Goal: Task Accomplishment & Management: Complete application form

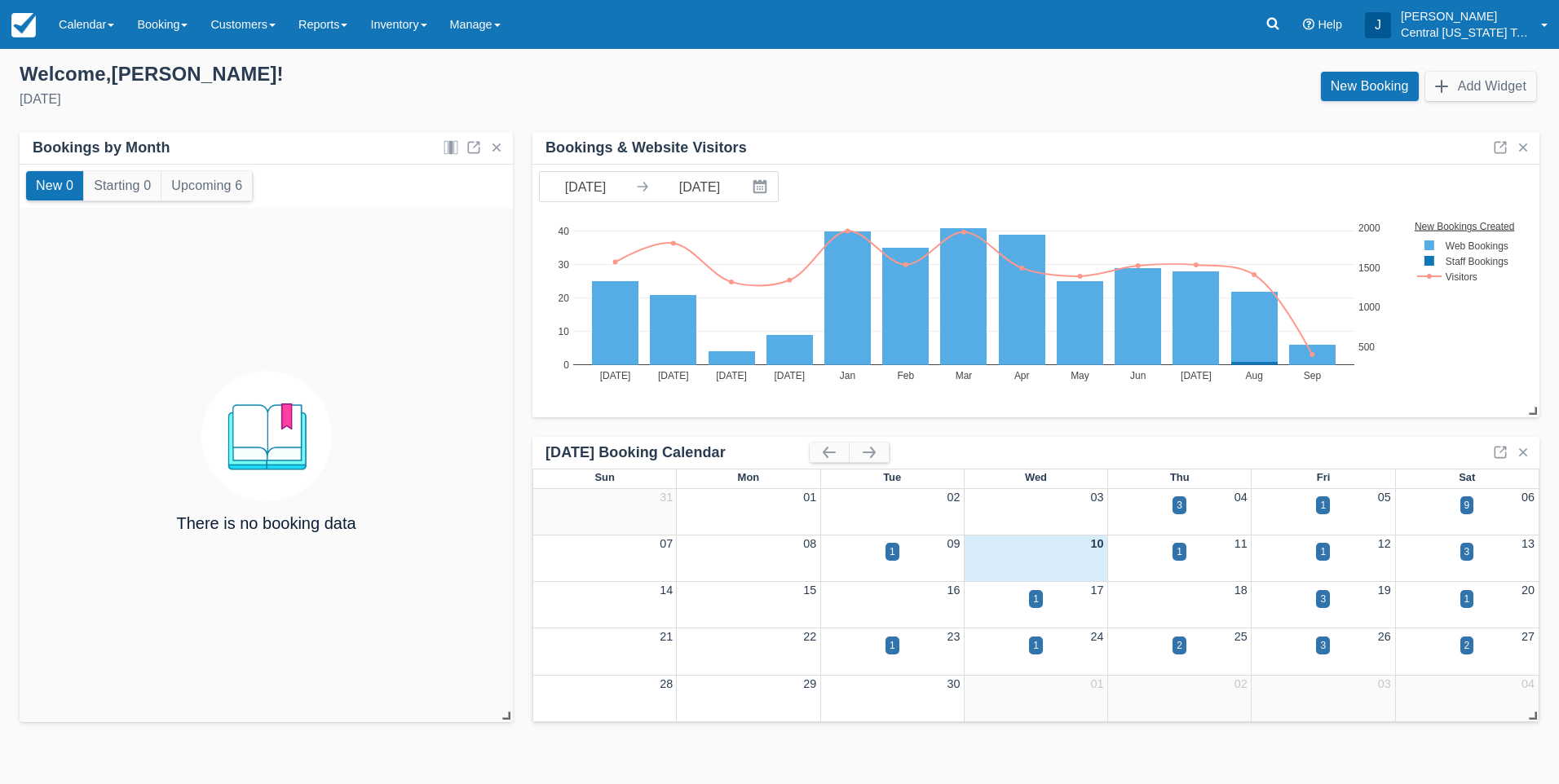
click at [934, 77] on div "New Booking Add Widget" at bounding box center [1166, 90] width 773 height 44
click at [434, 17] on link "Inventory" at bounding box center [398, 24] width 79 height 49
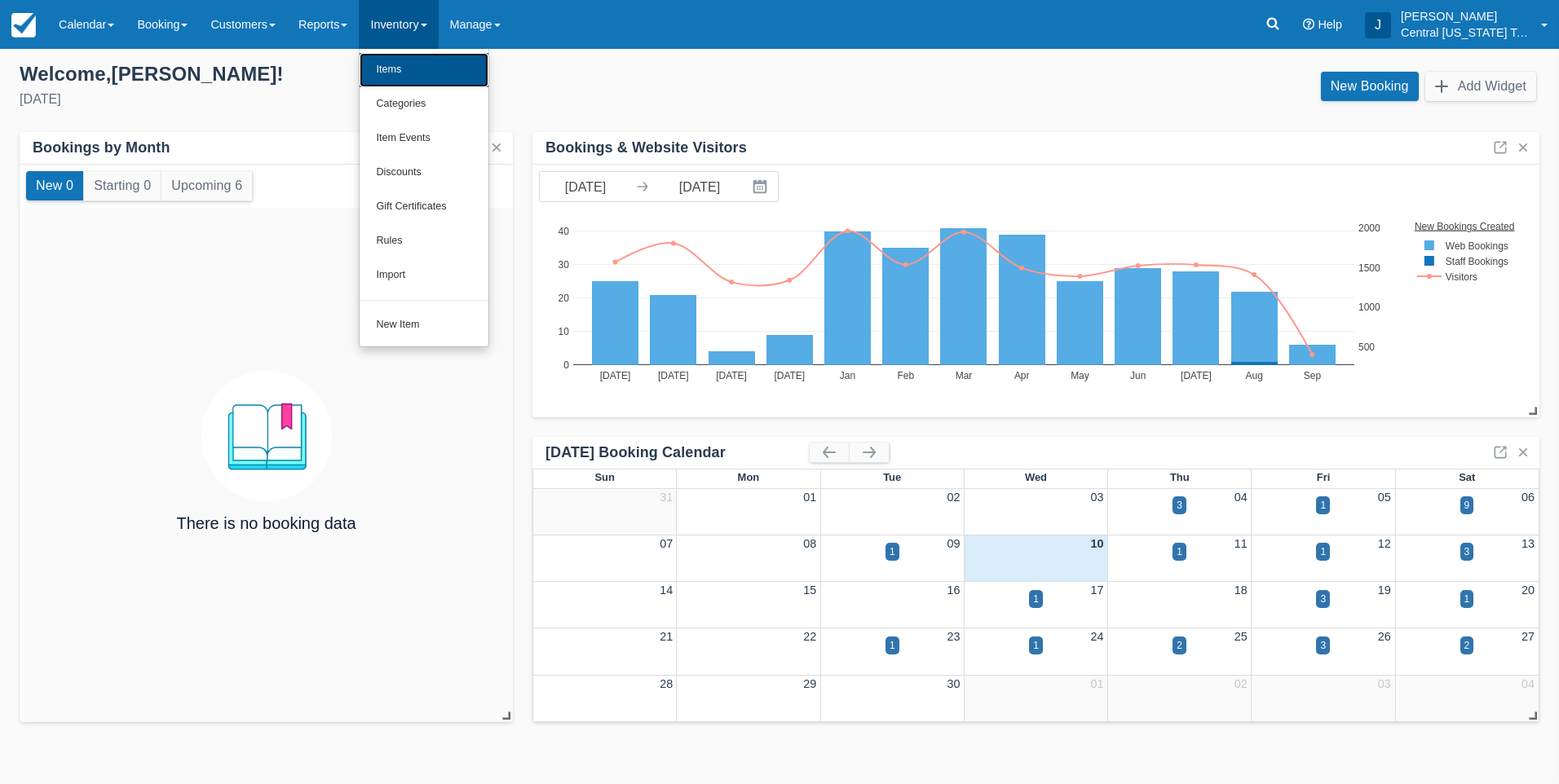
click at [431, 62] on link "Items" at bounding box center [424, 70] width 129 height 35
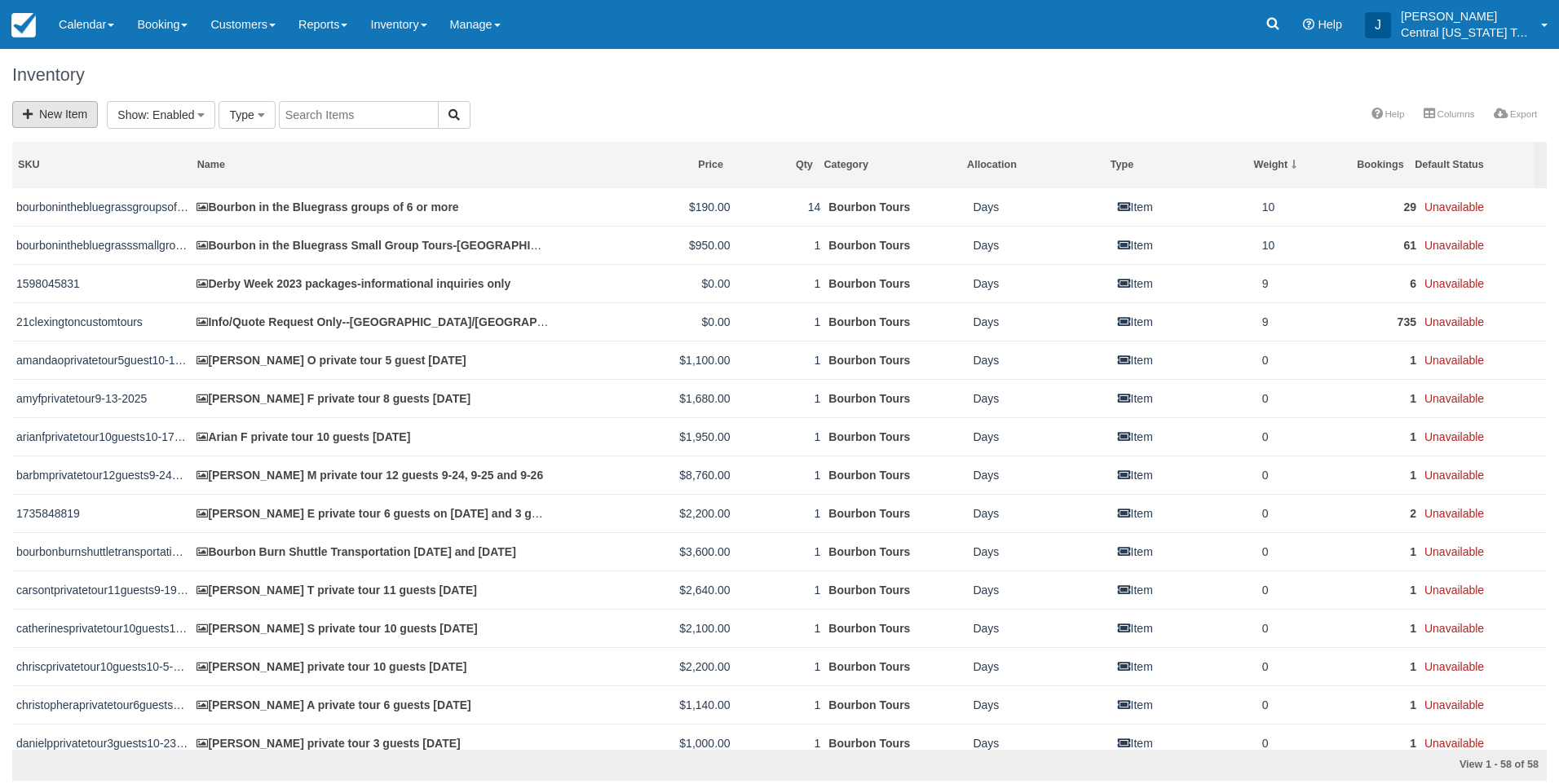
click at [43, 119] on link "New Item" at bounding box center [55, 114] width 86 height 27
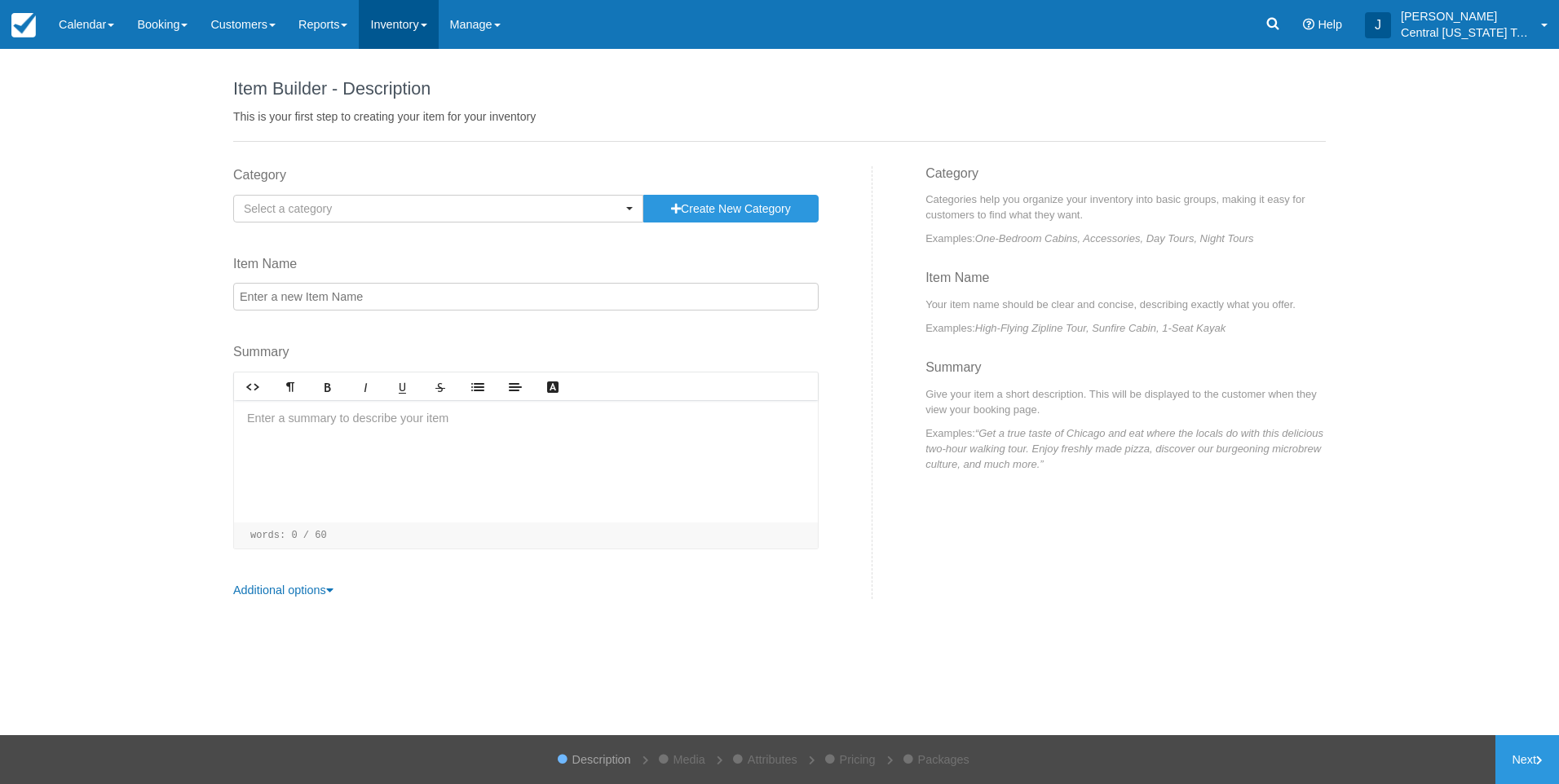
click at [391, 36] on link "Inventory" at bounding box center [398, 24] width 79 height 49
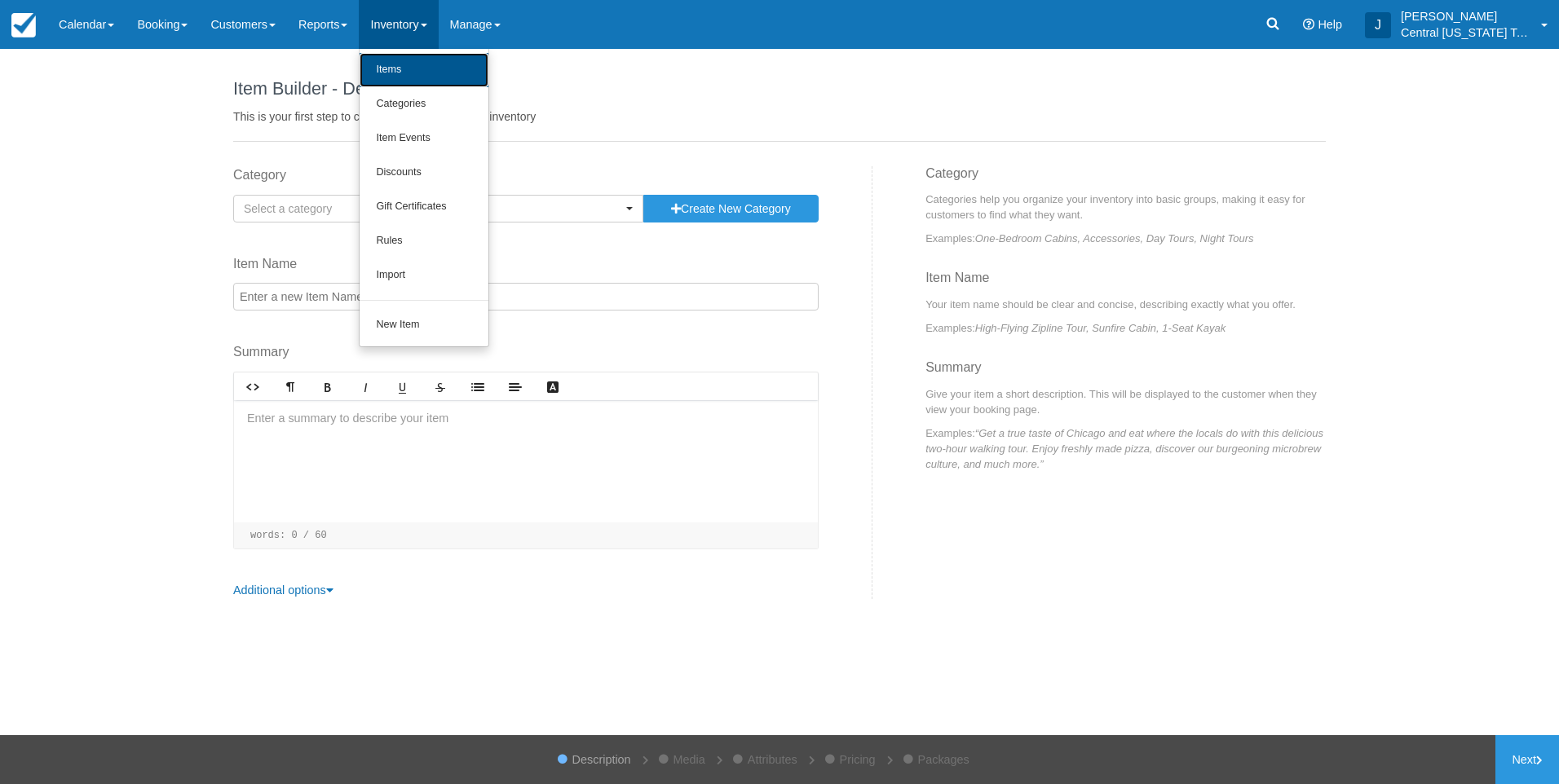
click at [400, 60] on link "Items" at bounding box center [424, 70] width 129 height 35
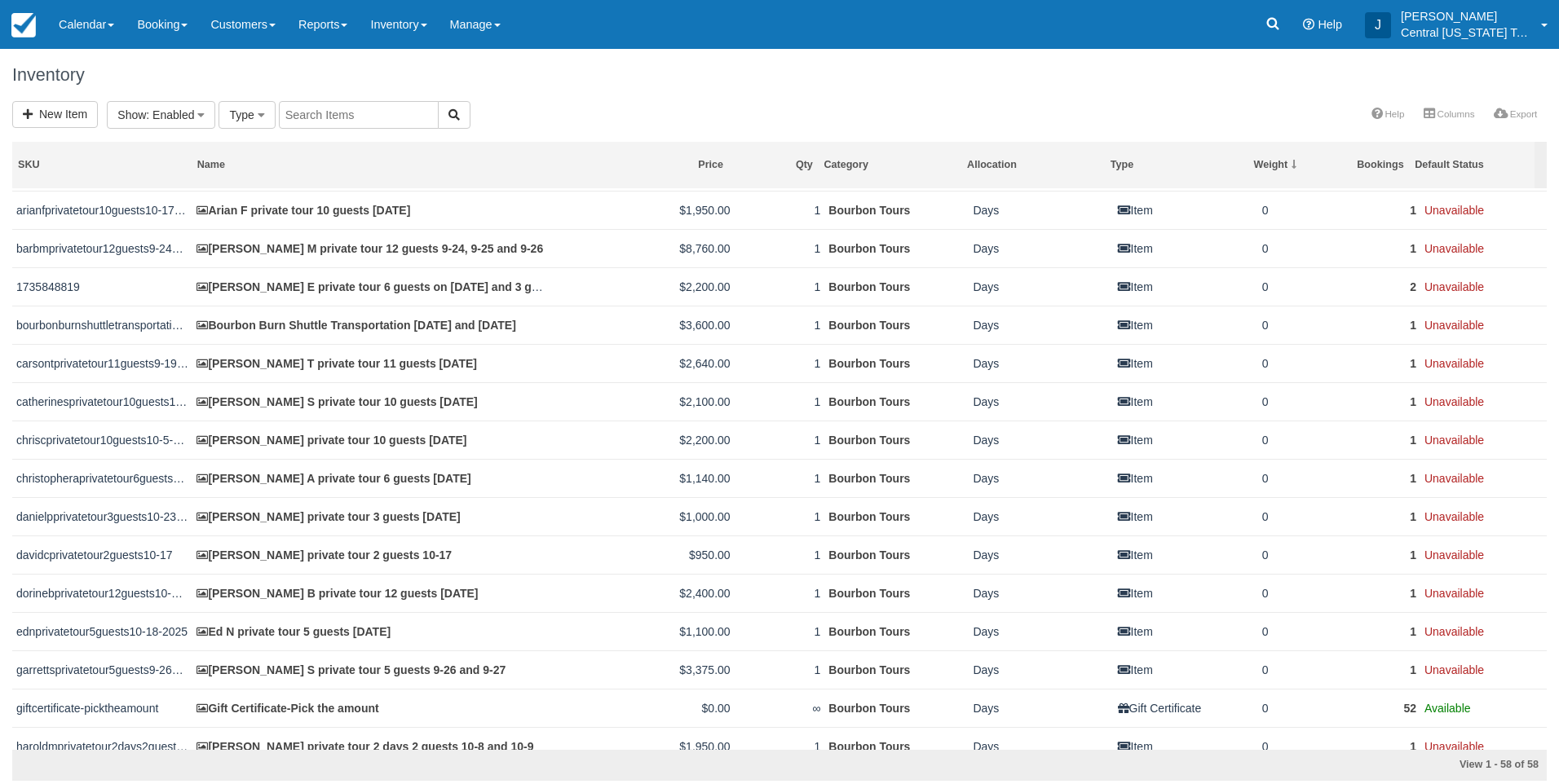
scroll to position [408, 0]
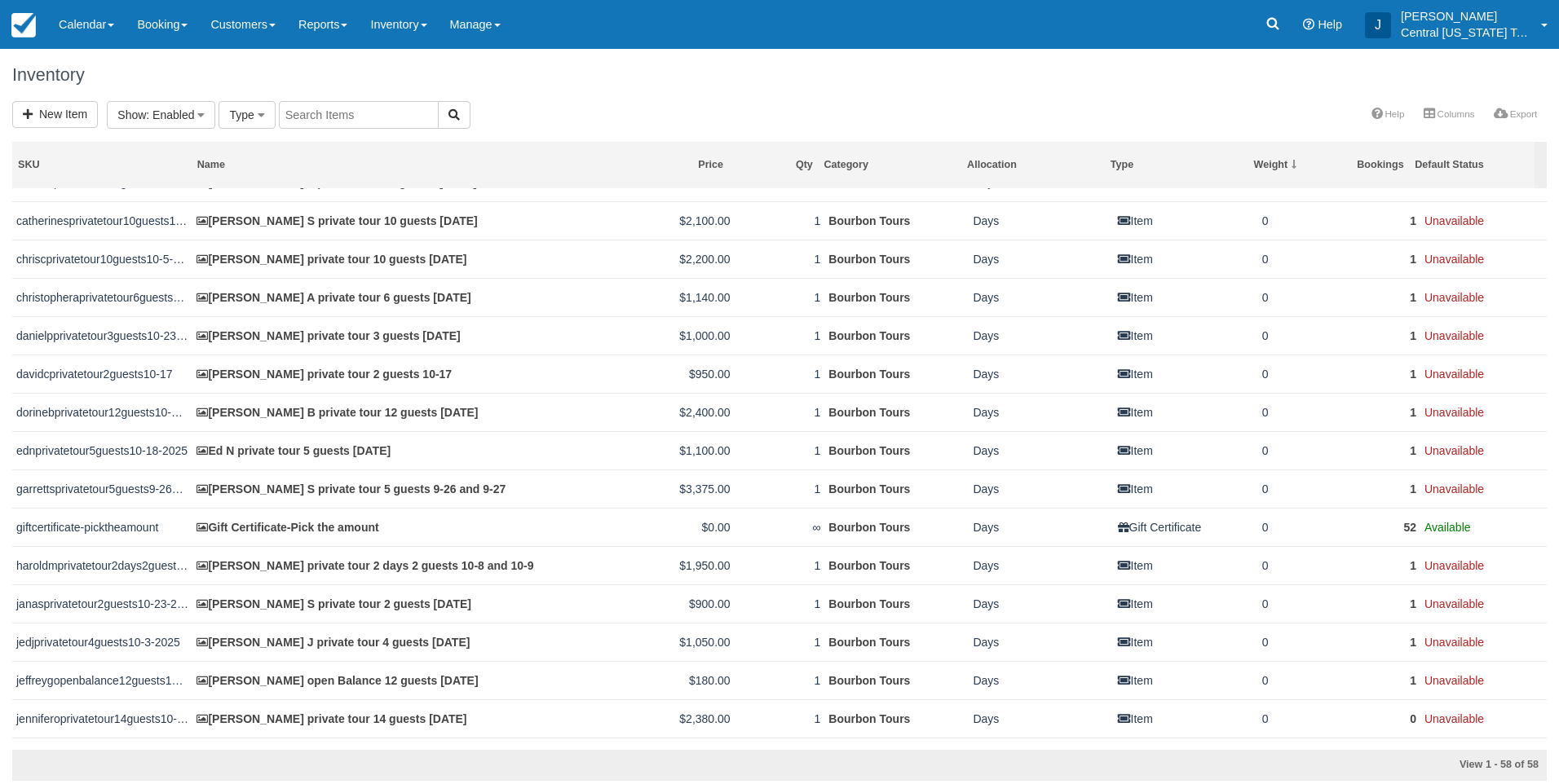
click at [372, 108] on input "text" at bounding box center [358, 115] width 160 height 28
type input "Natalie"
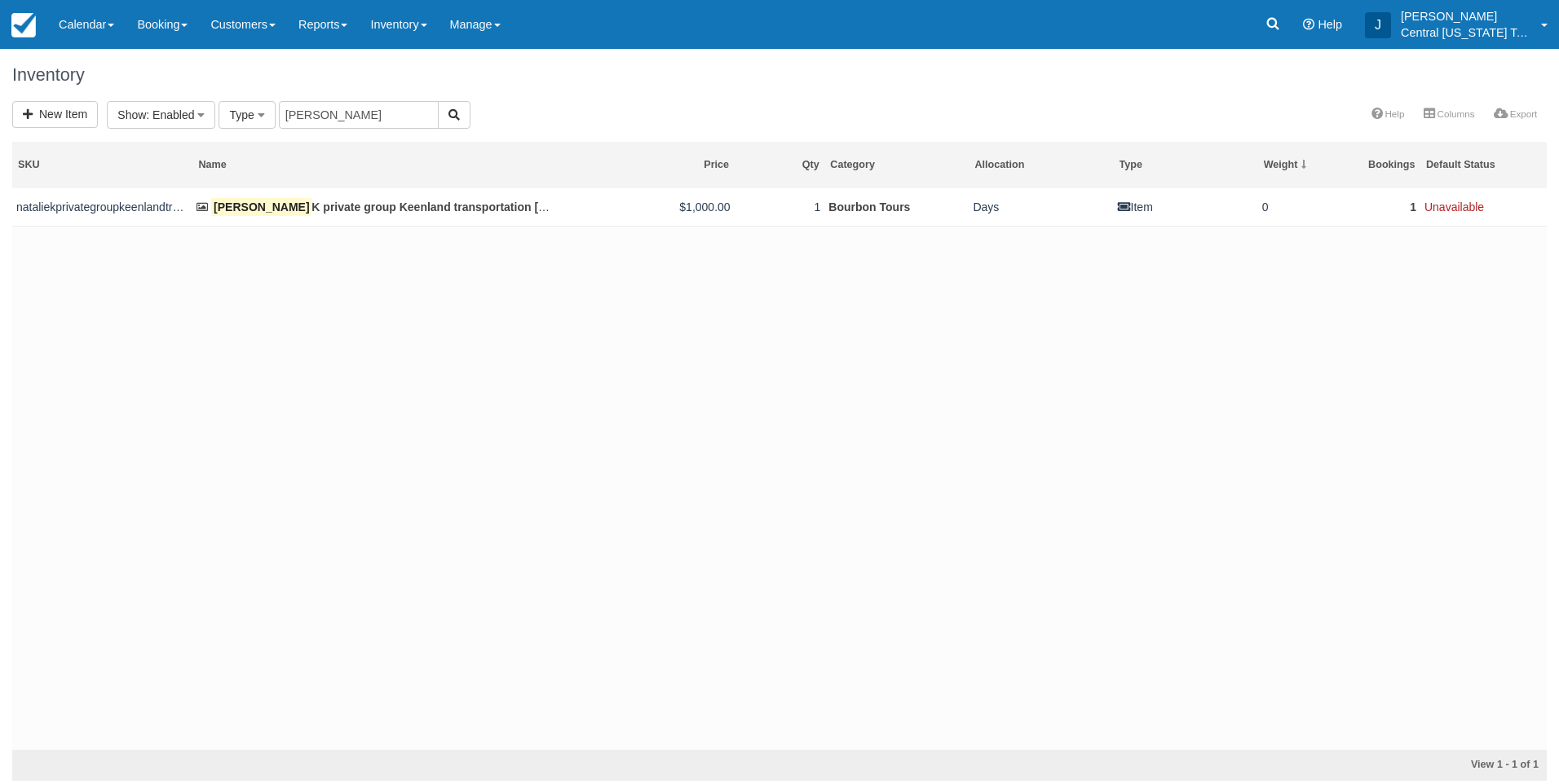
drag, startPoint x: 495, startPoint y: 306, endPoint x: 488, endPoint y: 294, distance: 13.9
click at [496, 306] on div "nataliekprivategroupkeenlandtransportation10-3-202 Natalie K private group Keen…" at bounding box center [780, 469] width 1534 height 562
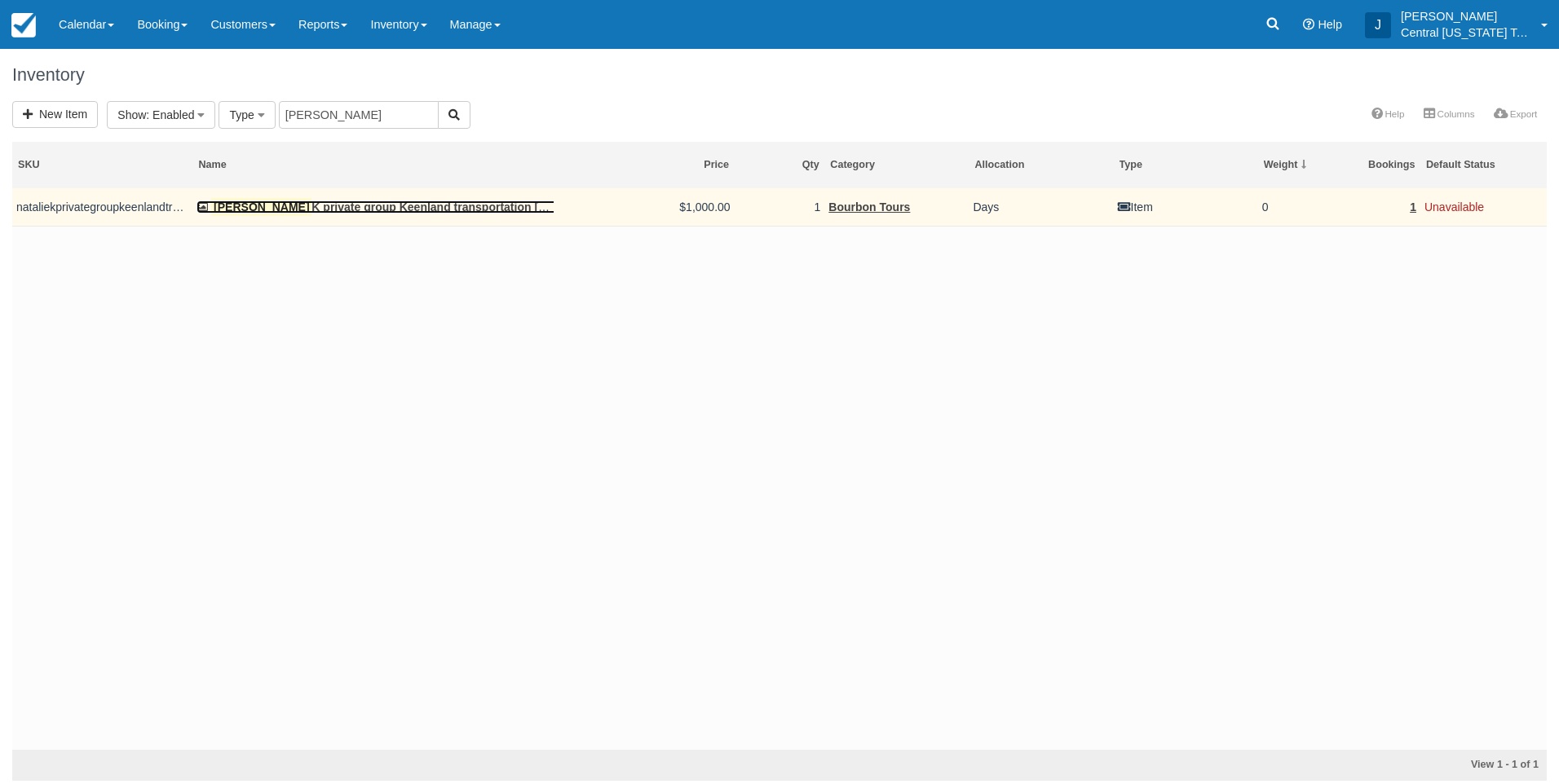
click at [439, 208] on link "Natalie K private group Keenland transportation 10-3-2025" at bounding box center [383, 207] width 375 height 13
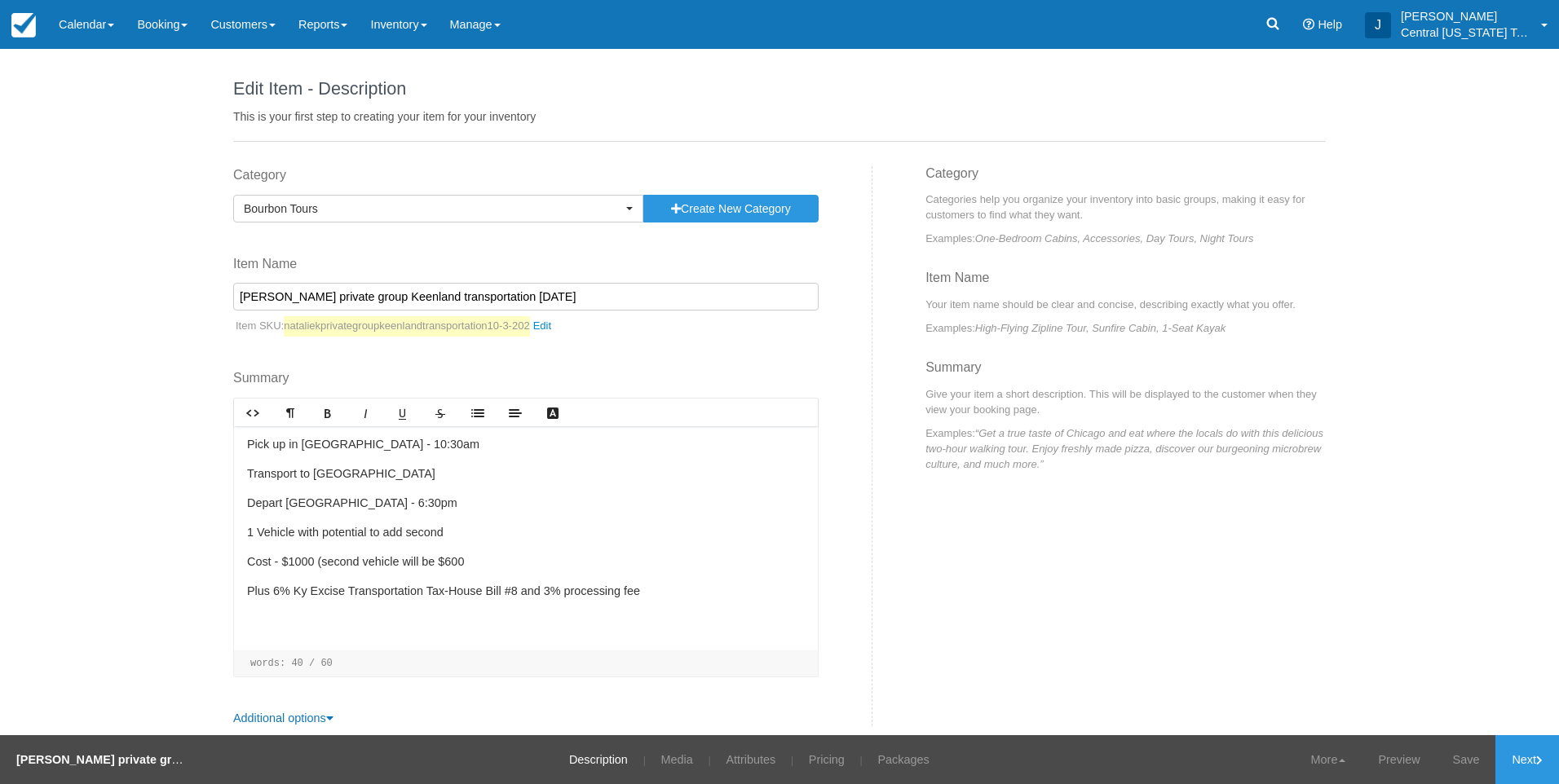
click at [908, 586] on div "Category Bourbon Tours Previously Used Categories Bourbon Tours Create new Cate…" at bounding box center [780, 446] width 1117 height 561
drag, startPoint x: 564, startPoint y: 291, endPoint x: 174, endPoint y: 298, distance: 390.1
click at [168, 298] on div "Edit Item - Description This is your first step to creating your item for your …" at bounding box center [780, 391] width 1559 height 686
click at [421, 41] on link "Inventory" at bounding box center [398, 24] width 79 height 49
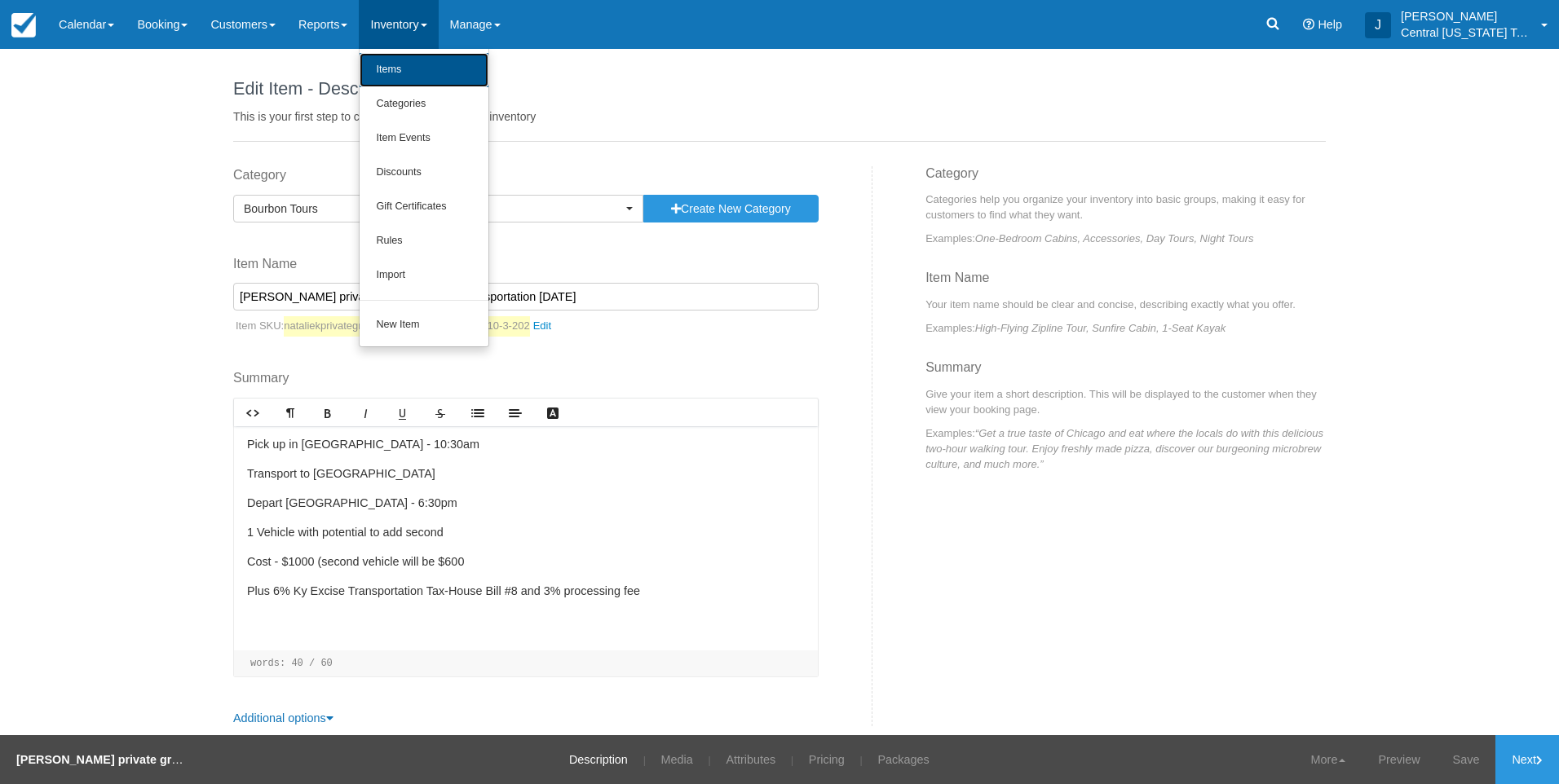
click at [424, 57] on link "Items" at bounding box center [424, 70] width 129 height 35
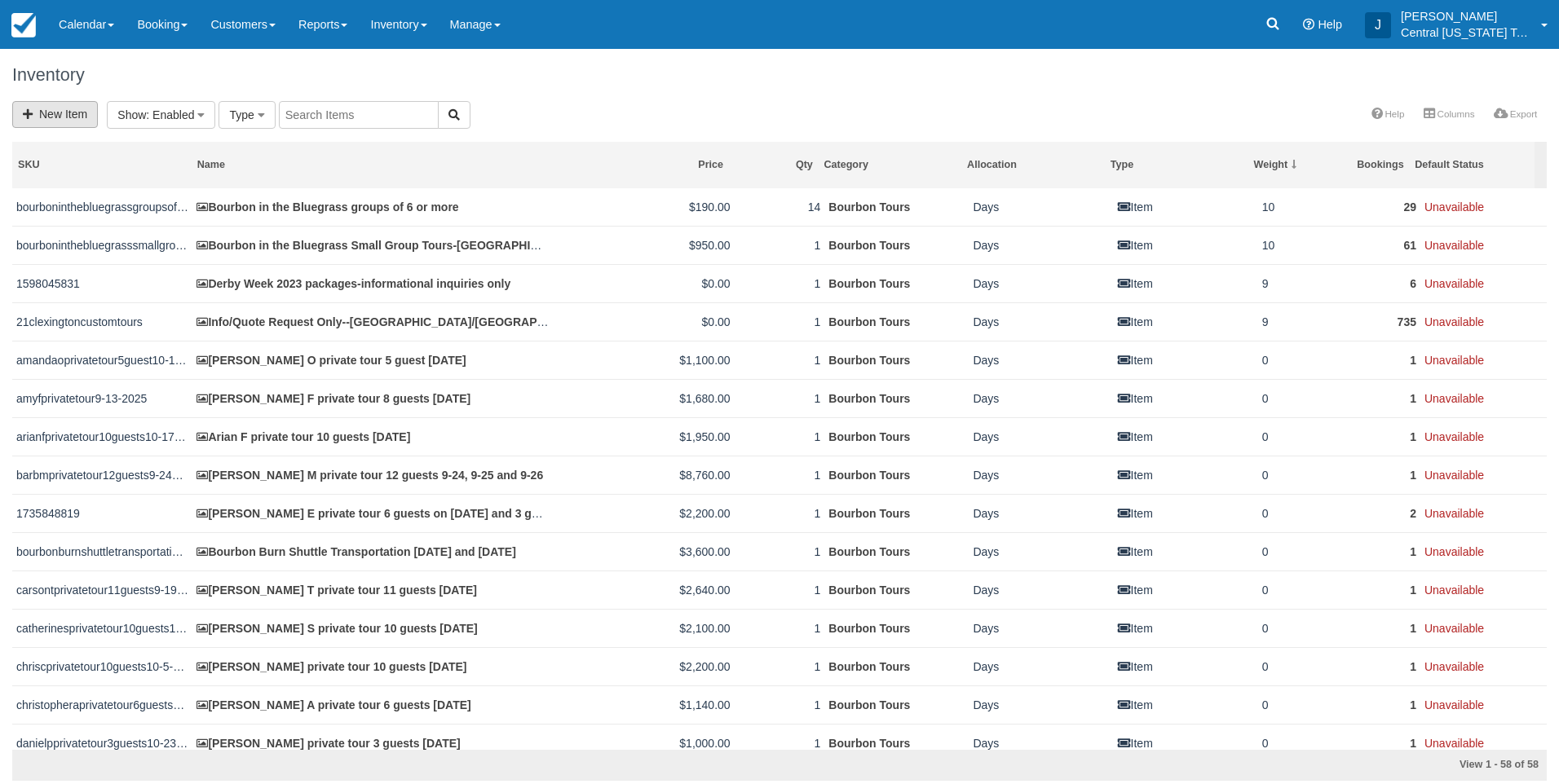
click at [80, 114] on link "New Item" at bounding box center [55, 114] width 86 height 27
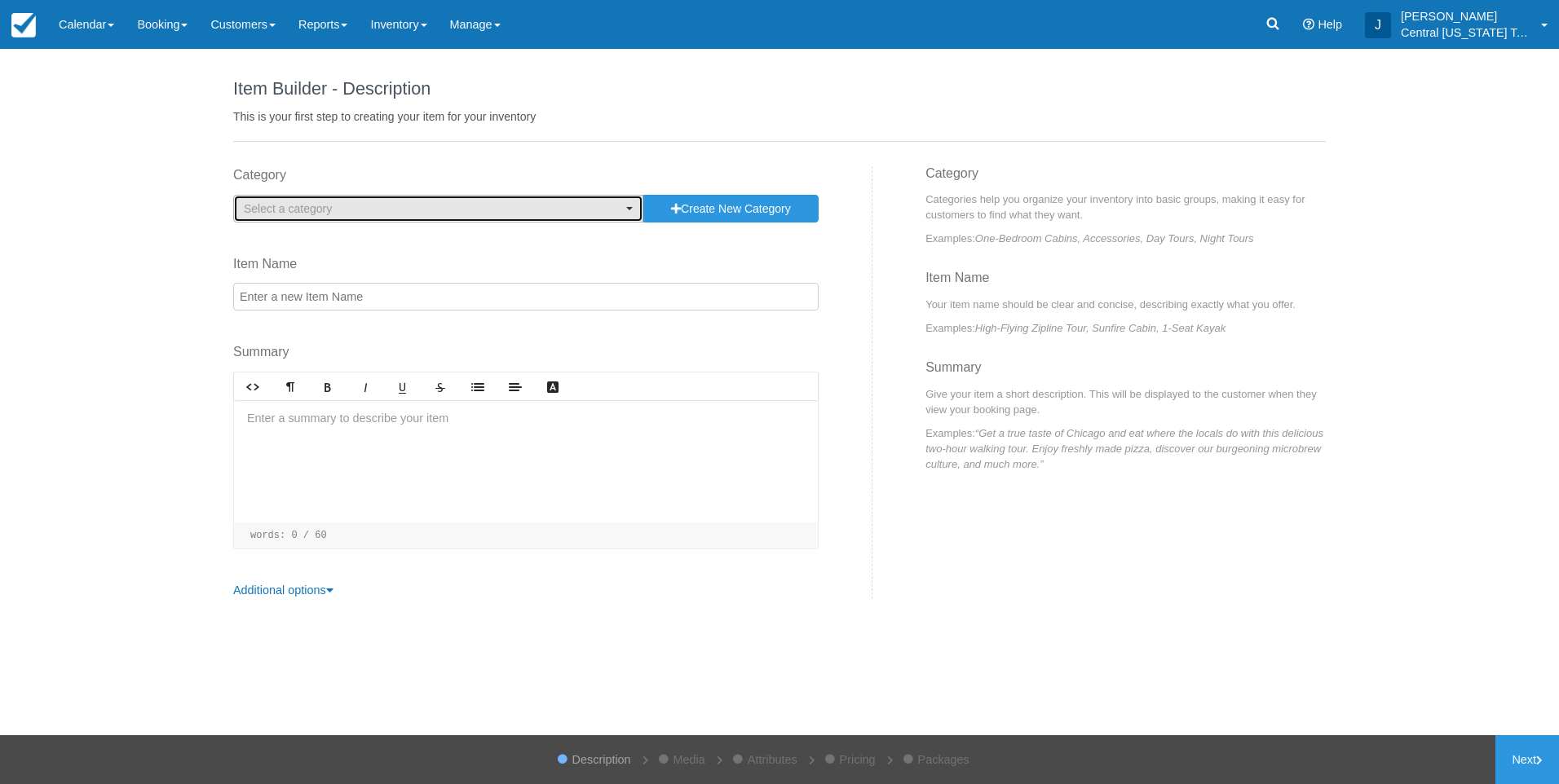
click at [441, 203] on span "Select a category" at bounding box center [433, 208] width 378 height 16
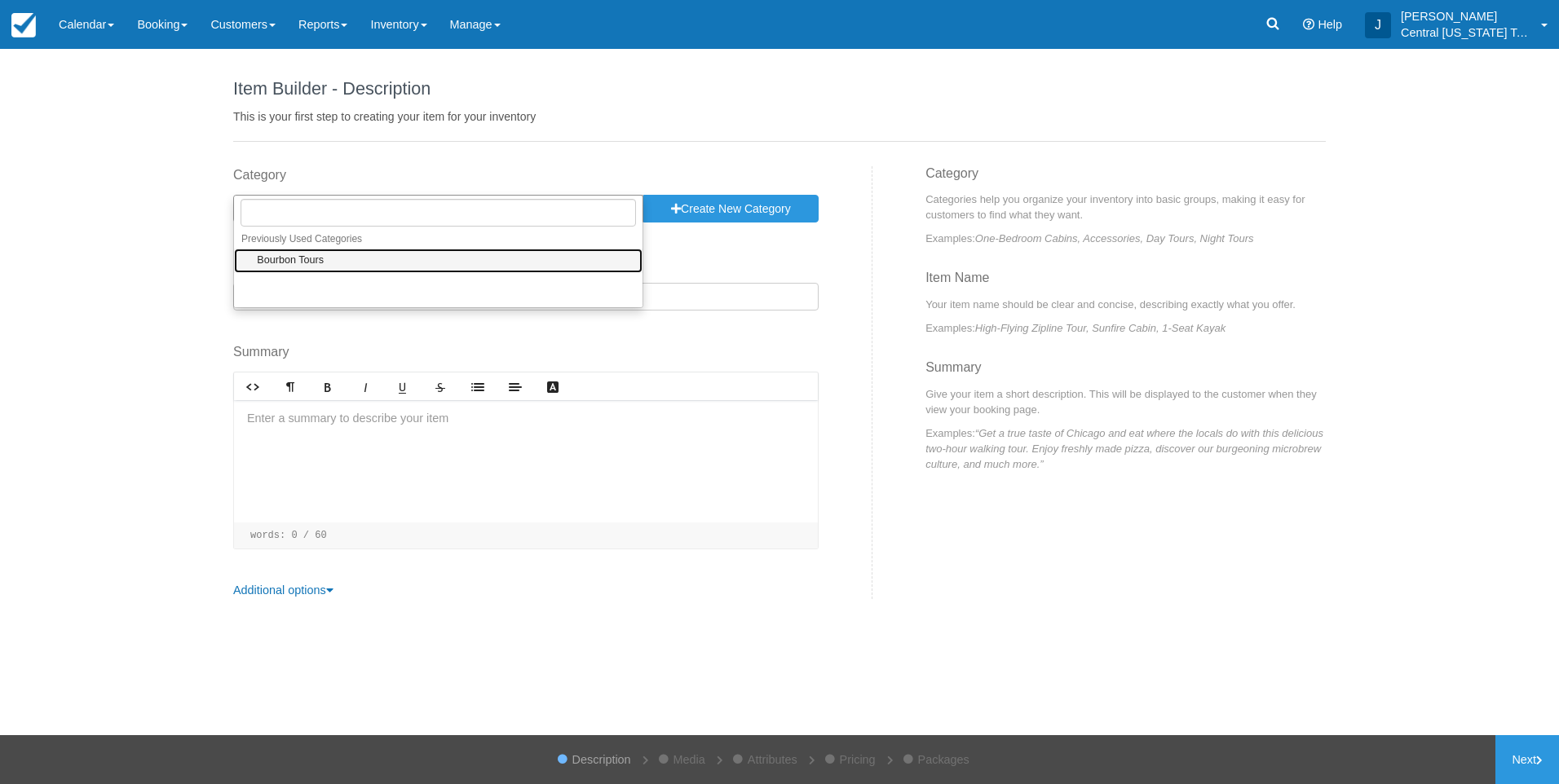
click at [404, 255] on link "Bourbon Tours" at bounding box center [438, 261] width 409 height 26
select select "1"
click at [416, 310] on input "Item Name" at bounding box center [526, 296] width 585 height 28
paste input "[PERSON_NAME] private group Keenland transportation [DATE]"
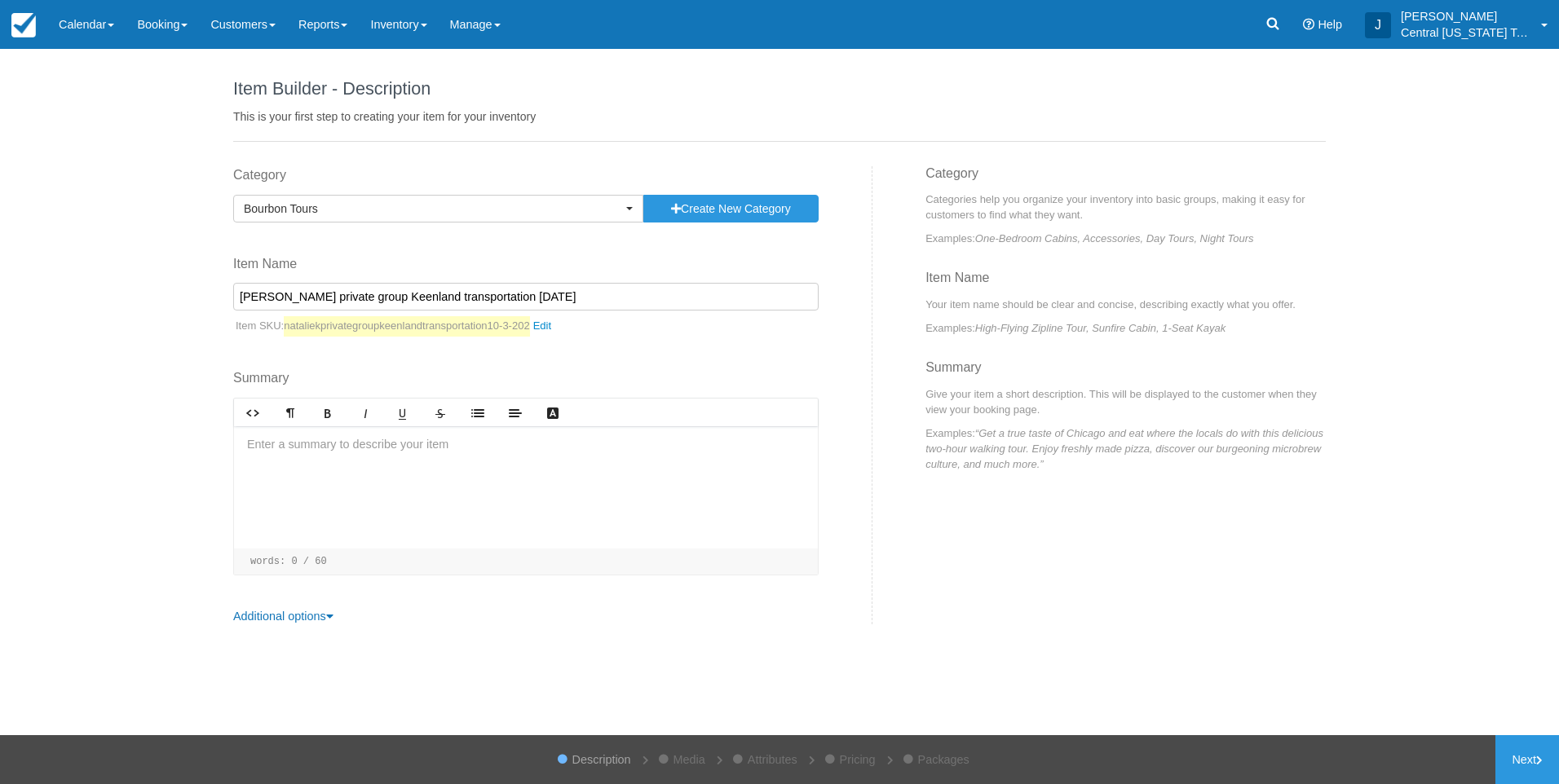
type input "[PERSON_NAME] private group Keenland transportation [DATE]"
click at [433, 478] on div at bounding box center [526, 487] width 583 height 122
click at [380, 469] on div at bounding box center [526, 487] width 583 height 122
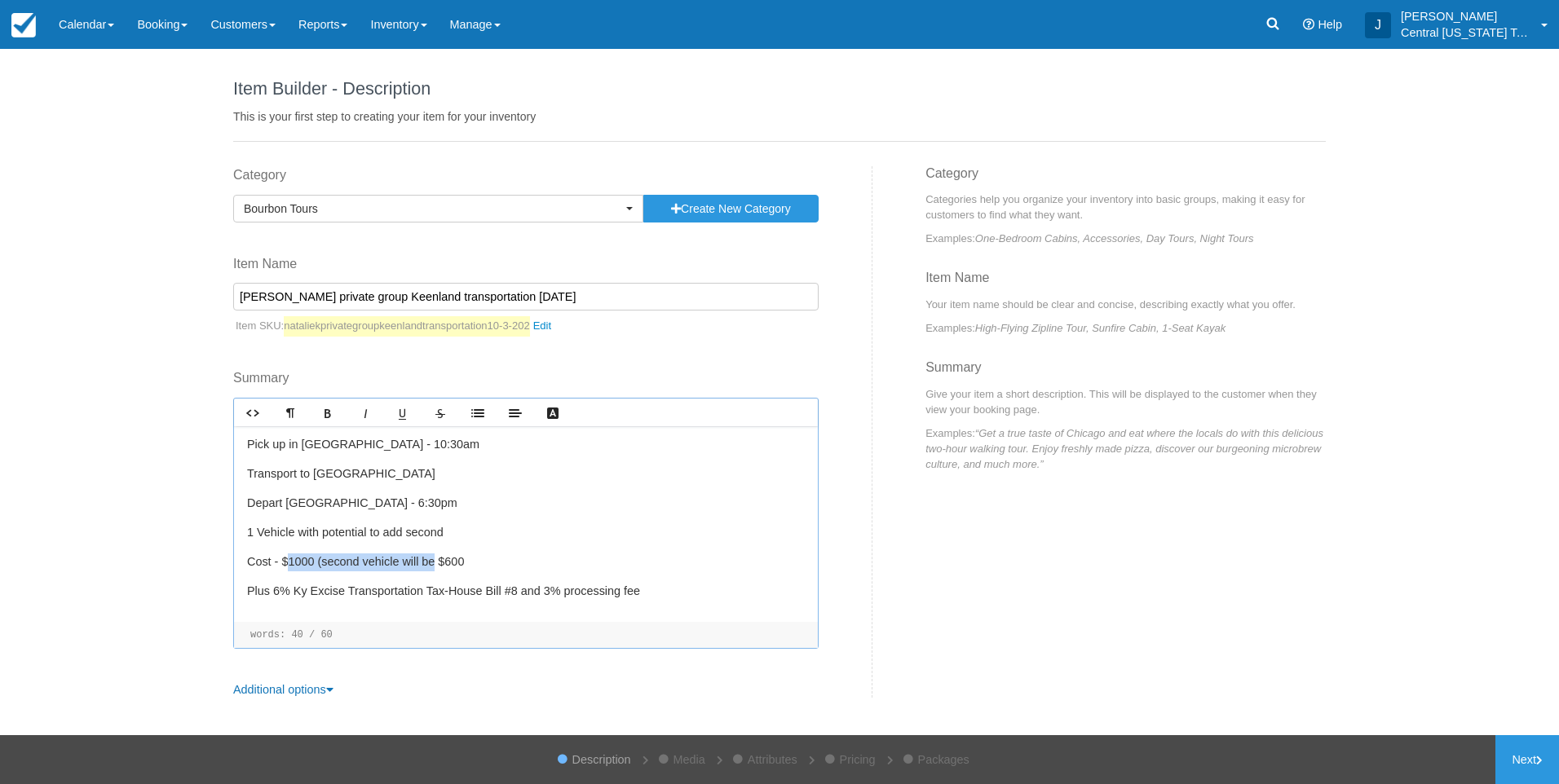
drag, startPoint x: 438, startPoint y: 562, endPoint x: 301, endPoint y: 542, distance: 138.5
click at [284, 553] on p "Cost - $1000 (second vehicle will be $600" at bounding box center [526, 562] width 558 height 18
click at [1508, 773] on link "Next" at bounding box center [1527, 758] width 63 height 49
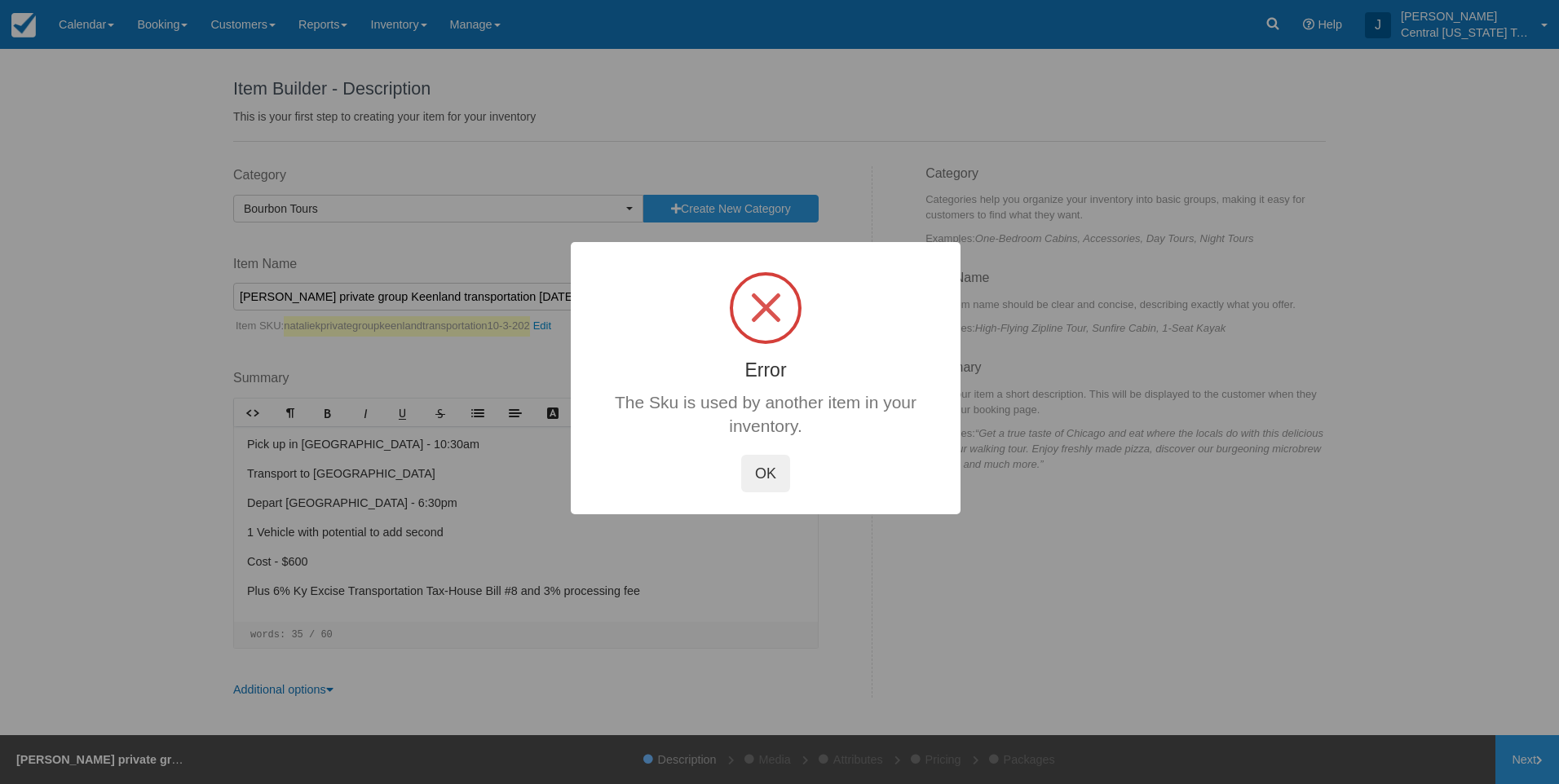
click at [767, 471] on button "OK" at bounding box center [765, 474] width 49 height 38
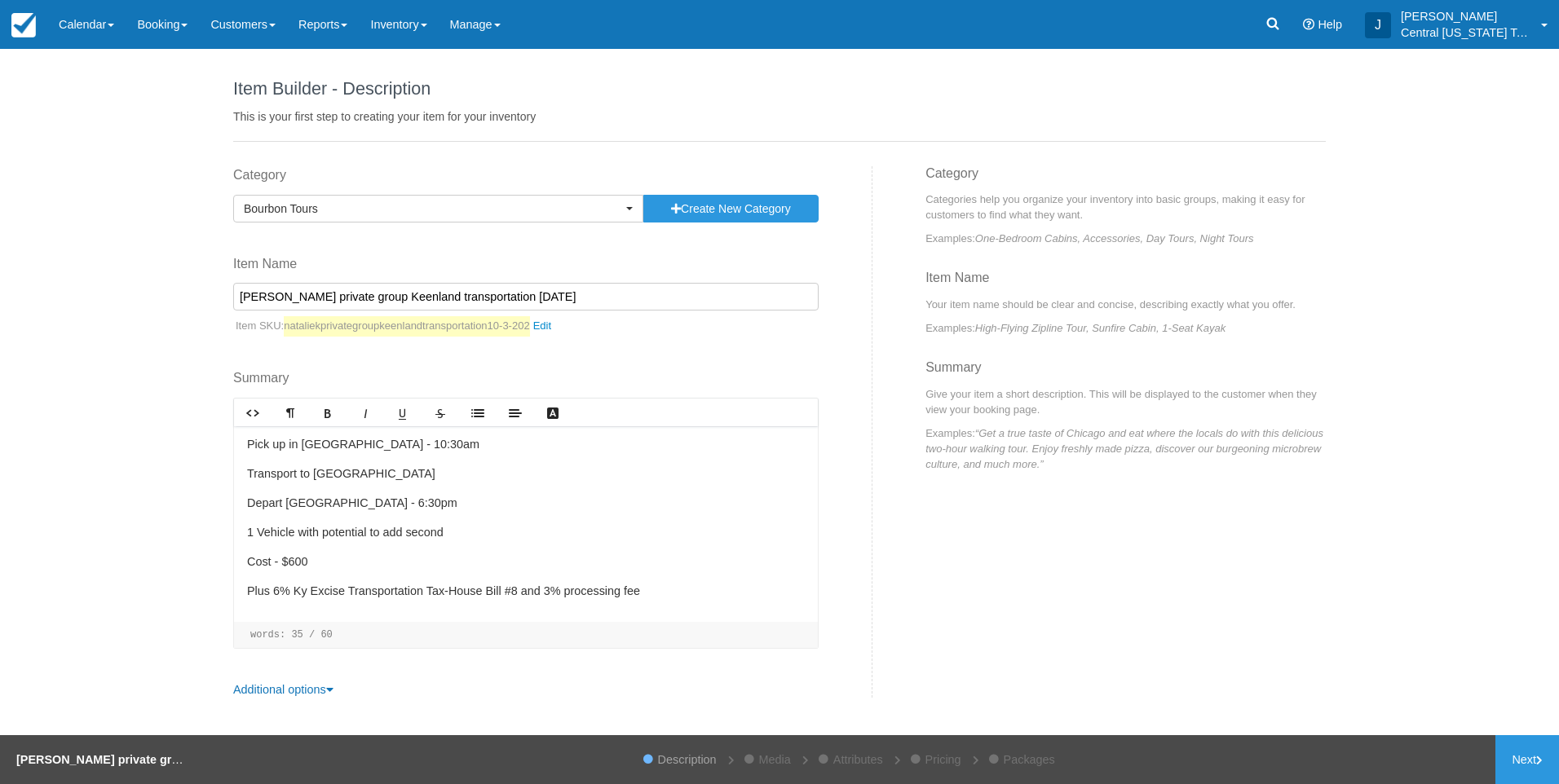
click at [538, 294] on input "[PERSON_NAME] private group Keenland transportation [DATE]" at bounding box center [526, 296] width 585 height 28
click at [580, 290] on input "[PERSON_NAME] private group Keenland transportation [DATE]" at bounding box center [526, 296] width 585 height 28
drag, startPoint x: 631, startPoint y: 294, endPoint x: 184, endPoint y: 302, distance: 447.1
click at [183, 302] on div "Item Builder - Description This is your first step to creating your item for yo…" at bounding box center [780, 391] width 1559 height 686
click at [1530, 762] on link "Next" at bounding box center [1527, 758] width 63 height 49
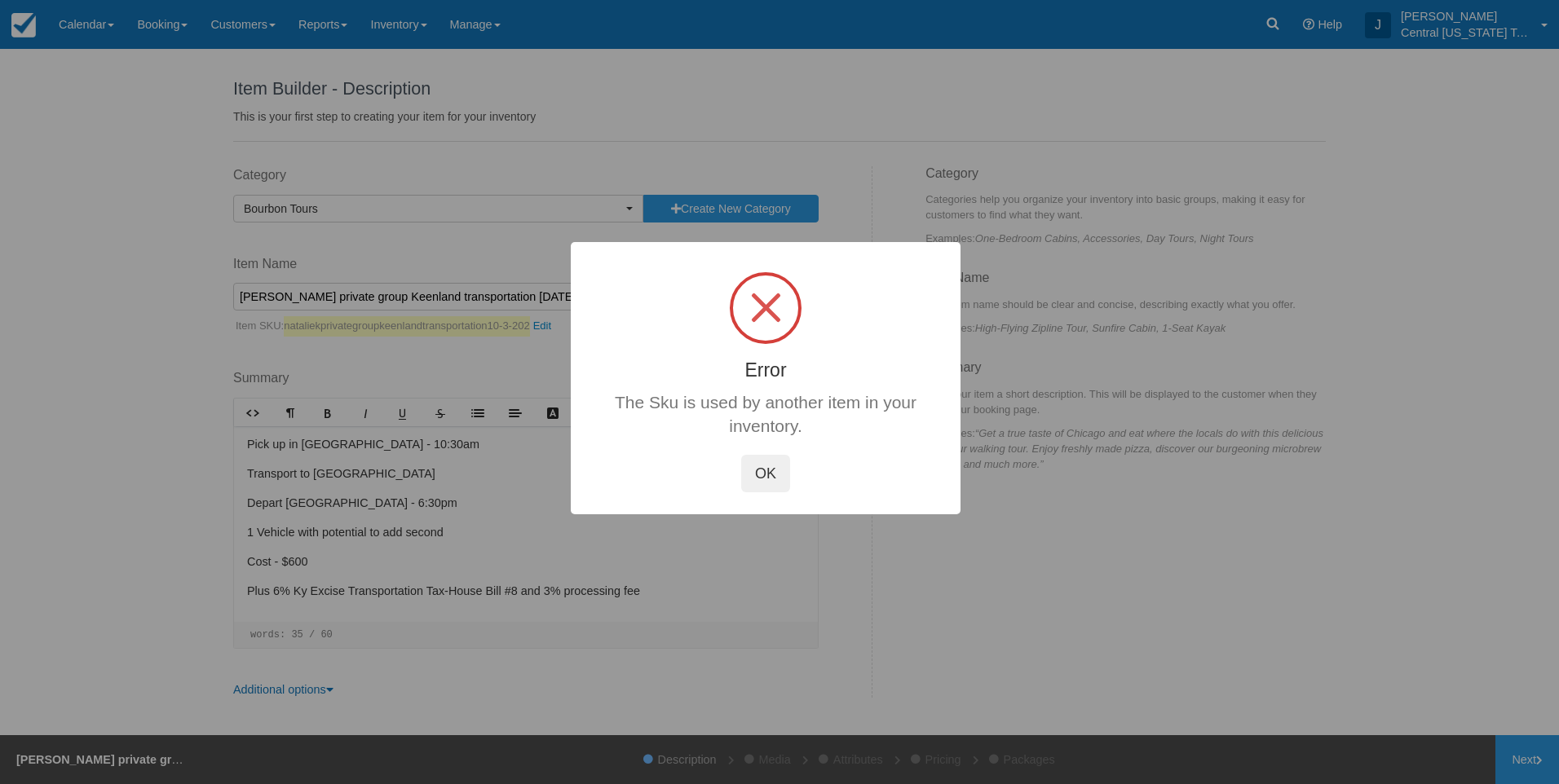
click at [768, 488] on button "OK" at bounding box center [765, 474] width 49 height 38
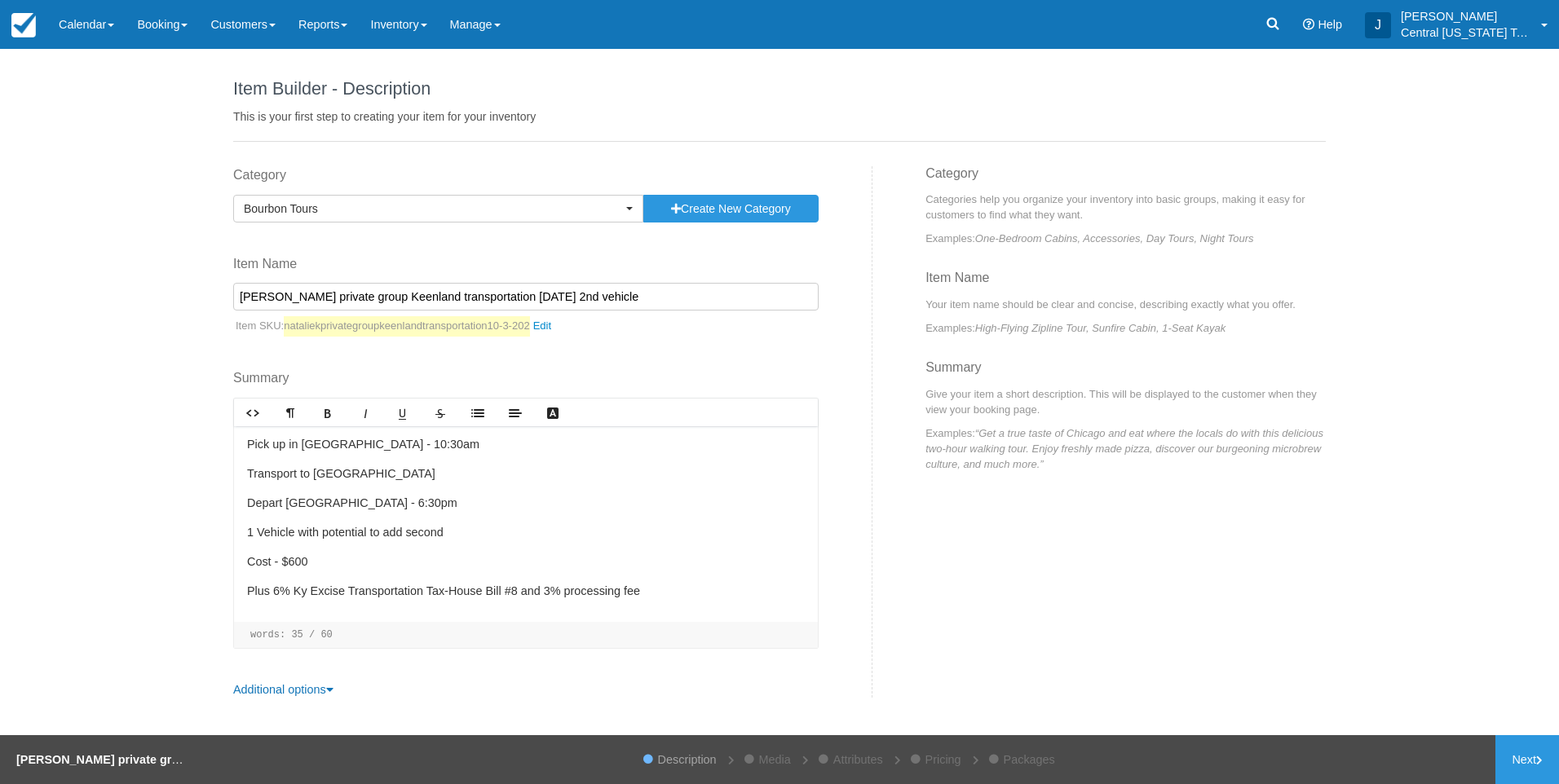
click at [541, 297] on input "Natalie K private group Keenland transportation 10-3-2025 2nd vehicle" at bounding box center [526, 296] width 585 height 28
drag, startPoint x: 644, startPoint y: 293, endPoint x: 173, endPoint y: 288, distance: 471.0
click at [174, 290] on div "Item Builder - Description This is your first step to creating your item for yo…" at bounding box center [780, 391] width 1559 height 686
click at [405, 284] on input "Natalie K private group Keenland transportation 10-3-2025 2nd vehicle" at bounding box center [526, 296] width 585 height 28
drag, startPoint x: 358, startPoint y: 298, endPoint x: 289, endPoint y: 303, distance: 69.2
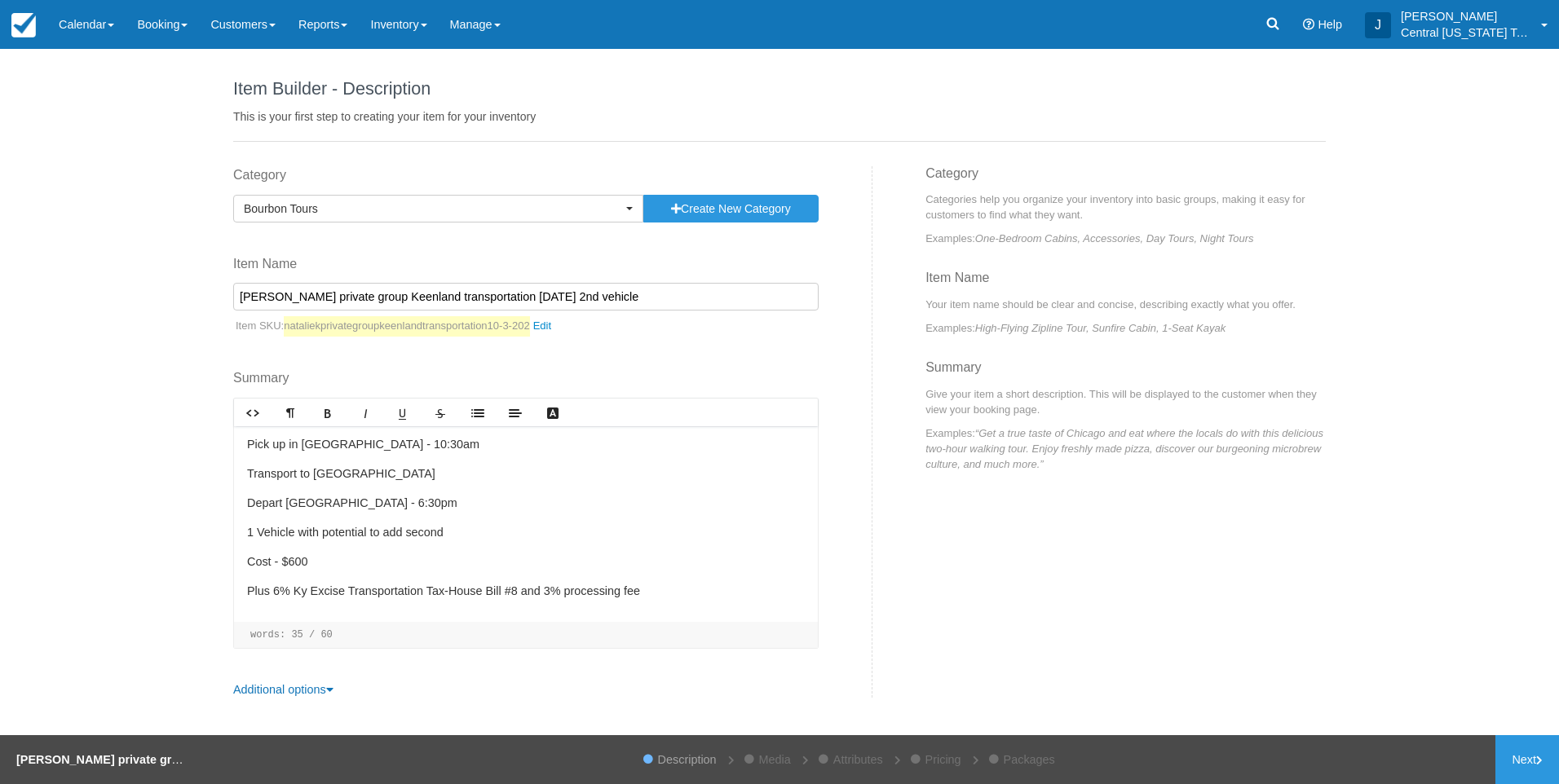
click at [289, 303] on input "Natalie K private group Keenland transportation 10-3-2025 2nd vehicle" at bounding box center [526, 296] width 585 height 28
click at [583, 290] on input "[PERSON_NAME] Keenland transportation [DATE] 2nd vehicle" at bounding box center [526, 296] width 585 height 28
type input "[PERSON_NAME] Keenland transportation [DATE] 2nd vehicle"
click at [870, 576] on div "Category Bourbon Tours Previously Used Categories Select a category Bourbon Tou…" at bounding box center [546, 432] width 652 height 532
click at [1510, 761] on link "Next" at bounding box center [1527, 758] width 63 height 49
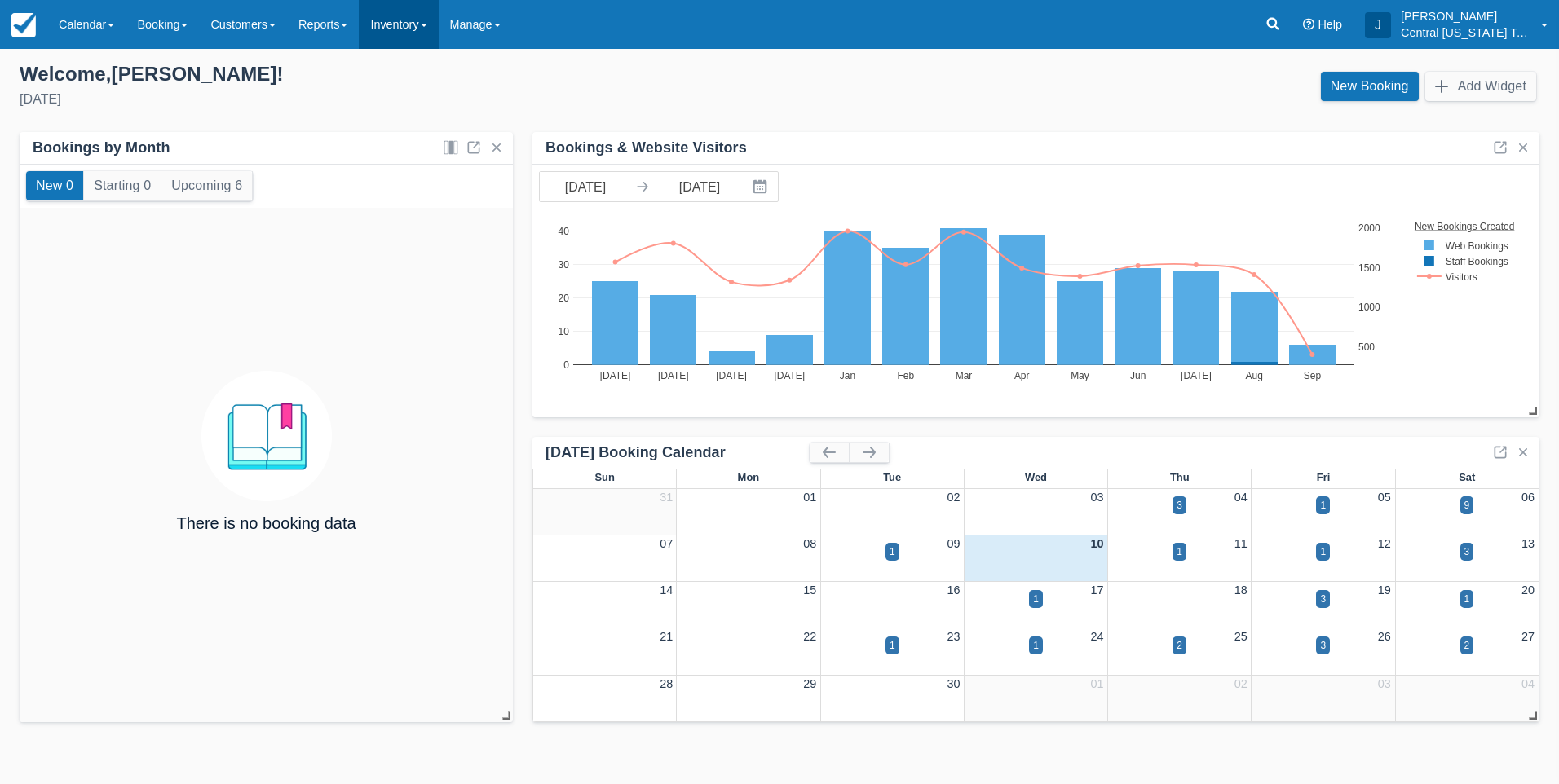
click at [394, 35] on link "Inventory" at bounding box center [398, 24] width 79 height 49
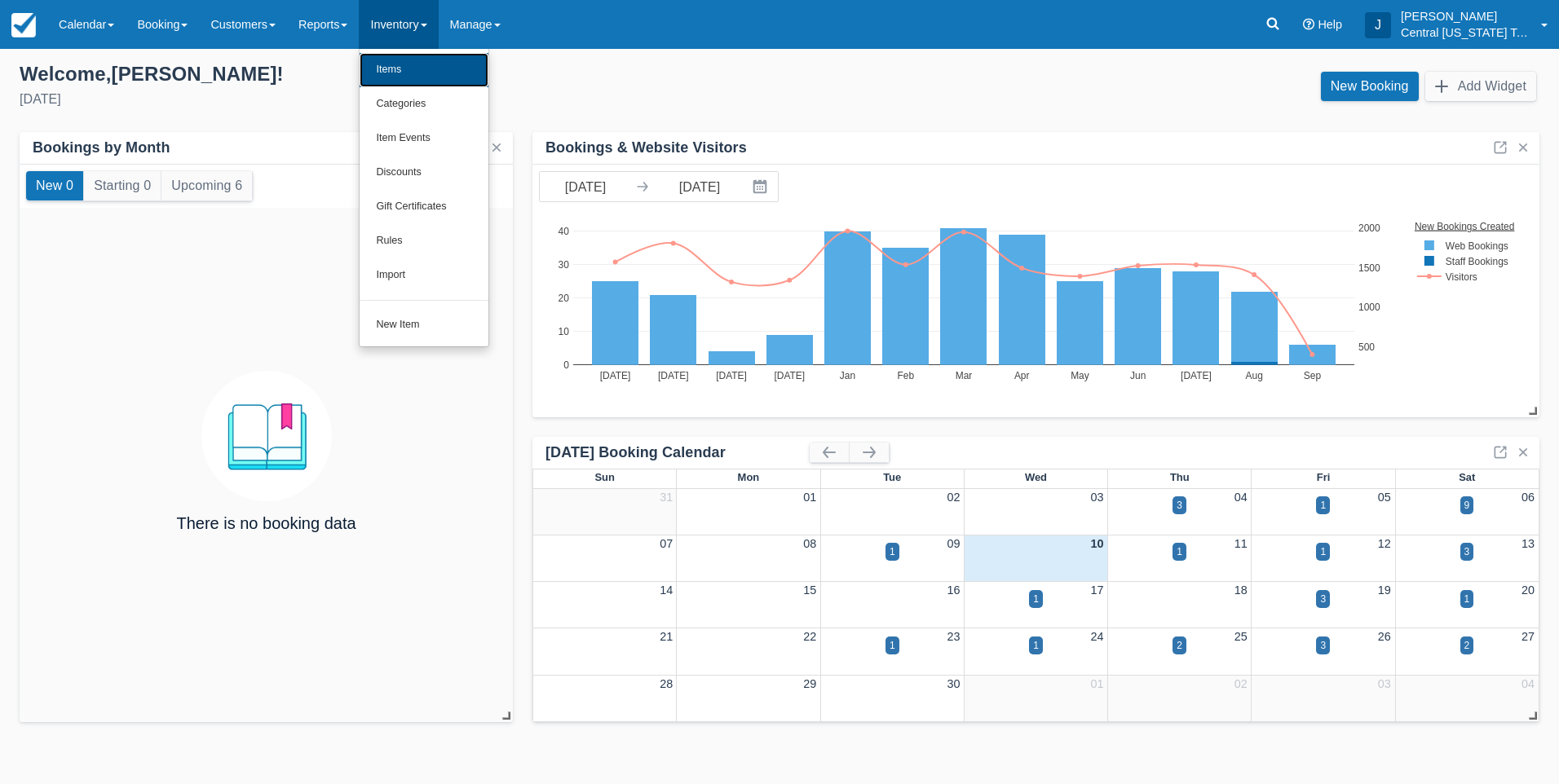
click at [410, 68] on link "Items" at bounding box center [424, 70] width 129 height 35
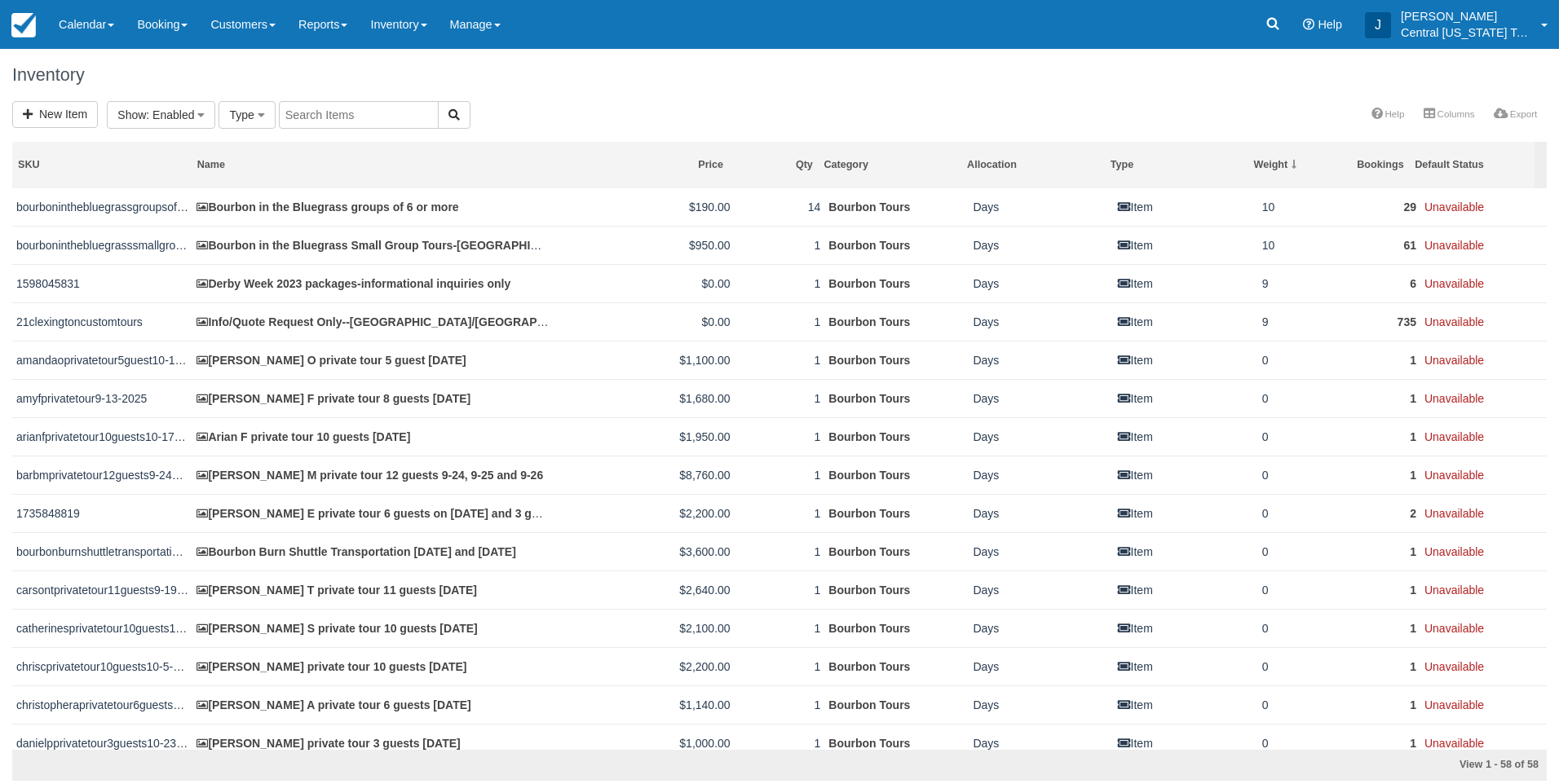
click at [313, 109] on input "text" at bounding box center [358, 115] width 160 height 28
paste input "[PERSON_NAME] private group Keenland transportation [DATE]"
type input "[PERSON_NAME] private group Keenland transportation [DATE]"
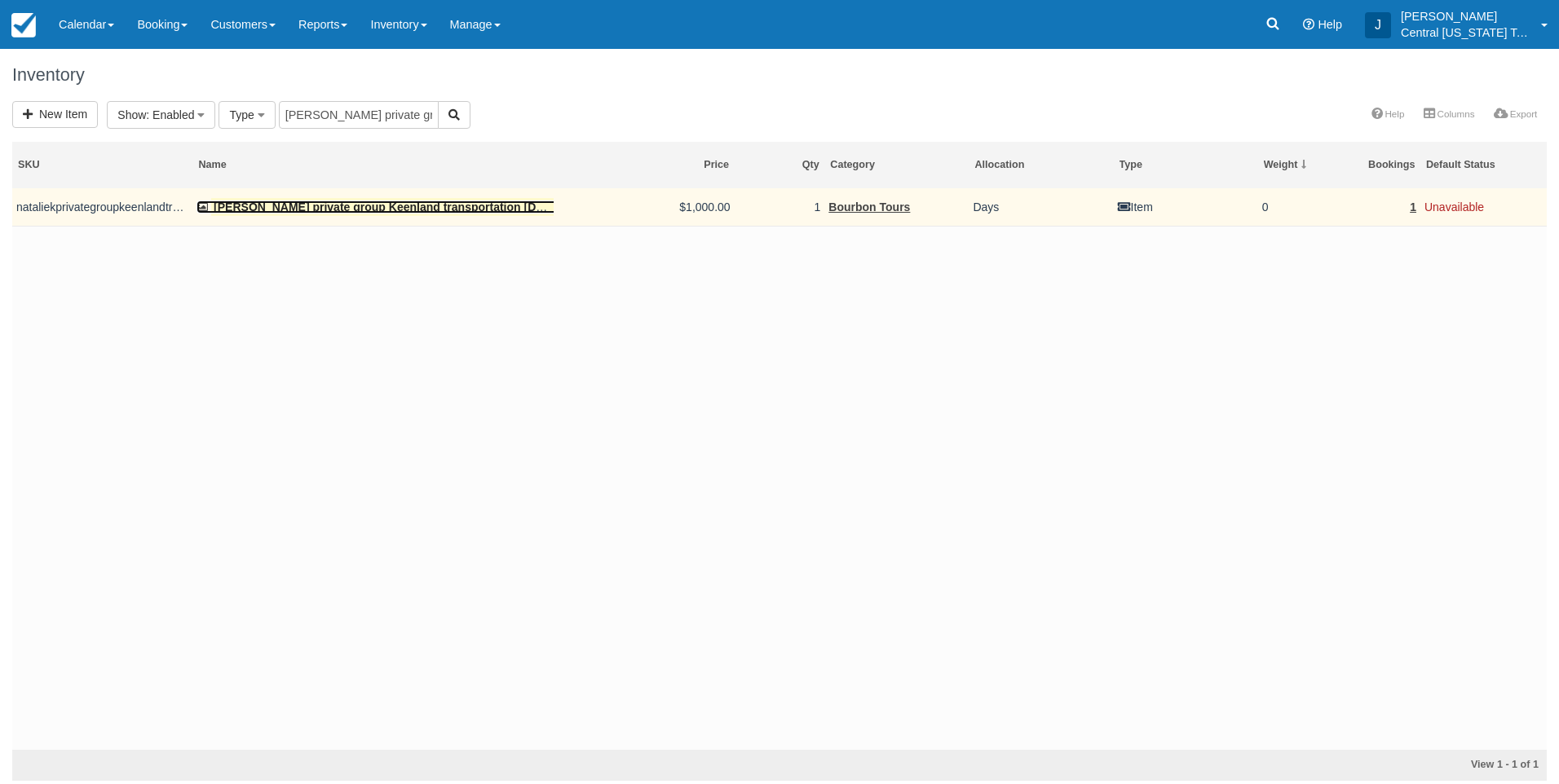
click at [391, 200] on mark "[PERSON_NAME] private group Keenland transportation [DATE]" at bounding box center [386, 207] width 352 height 18
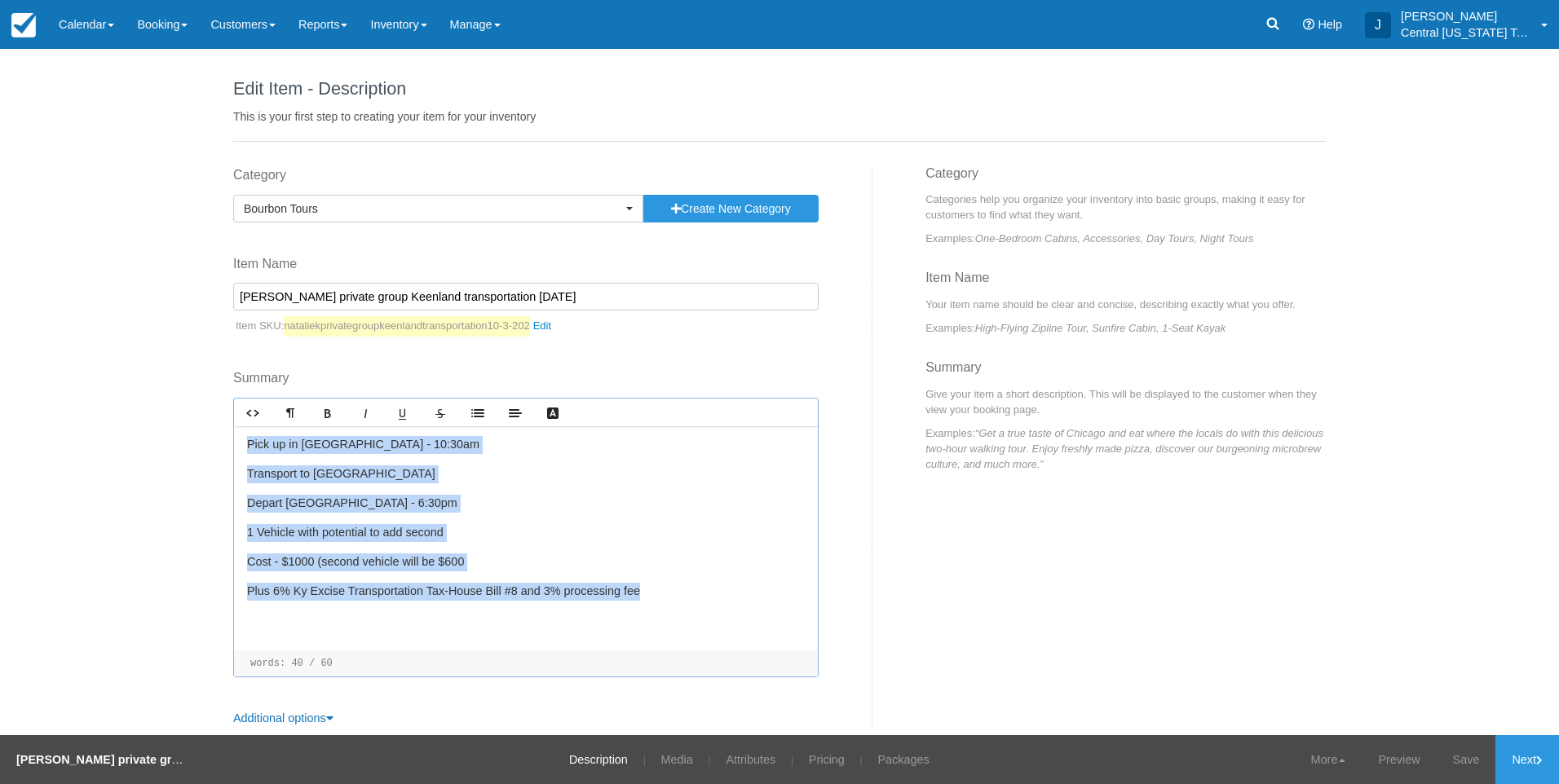
drag, startPoint x: 638, startPoint y: 594, endPoint x: 222, endPoint y: 404, distance: 457.3
click at [222, 404] on div "Category Bourbon Tours Previously Used Categories Bourbon Tours Create new Cate…" at bounding box center [546, 446] width 652 height 561
copy div "Pick up in [GEOGRAPHIC_DATA] - 10:30am Transport to Keeneland Depart [GEOGRAPHI…"
click at [421, 37] on link "Inventory" at bounding box center [398, 24] width 79 height 49
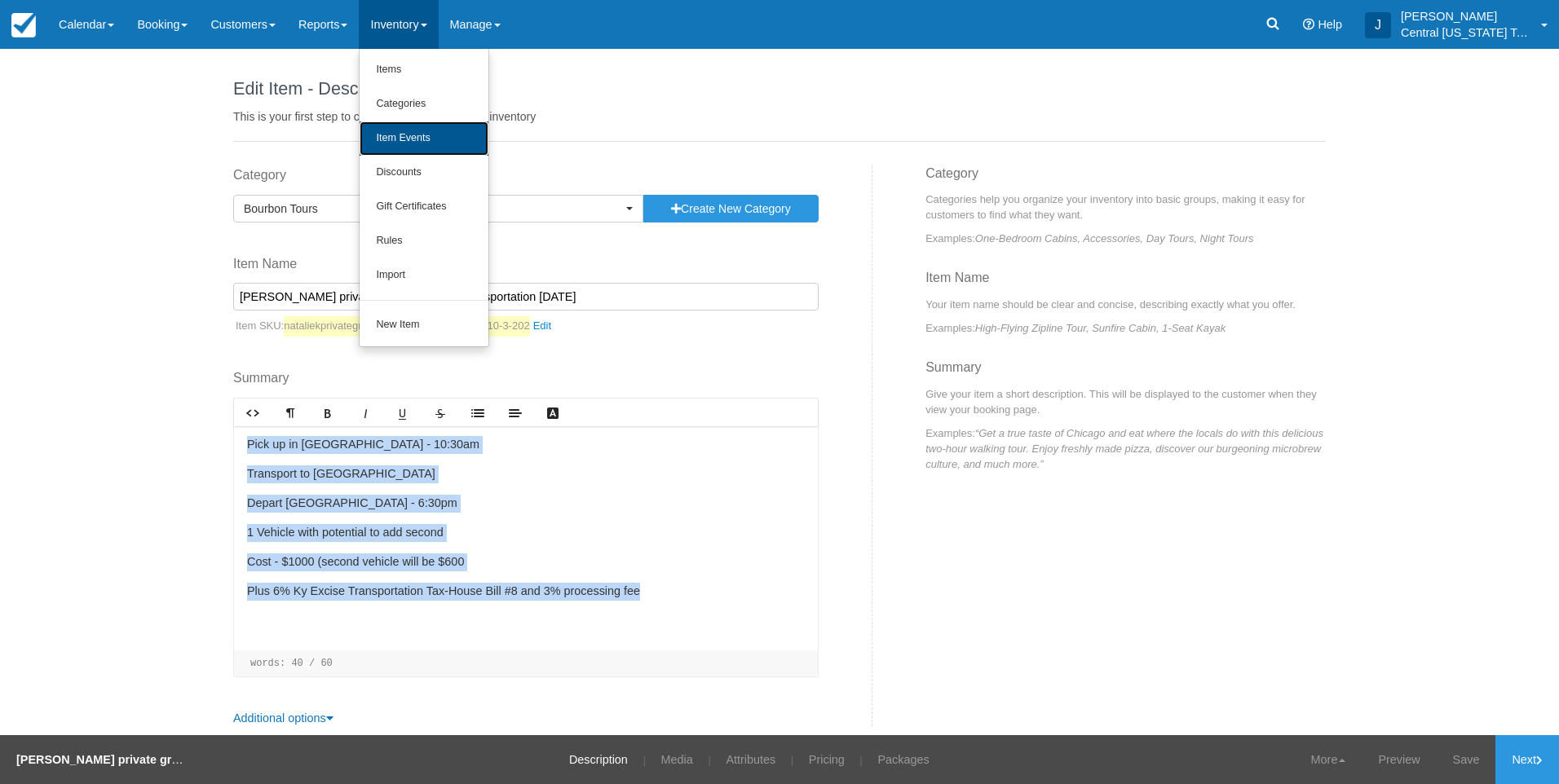
click at [429, 138] on link "Item Events" at bounding box center [424, 138] width 129 height 35
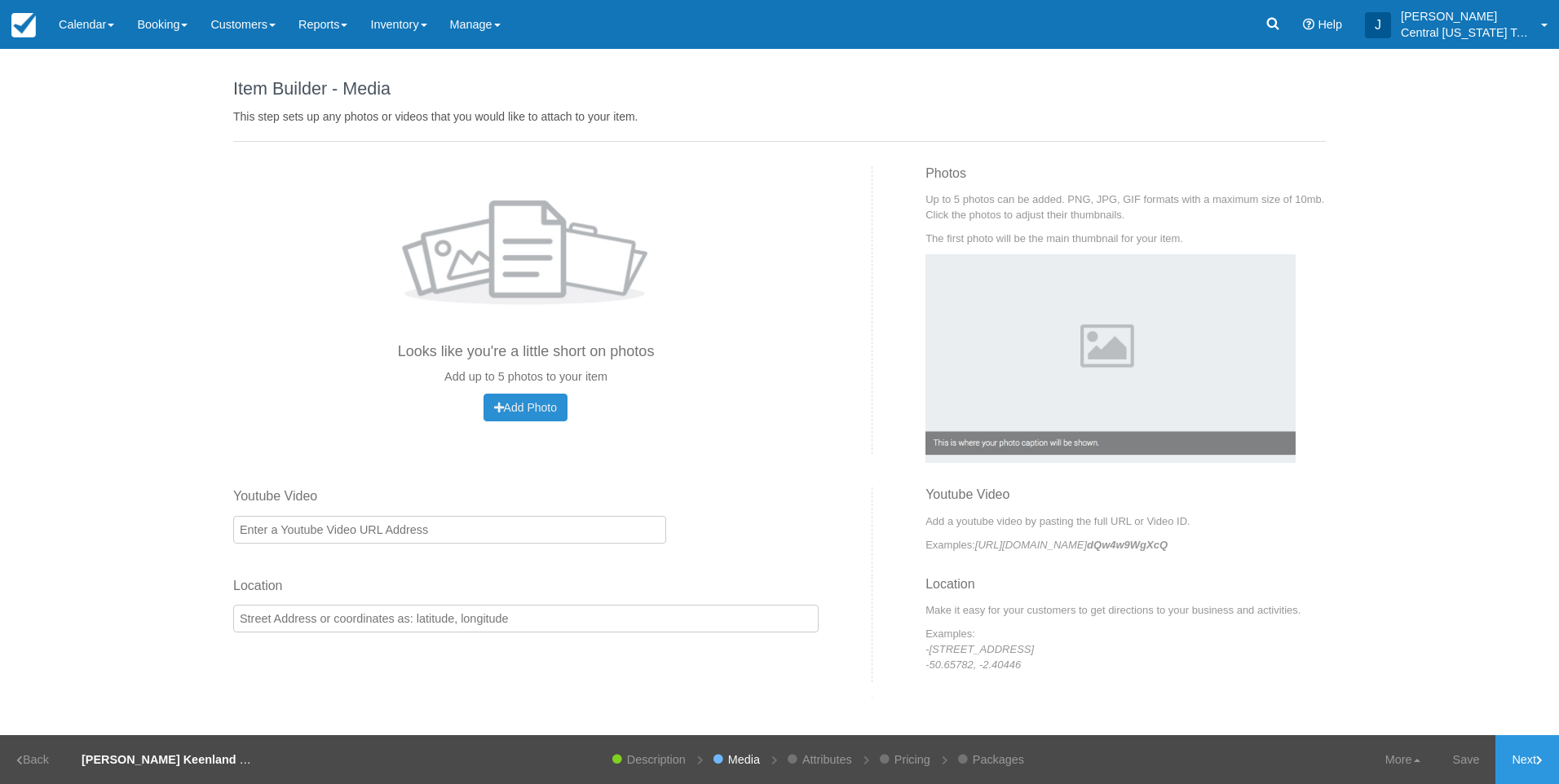
click at [526, 409] on span "Add Photo" at bounding box center [526, 408] width 63 height 13
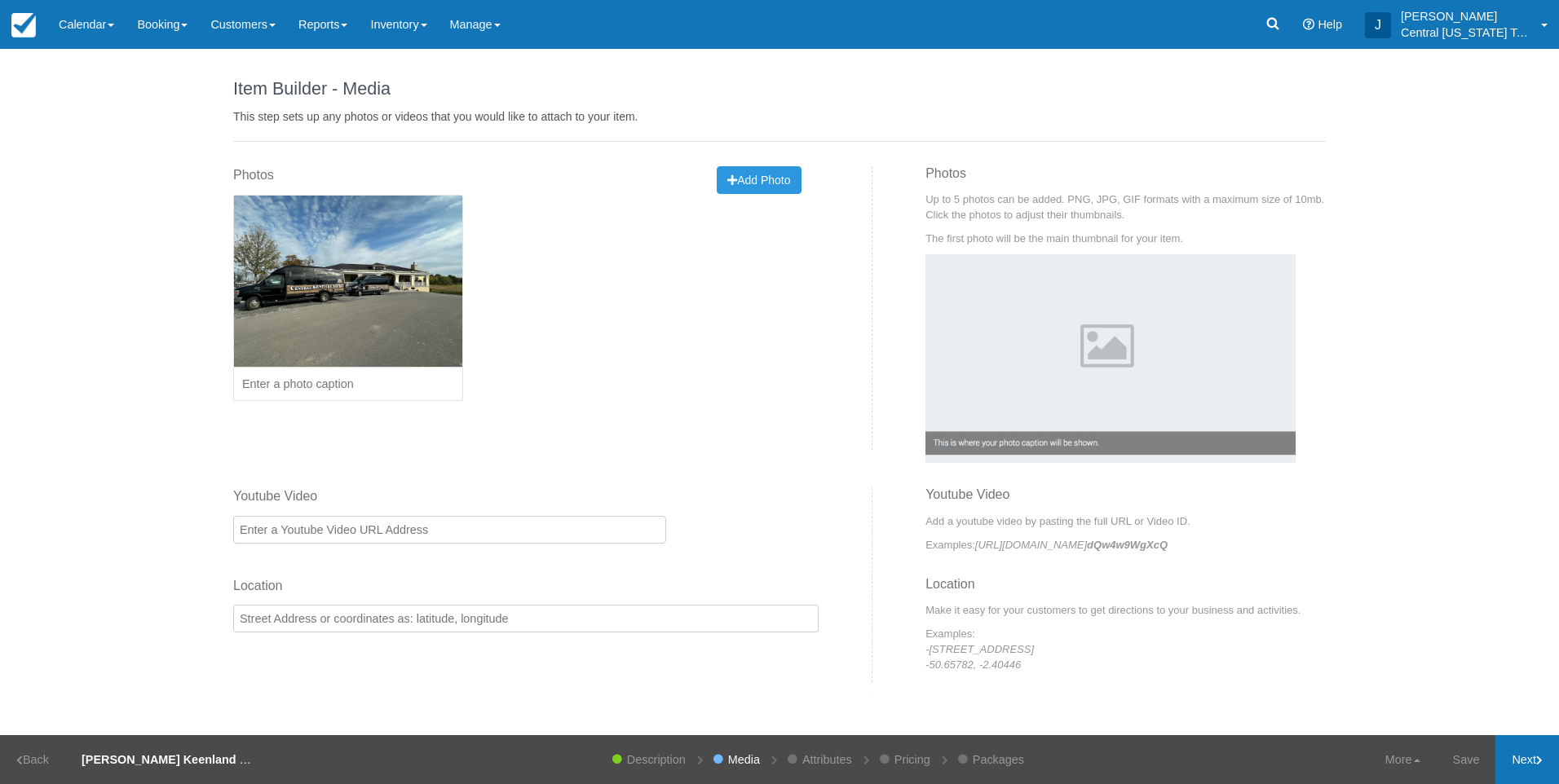
click at [1523, 749] on link "Next" at bounding box center [1527, 758] width 63 height 49
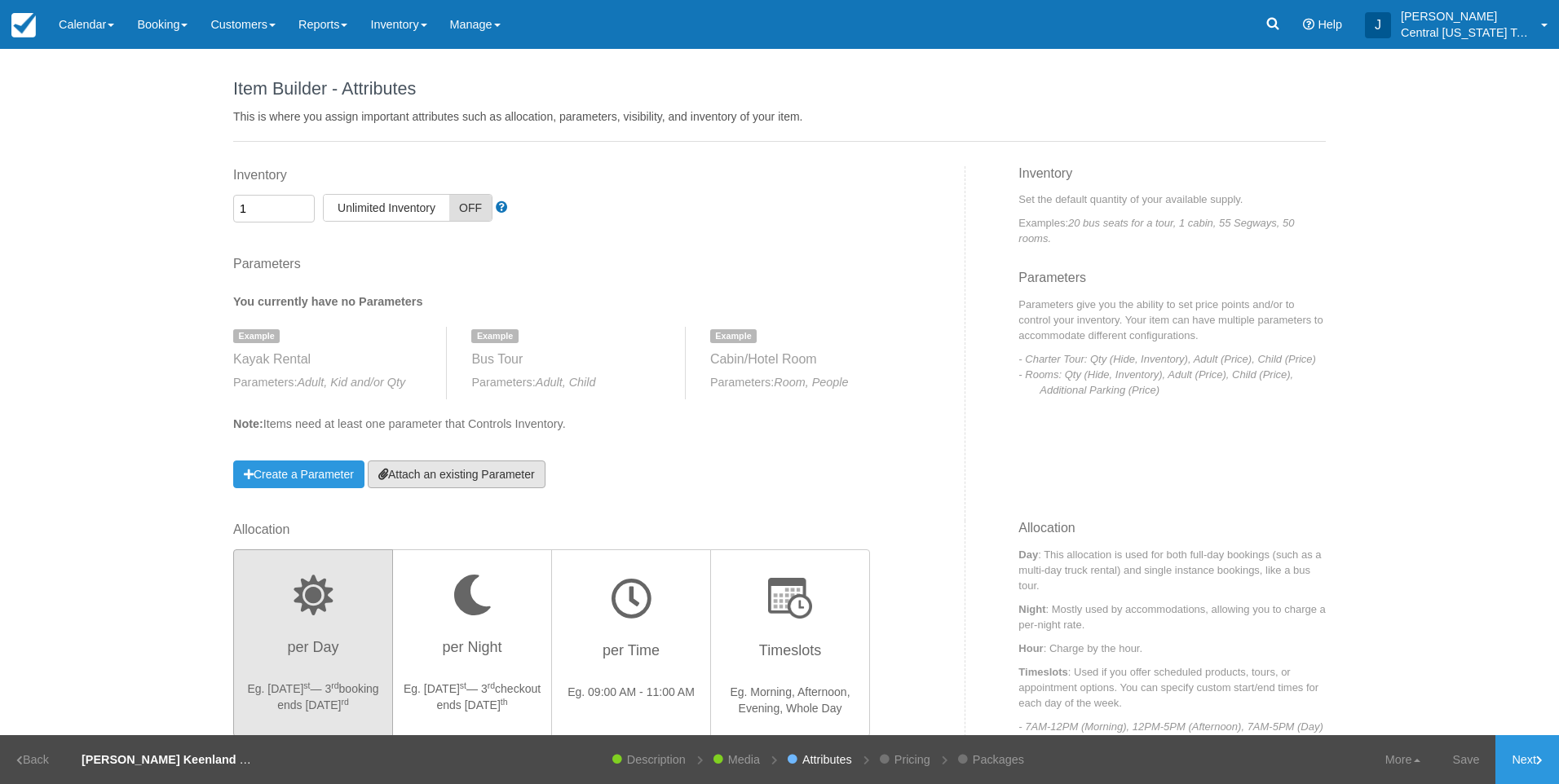
click at [519, 469] on link "Attach an existing Parameter" at bounding box center [456, 474] width 178 height 28
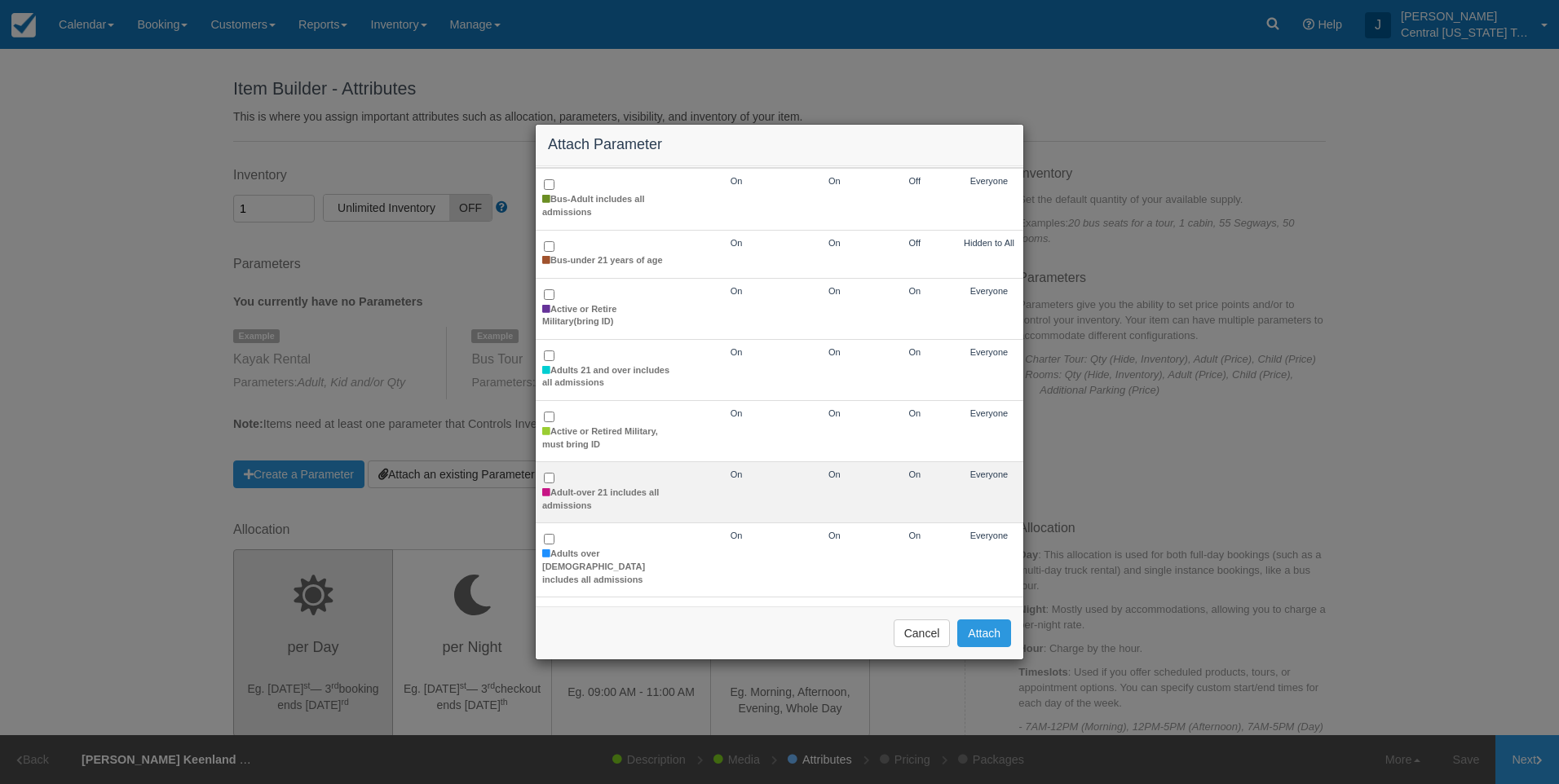
scroll to position [163, 0]
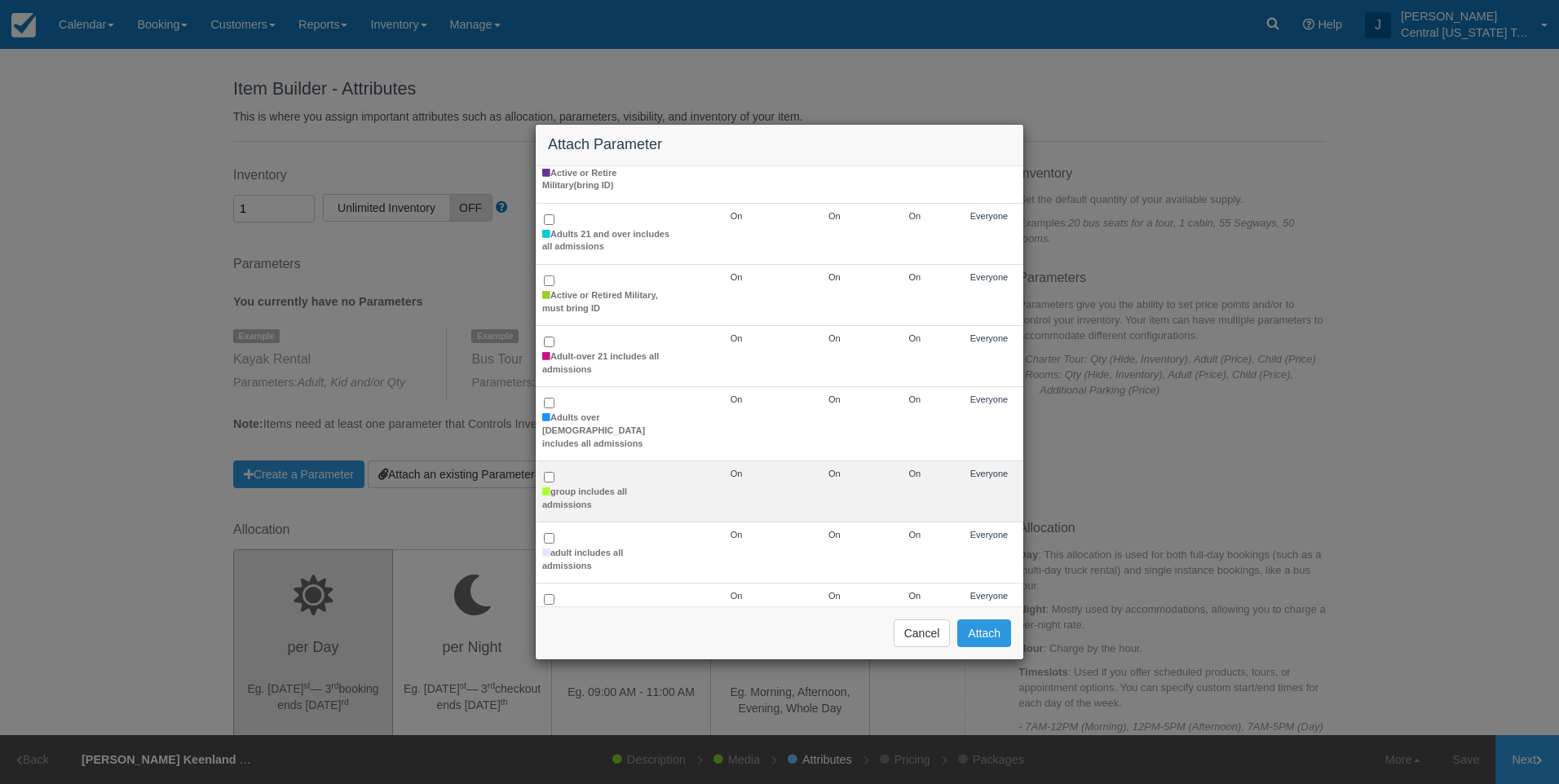
click at [583, 471] on td "group includes all admissions" at bounding box center [606, 492] width 143 height 61
checkbox input "true"
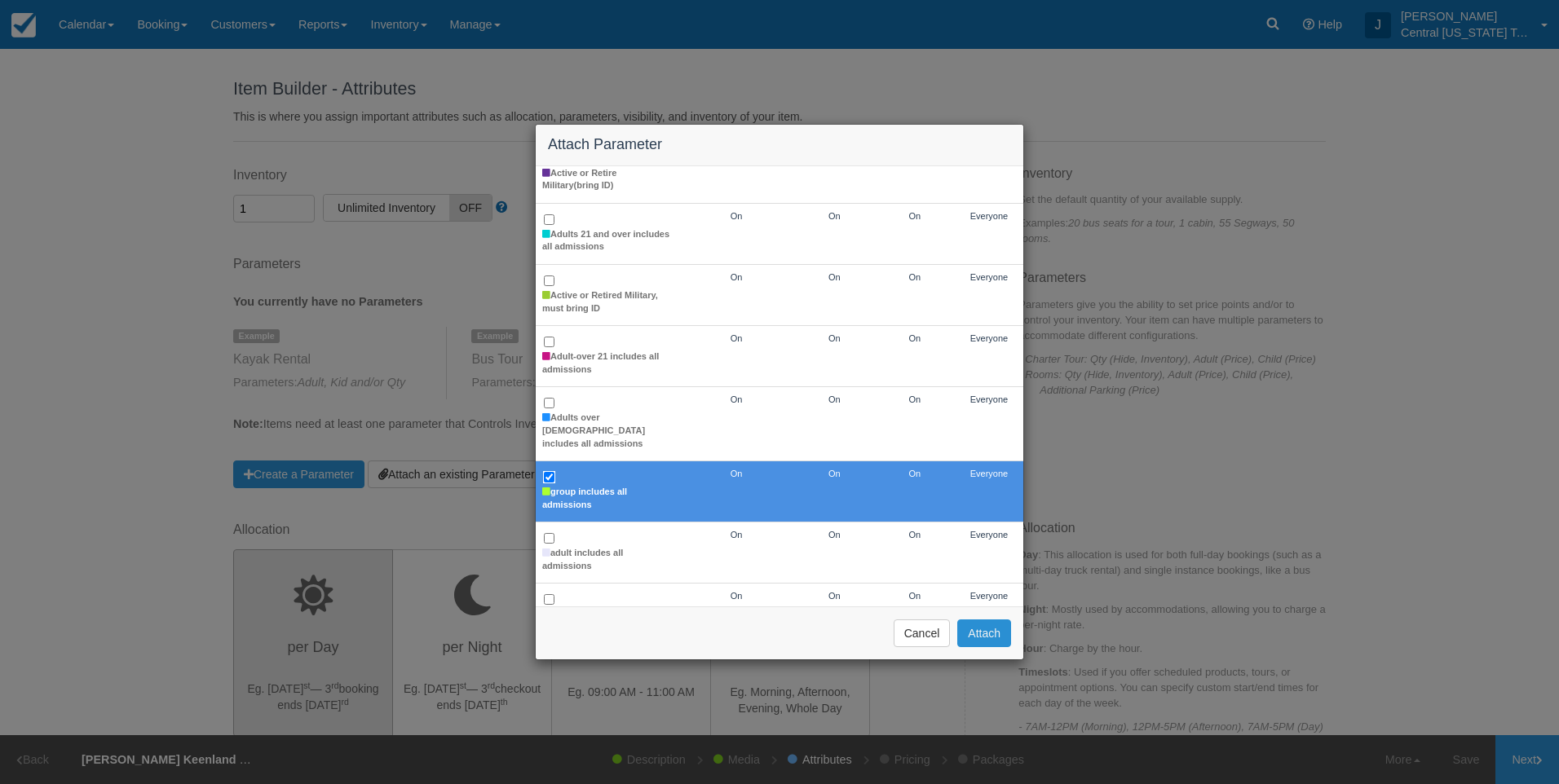
click at [979, 631] on button "Attach" at bounding box center [984, 633] width 54 height 28
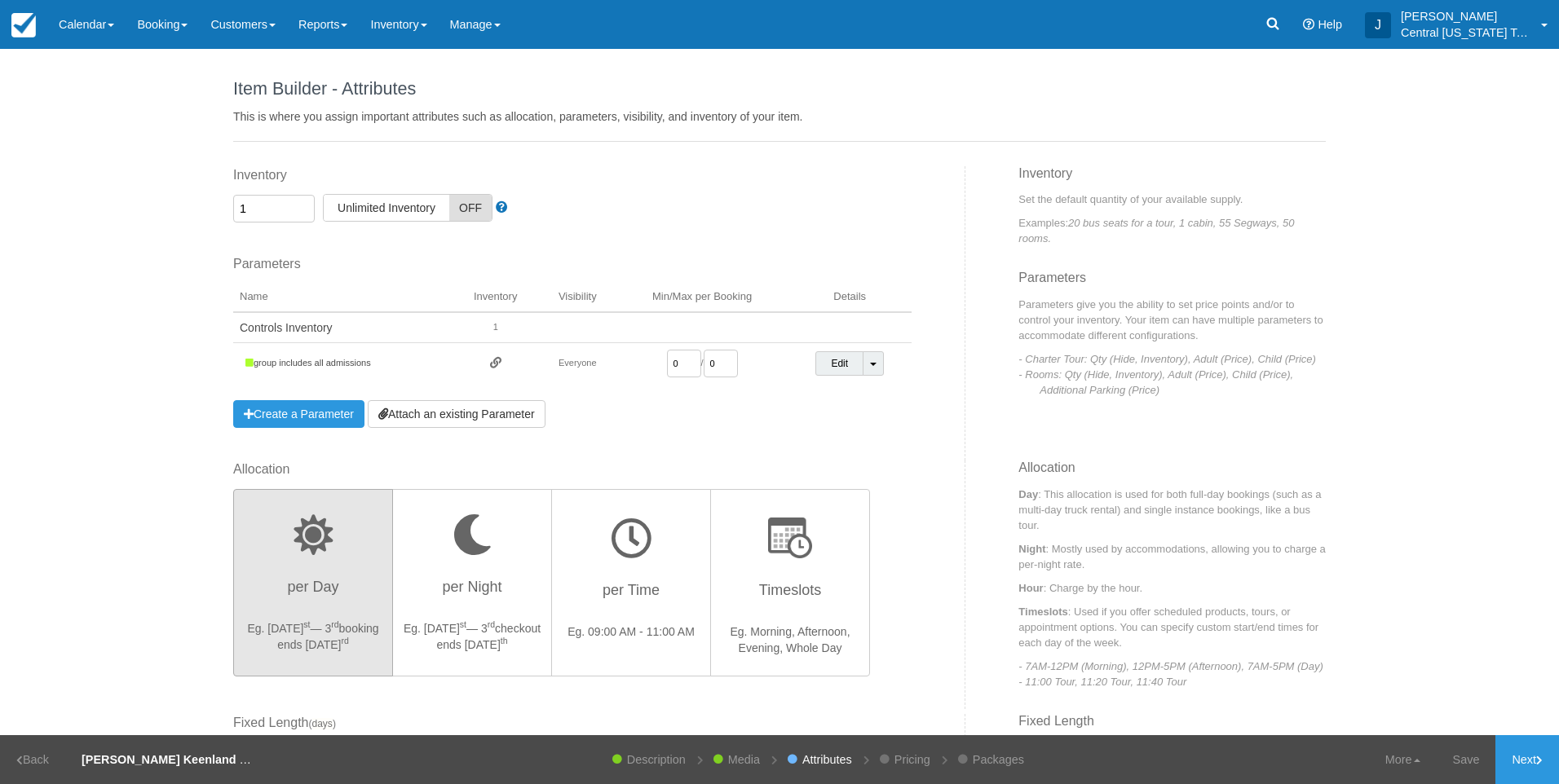
drag, startPoint x: 676, startPoint y: 364, endPoint x: 589, endPoint y: 371, distance: 87.3
click at [591, 372] on tr "group includes all admissions Everyone 0 / 0 Edit Toggle Dropdown Detach Parame…" at bounding box center [572, 364] width 678 height 41
type input "1"
click at [920, 425] on div "Inventory 1 Unlimited ON Unlimited Inventory OFF This item is a Product Groupin…" at bounding box center [592, 313] width 744 height 294
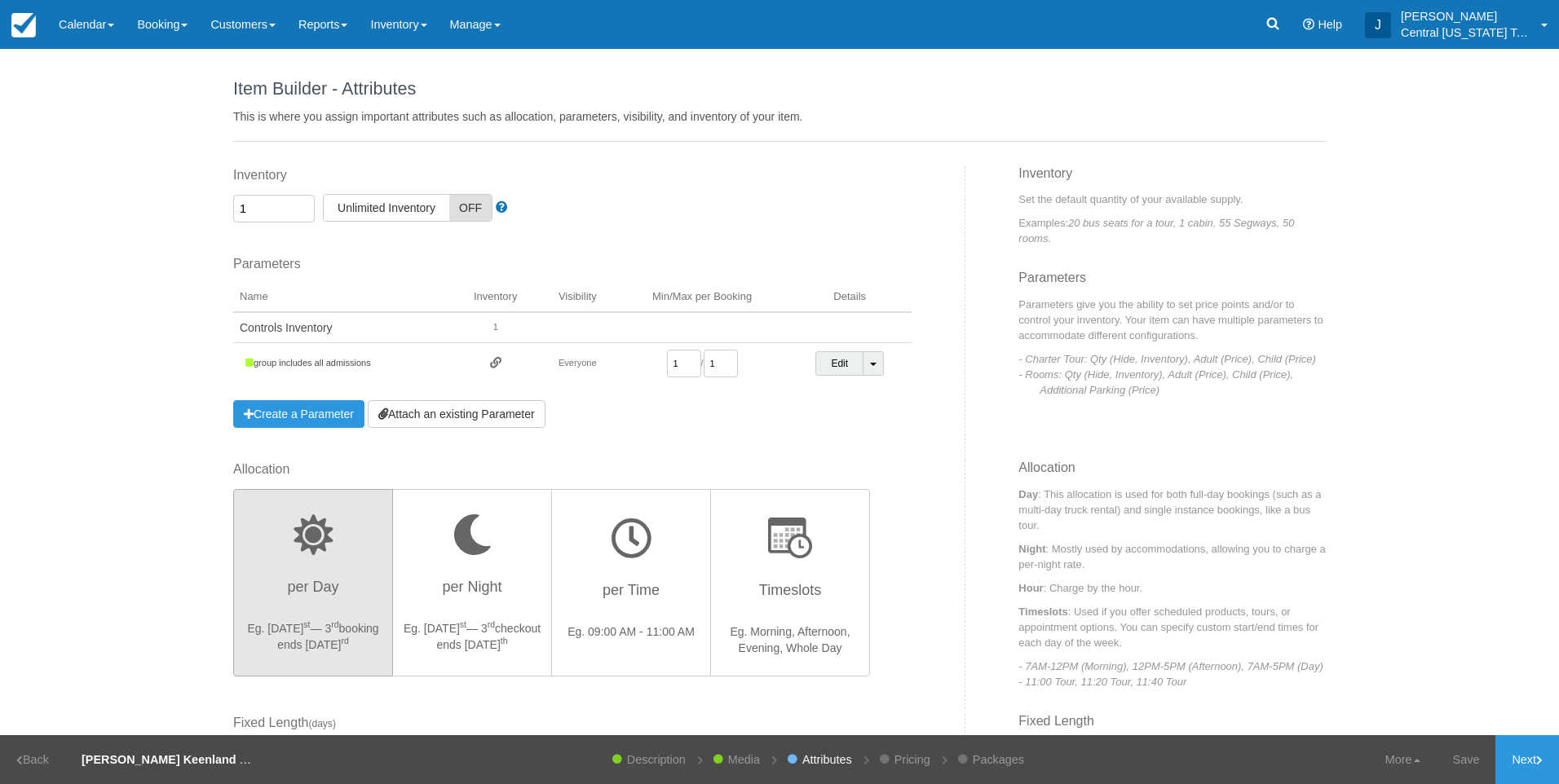
drag, startPoint x: 1536, startPoint y: 759, endPoint x: 1411, endPoint y: 702, distance: 137.4
click at [1535, 758] on link "Next" at bounding box center [1527, 758] width 63 height 49
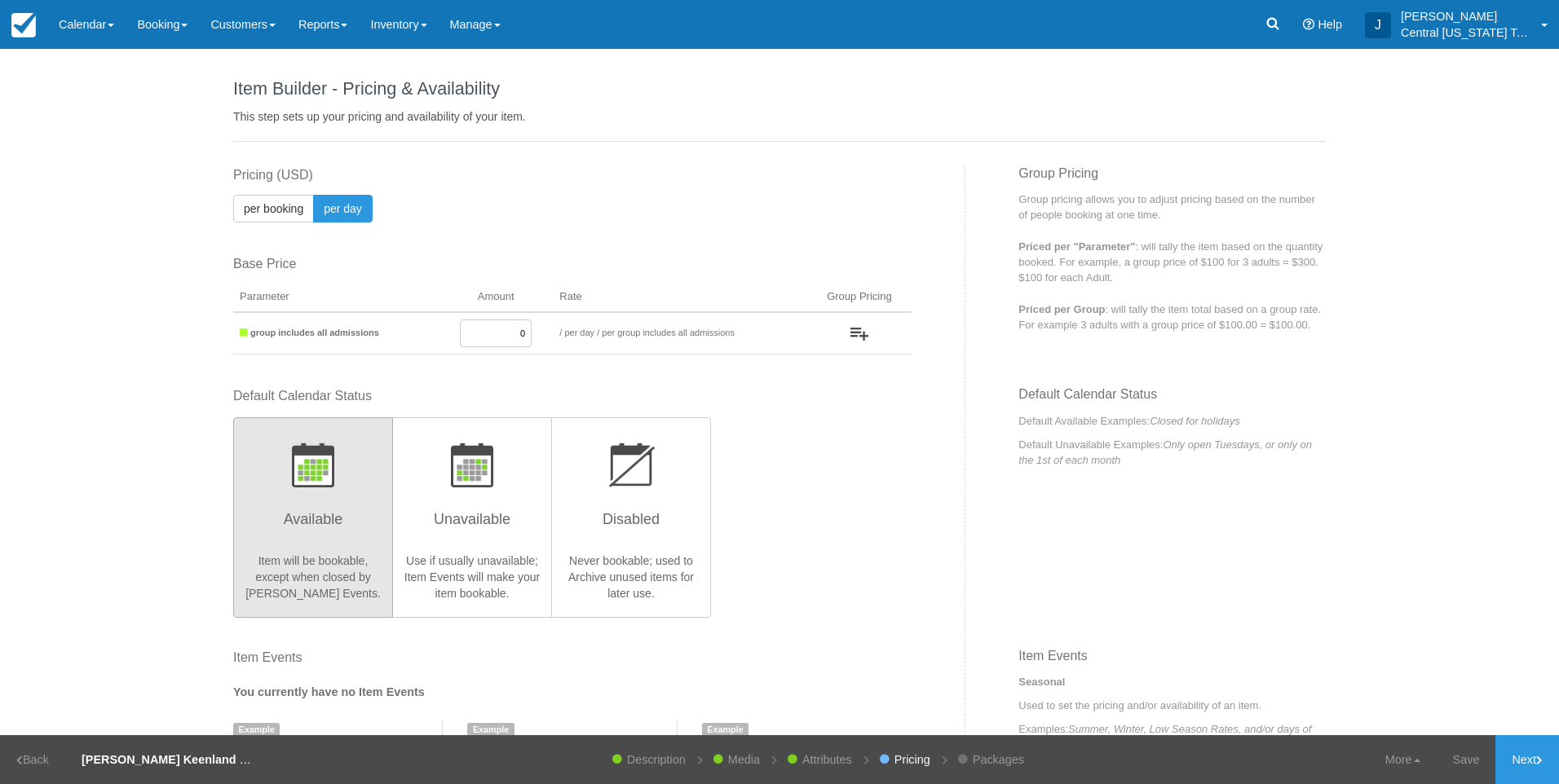
drag, startPoint x: 494, startPoint y: 332, endPoint x: 850, endPoint y: 259, distance: 363.4
click at [735, 285] on table "Parameter Amount Rate Group Pricing to / per booking per day / Priced per Qty P…" at bounding box center [572, 318] width 678 height 72
type input "600"
drag, startPoint x: 848, startPoint y: 513, endPoint x: 840, endPoint y: 517, distance: 8.9
click at [848, 514] on div "Default Calendar Status Available Item will be bookable, except when closed by …" at bounding box center [572, 502] width 678 height 229
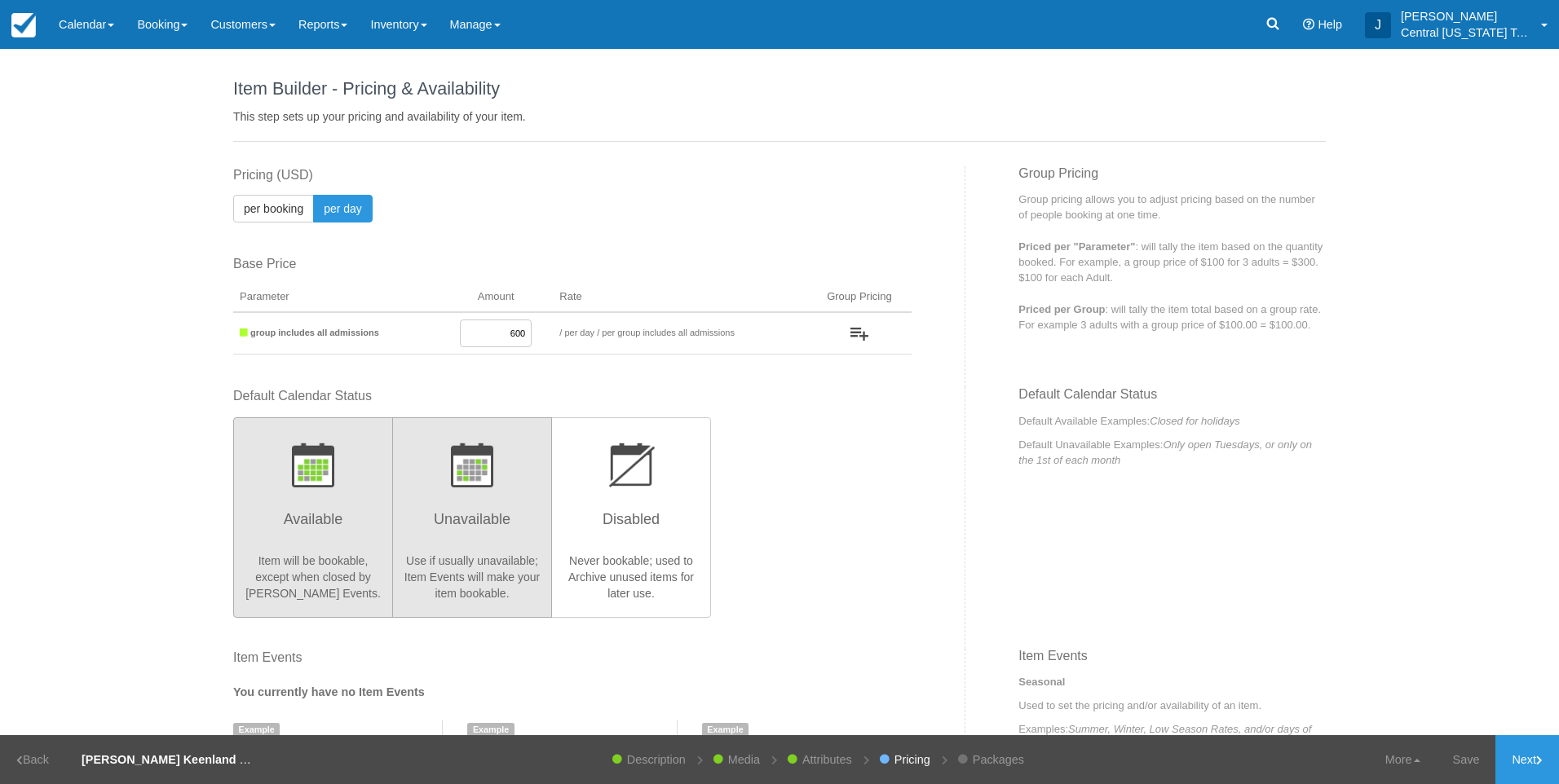
click at [505, 491] on button "Unavailable Use if usually unavailable; Item Events will make your item bookabl…" at bounding box center [472, 517] width 160 height 200
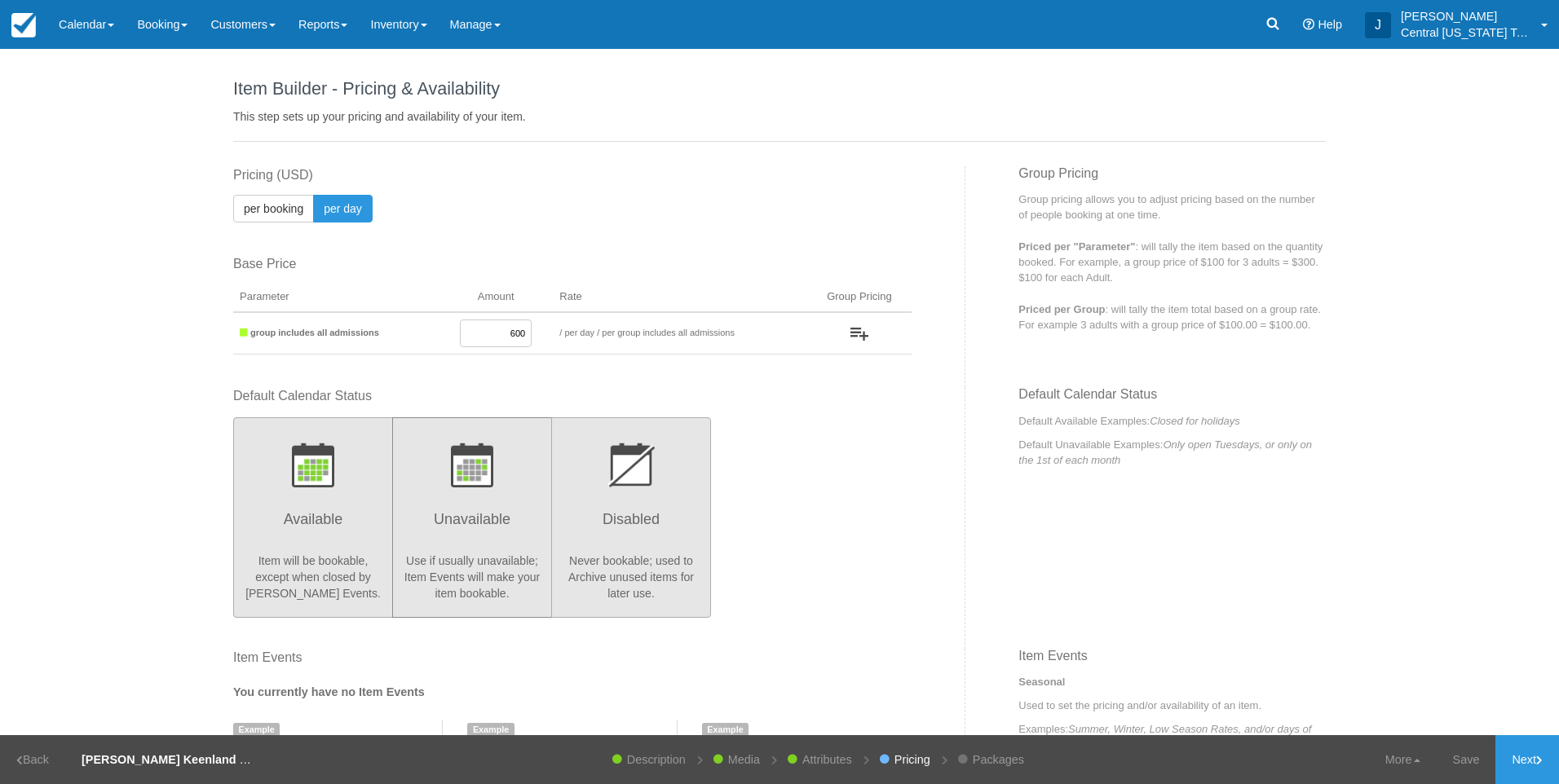
radio input "true"
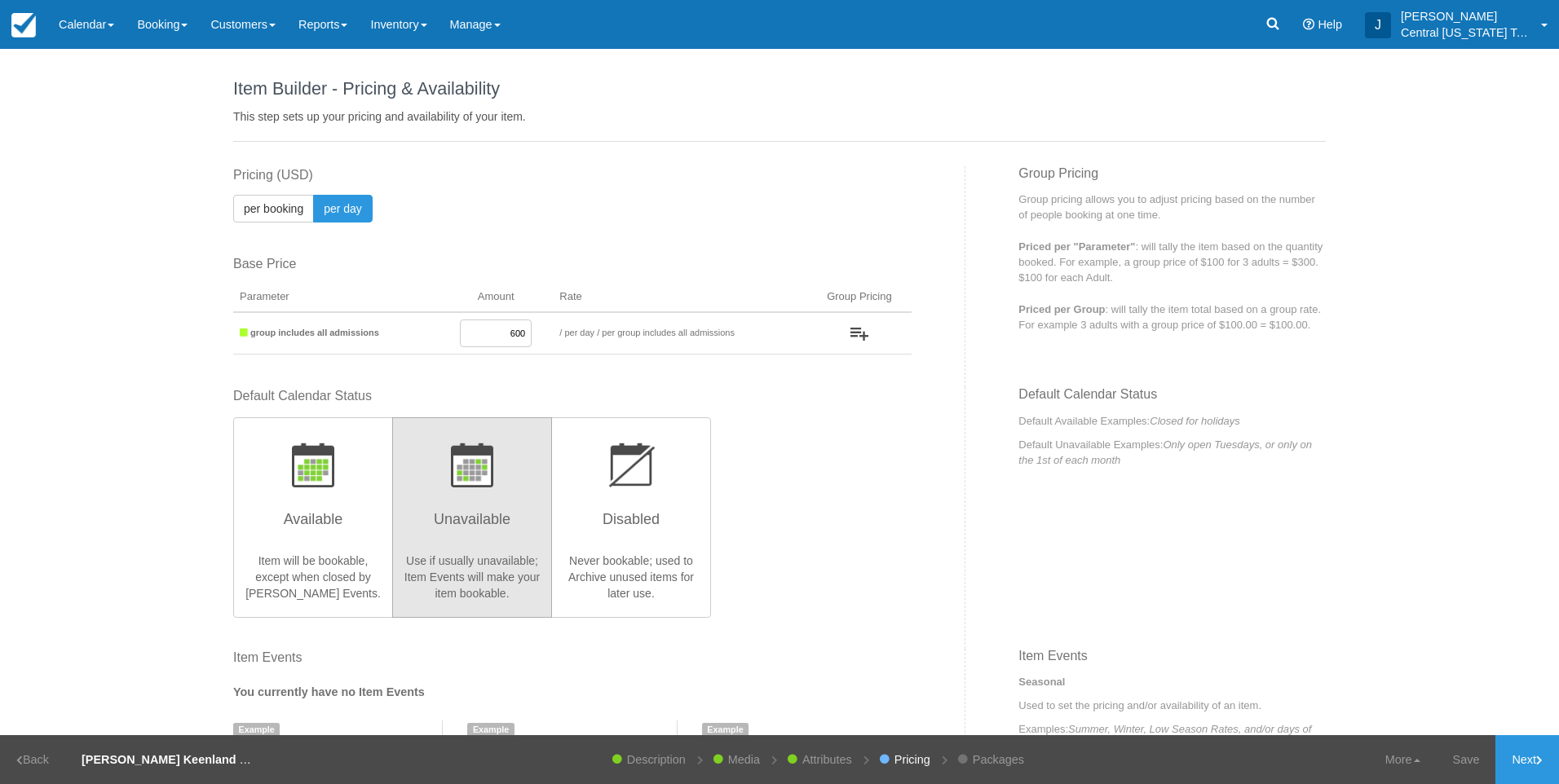
click at [813, 505] on div "Default Calendar Status Available Item will be bookable, except when closed by …" at bounding box center [572, 502] width 678 height 229
click at [1528, 772] on link "Next" at bounding box center [1527, 758] width 63 height 49
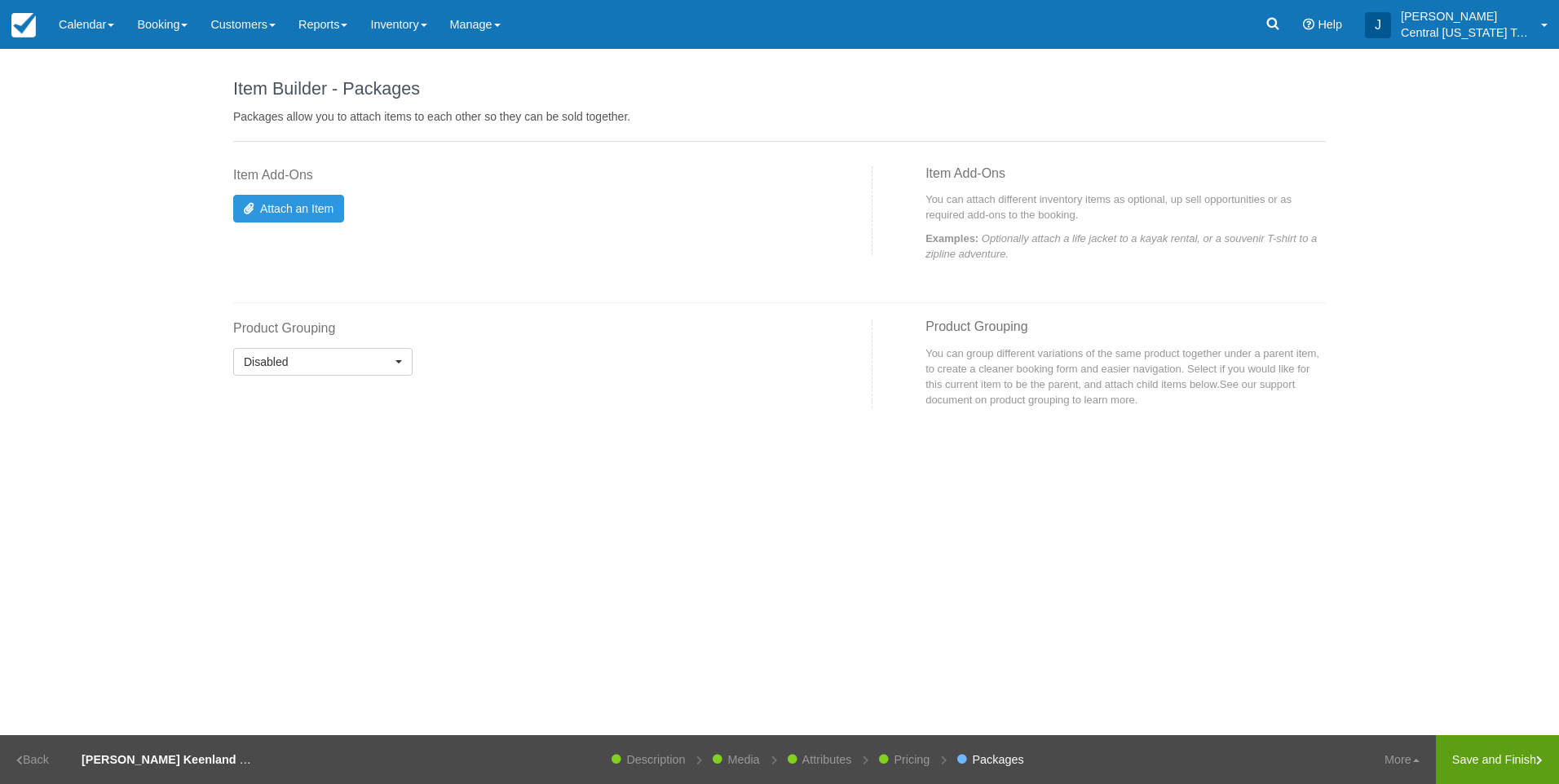
click at [1496, 758] on link "Save and Finish" at bounding box center [1496, 758] width 123 height 49
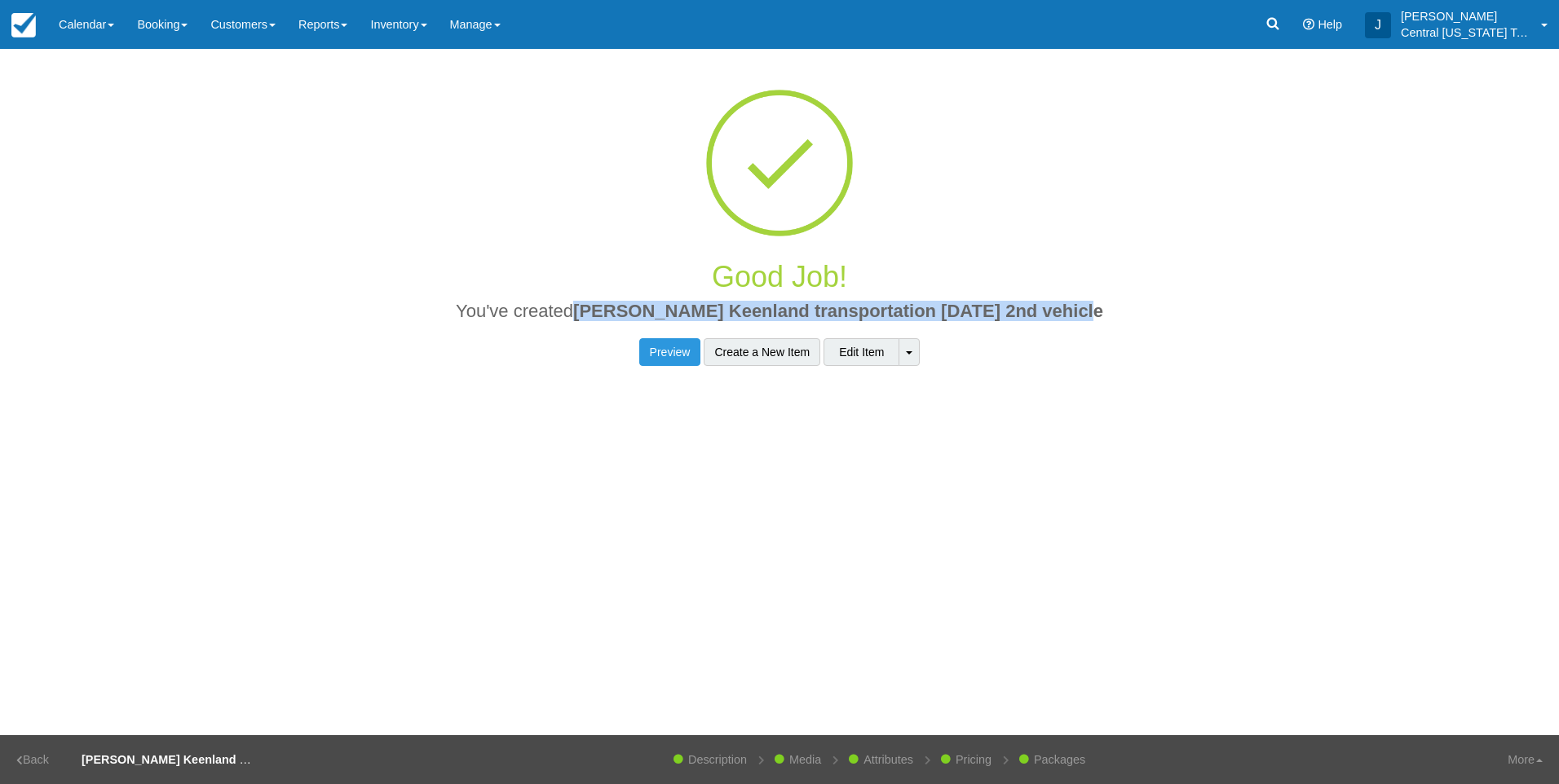
drag, startPoint x: 1094, startPoint y: 312, endPoint x: 599, endPoint y: 336, distance: 495.6
click at [599, 336] on div "Good Job! You've created Natalie K Keenland transportation 10-3-2025 2nd vehicle" at bounding box center [780, 292] width 1093 height 94
copy span "[PERSON_NAME] Keenland transportation [DATE] 2nd vehicle"
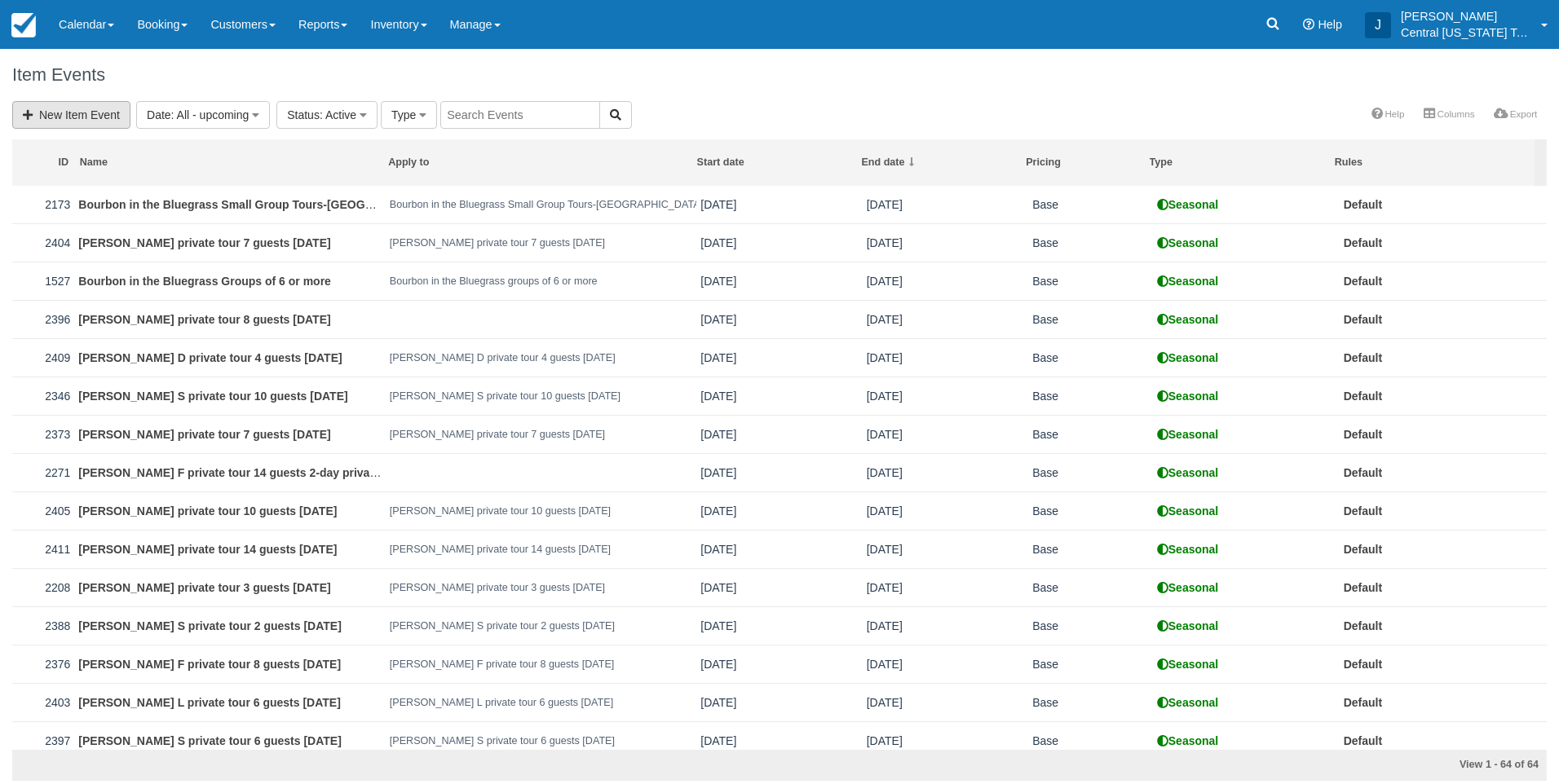
click at [91, 127] on link "New Item Event" at bounding box center [71, 115] width 118 height 28
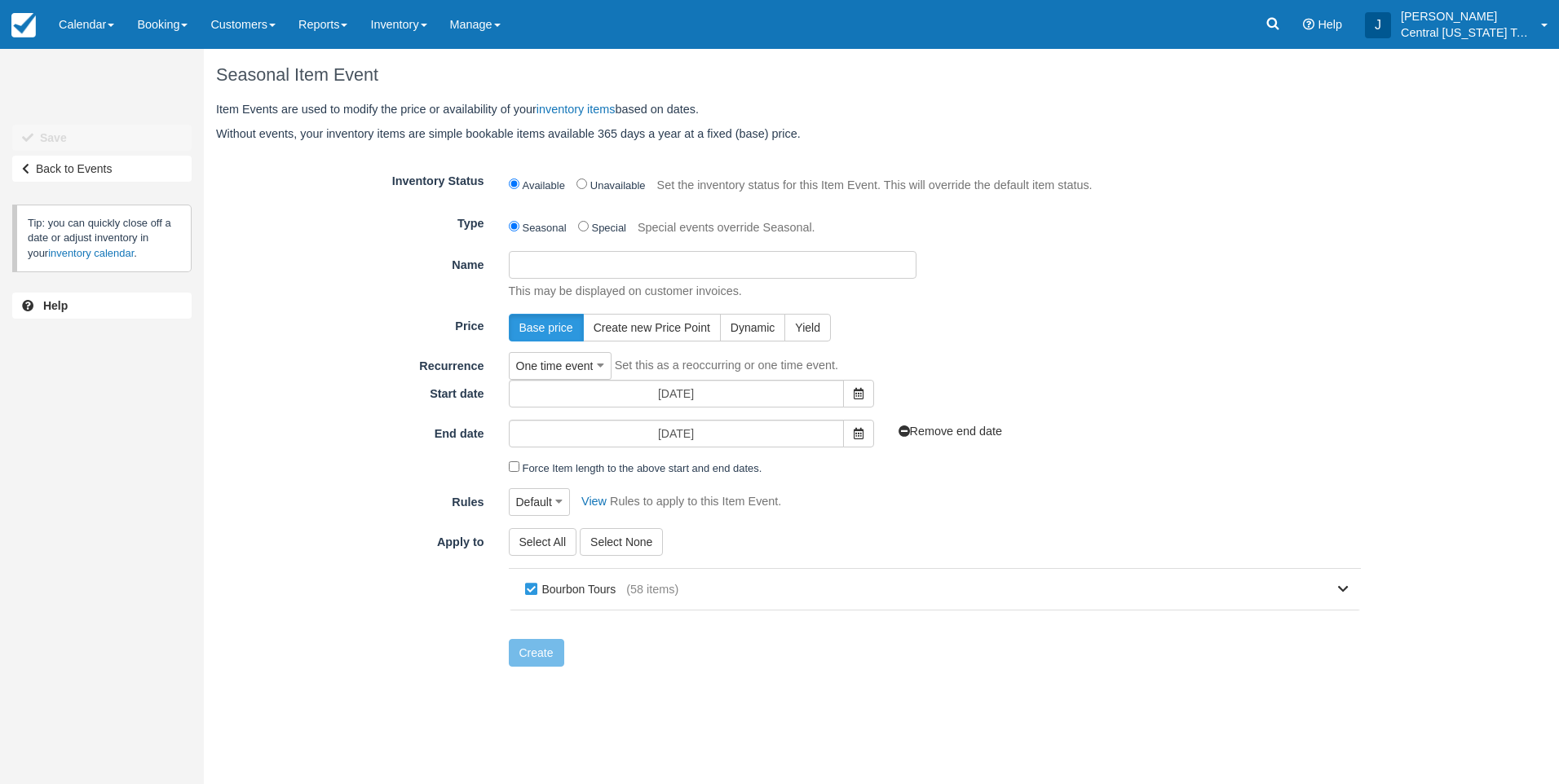
click at [602, 260] on input "Name" at bounding box center [712, 265] width 408 height 28
paste input "[PERSON_NAME] Keenland transportation [DATE] 2nd vehicle"
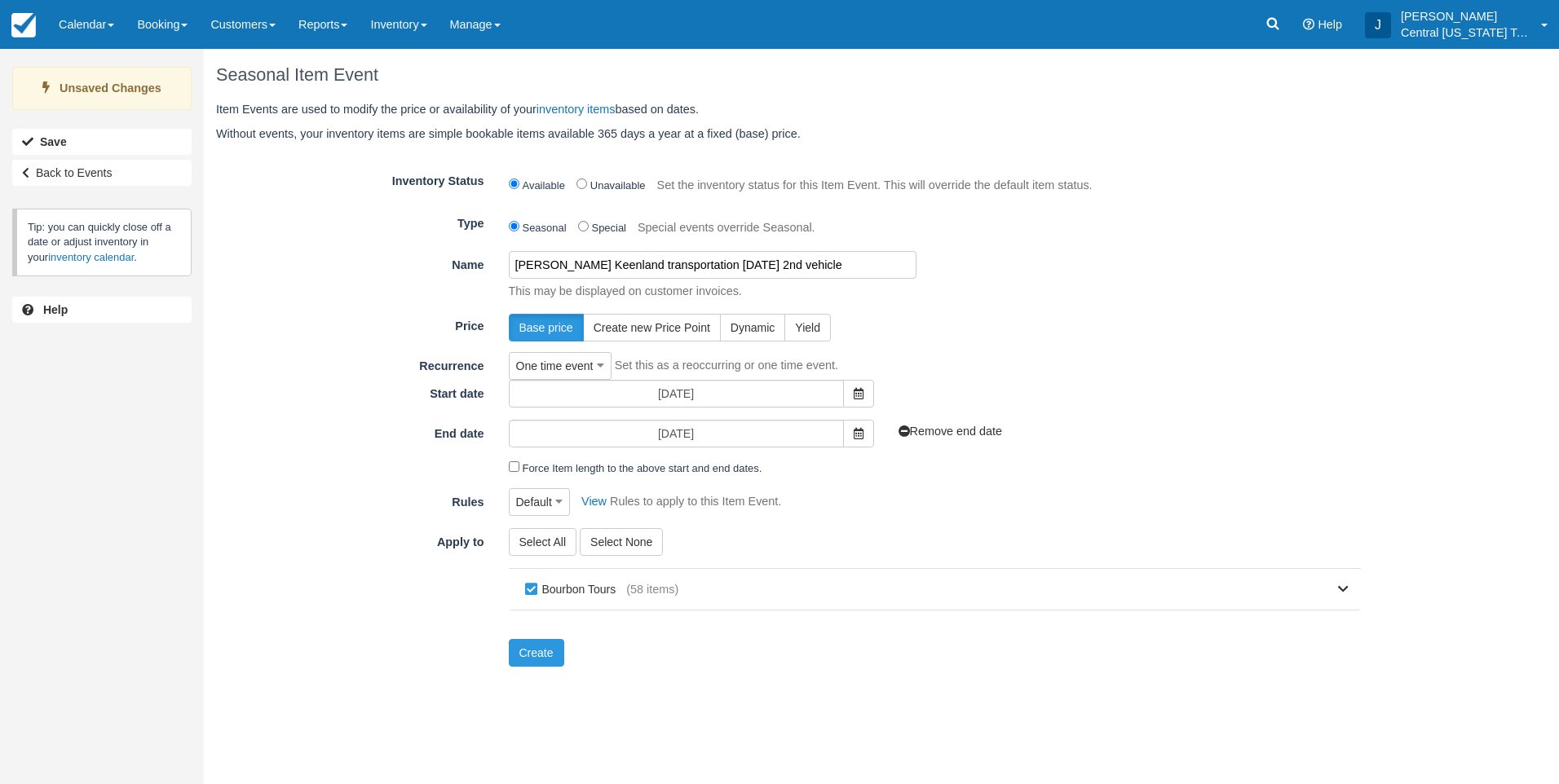
type input "[PERSON_NAME] Keenland transportation [DATE] 2nd vehicle"
click at [982, 310] on form "Inventory Status Available Unavailable Set the inventory status for this Item E…" at bounding box center [788, 418] width 1145 height 501
click at [862, 393] on icon at bounding box center [859, 394] width 10 height 12
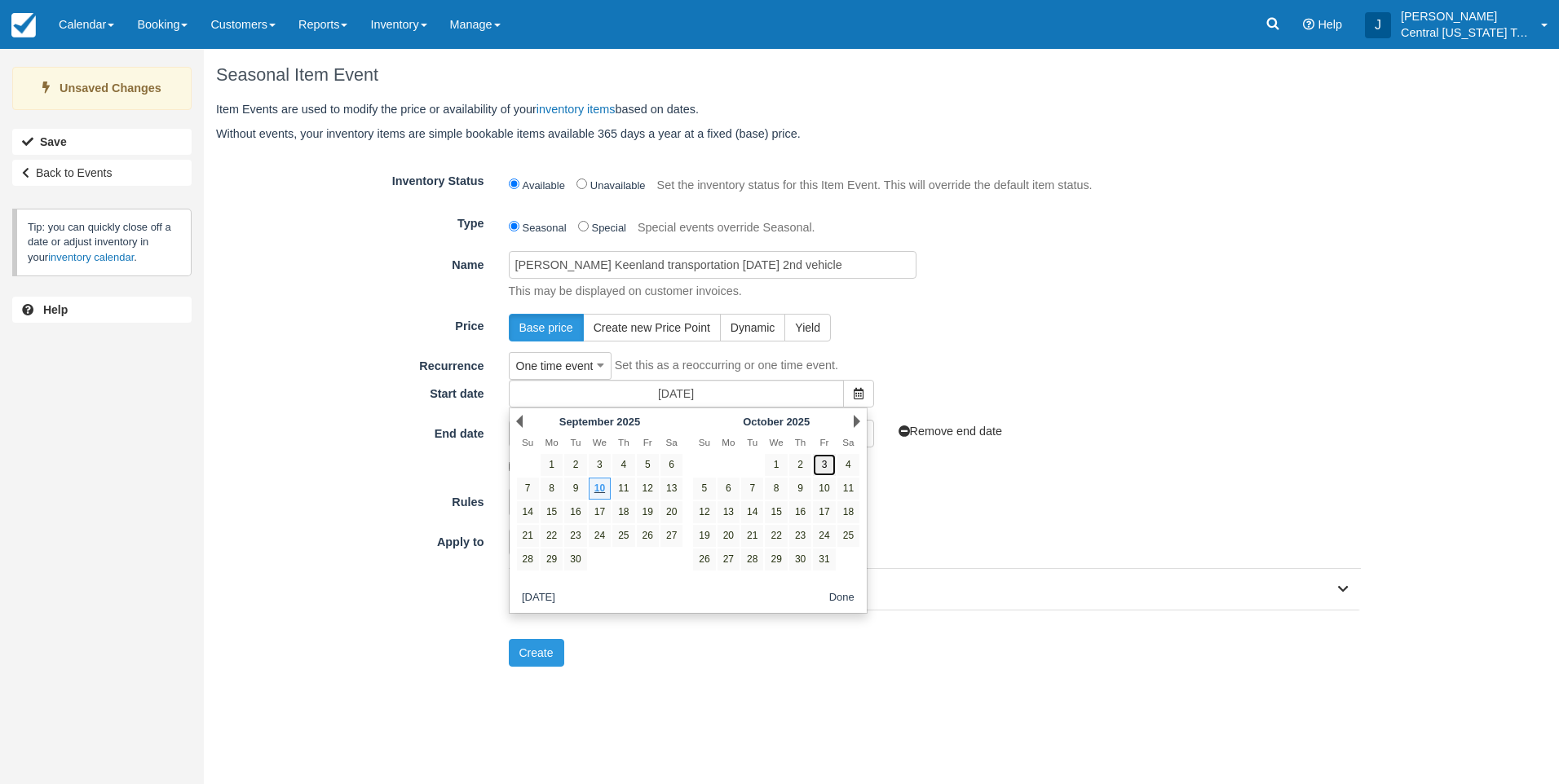
click at [822, 462] on link "3" at bounding box center [823, 464] width 22 height 22
type input "[DATE]"
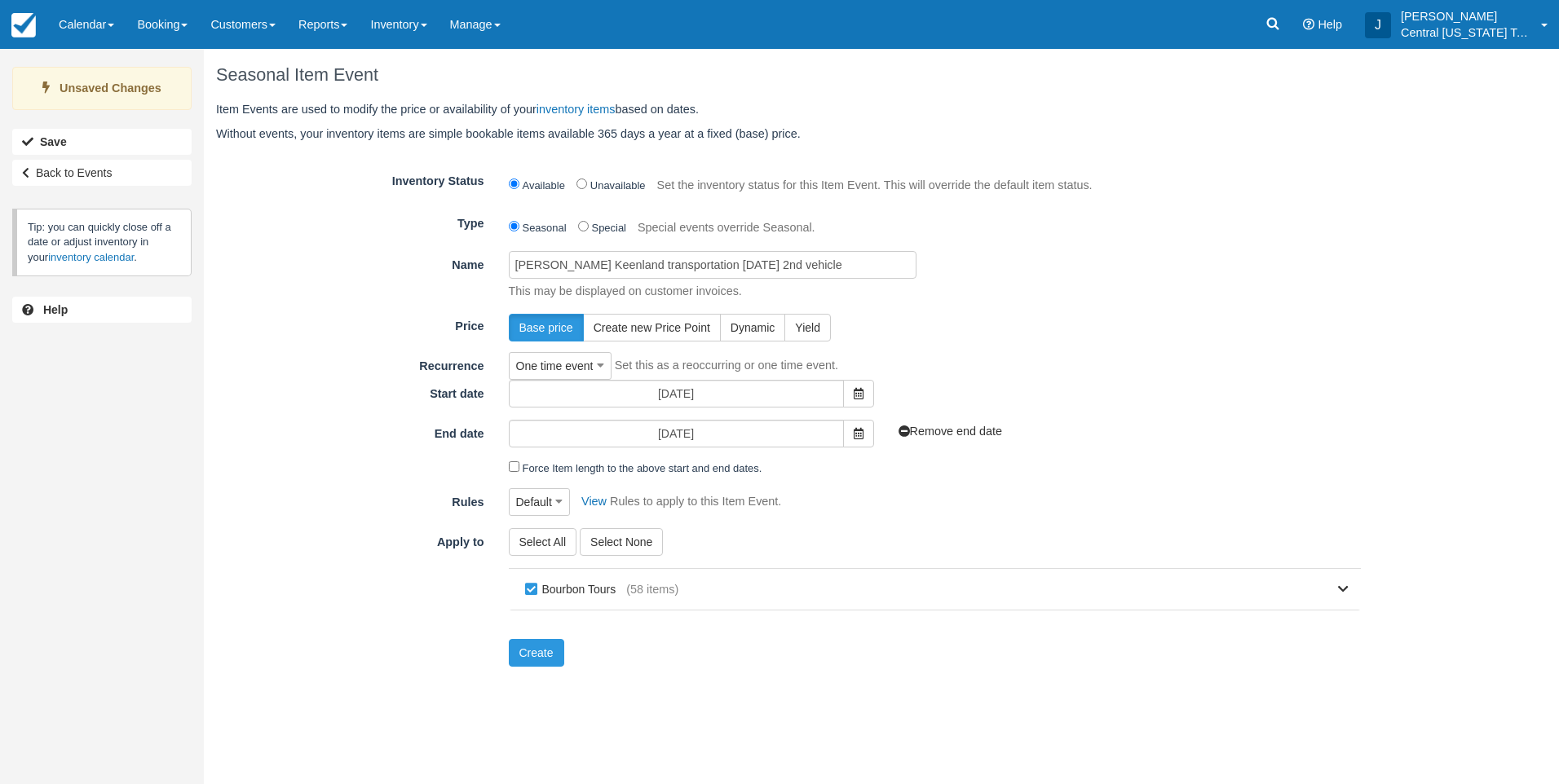
click at [983, 345] on form "Inventory Status Available Unavailable Set the inventory status for this Item E…" at bounding box center [788, 418] width 1145 height 501
click at [681, 429] on input "10/10/25" at bounding box center [676, 434] width 335 height 28
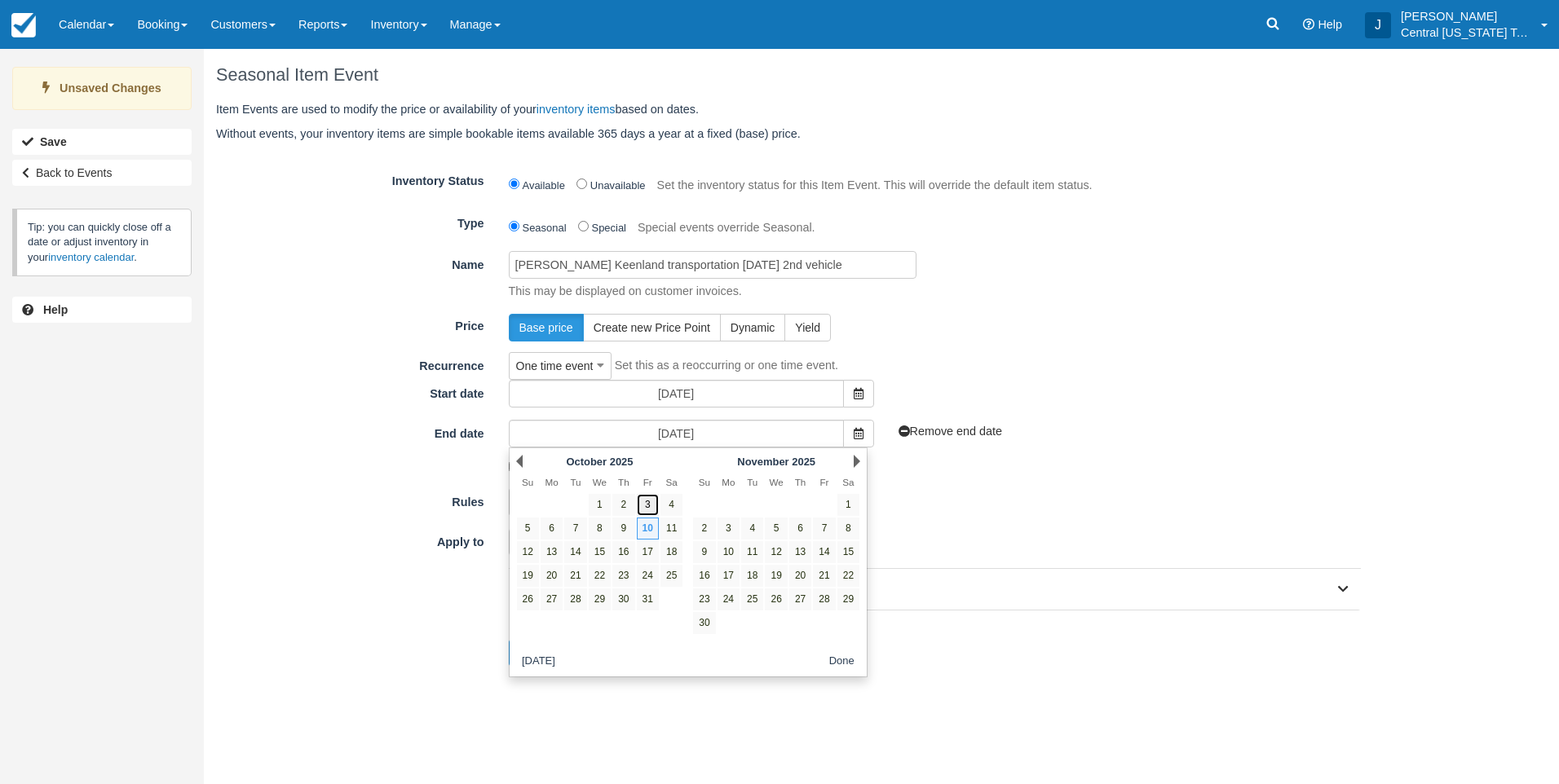
click at [639, 502] on link "3" at bounding box center [648, 505] width 22 height 22
type input "10/03/25"
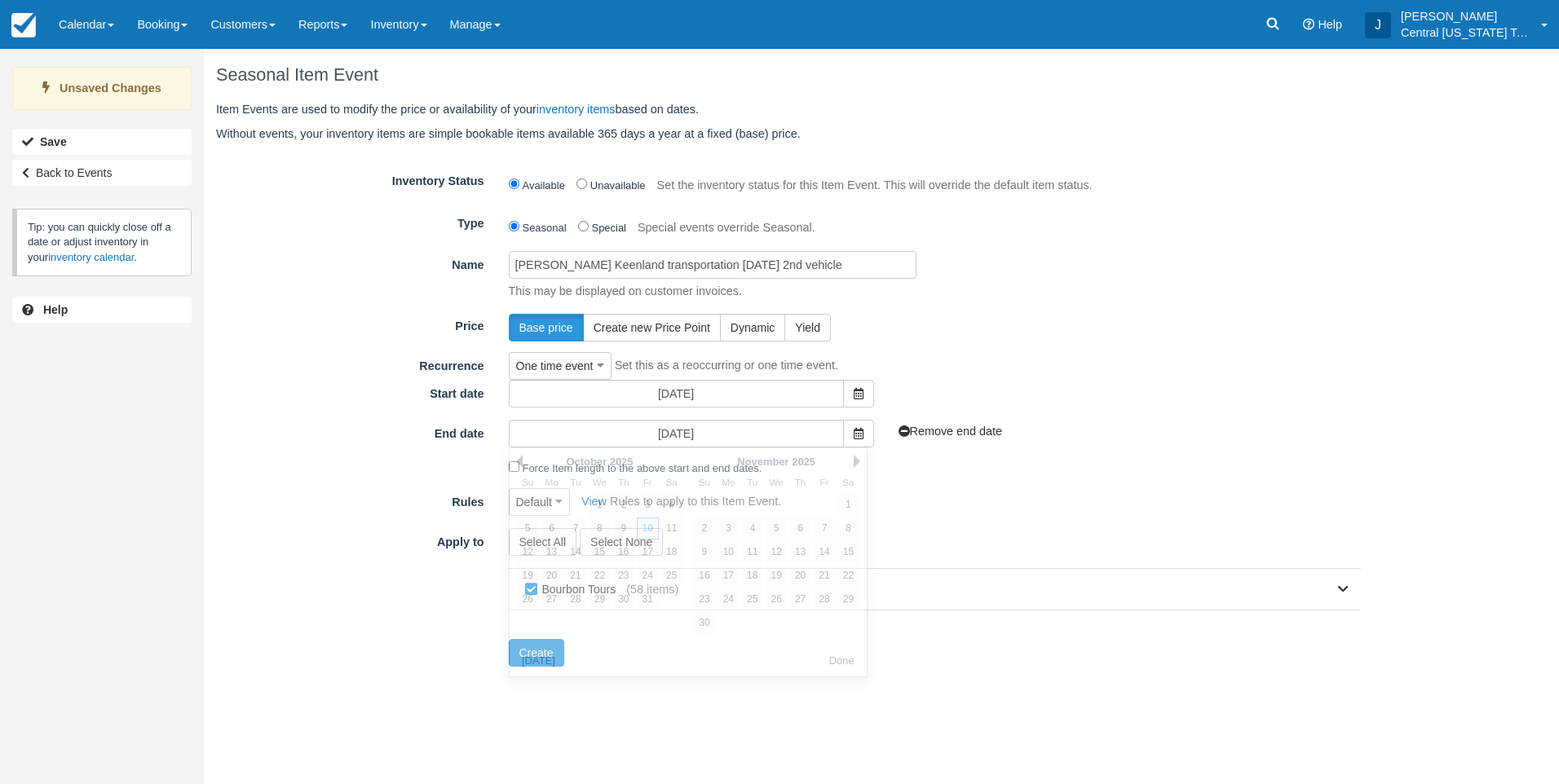
click at [1185, 344] on form "Inventory Status Available Unavailable Set the inventory status for this Item E…" at bounding box center [788, 418] width 1145 height 501
click at [597, 586] on label "Bourbon Tours" at bounding box center [574, 590] width 106 height 25
checkbox input "false"
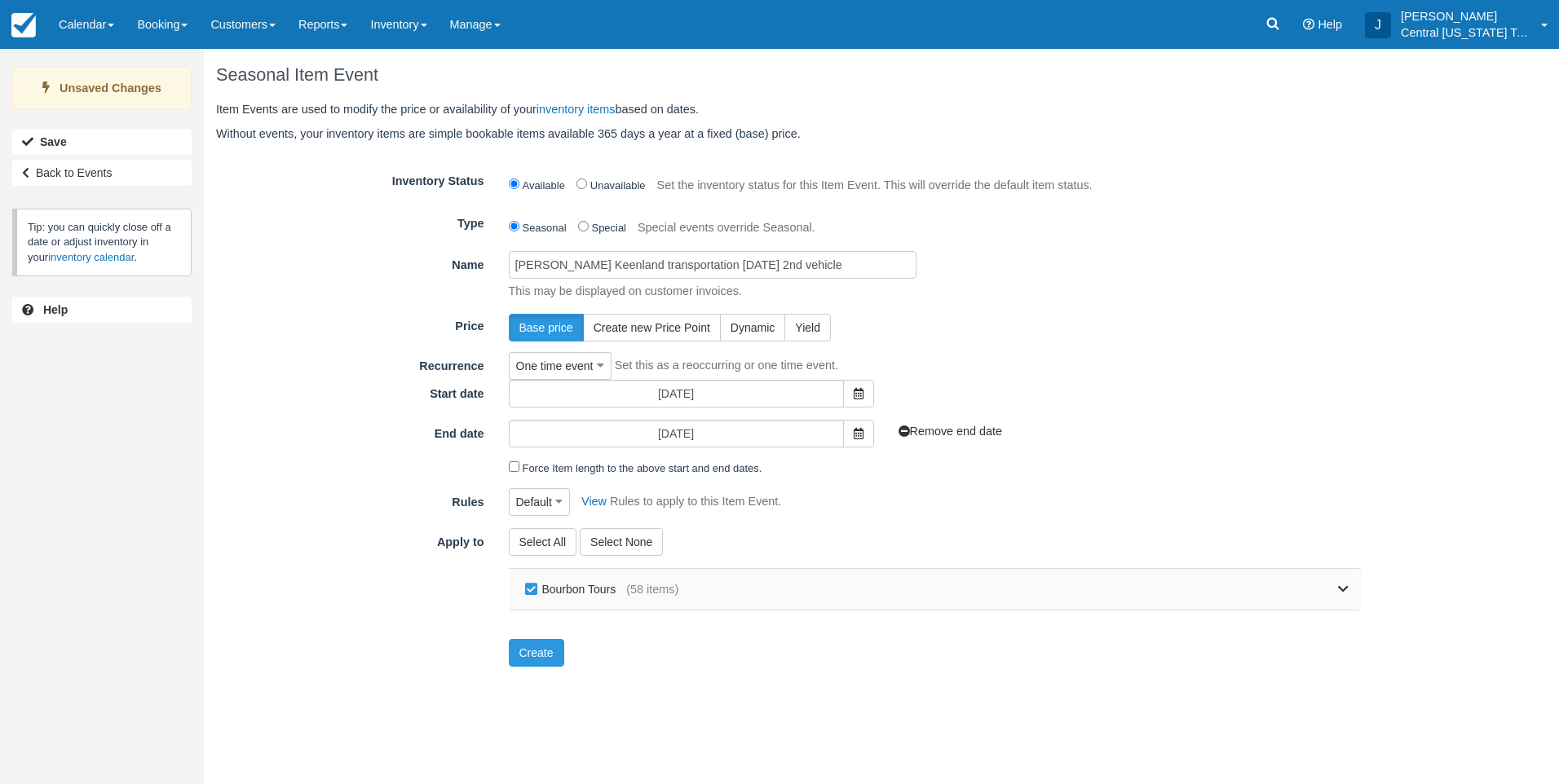
checkbox input "false"
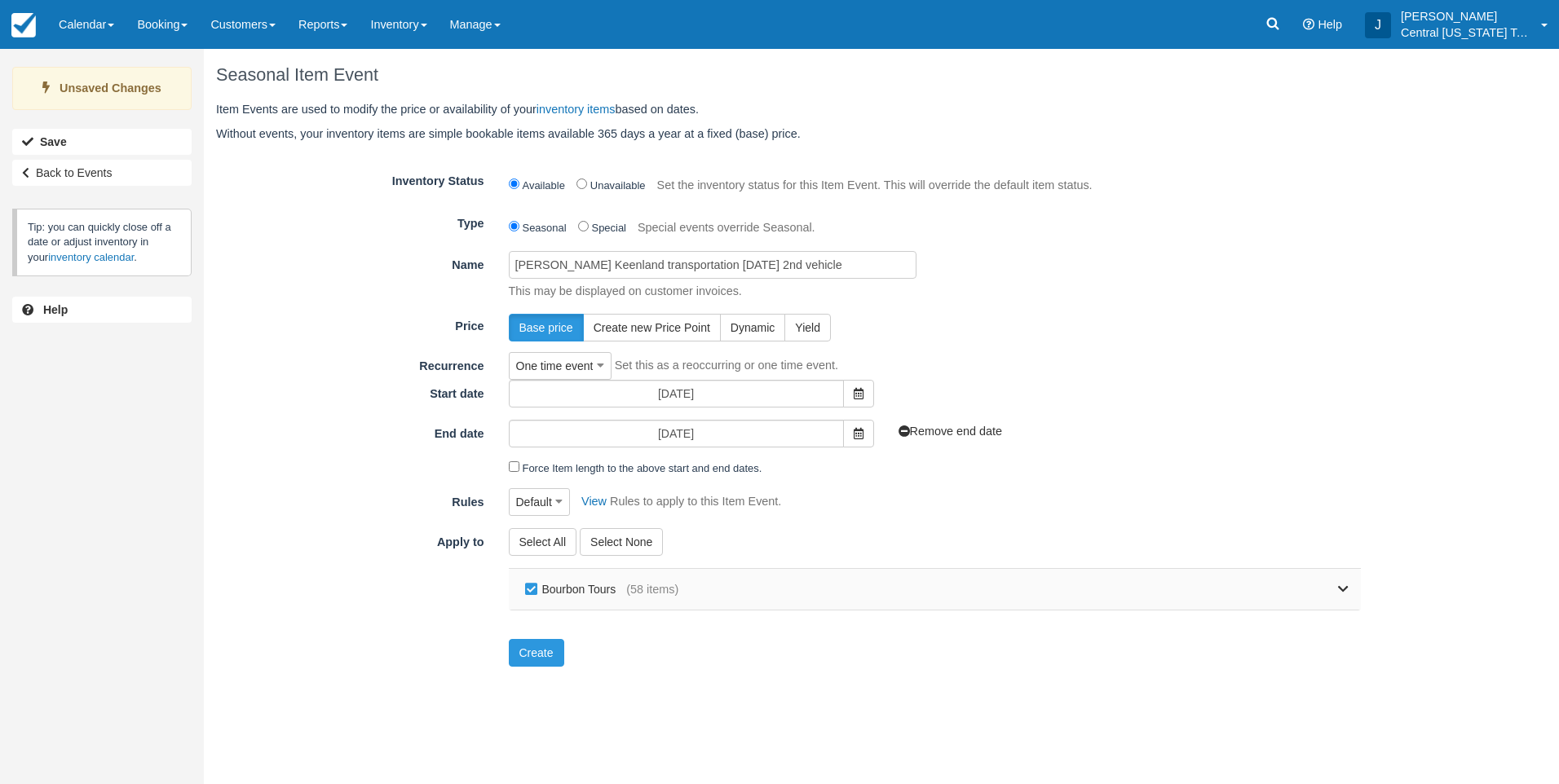
checkbox input "false"
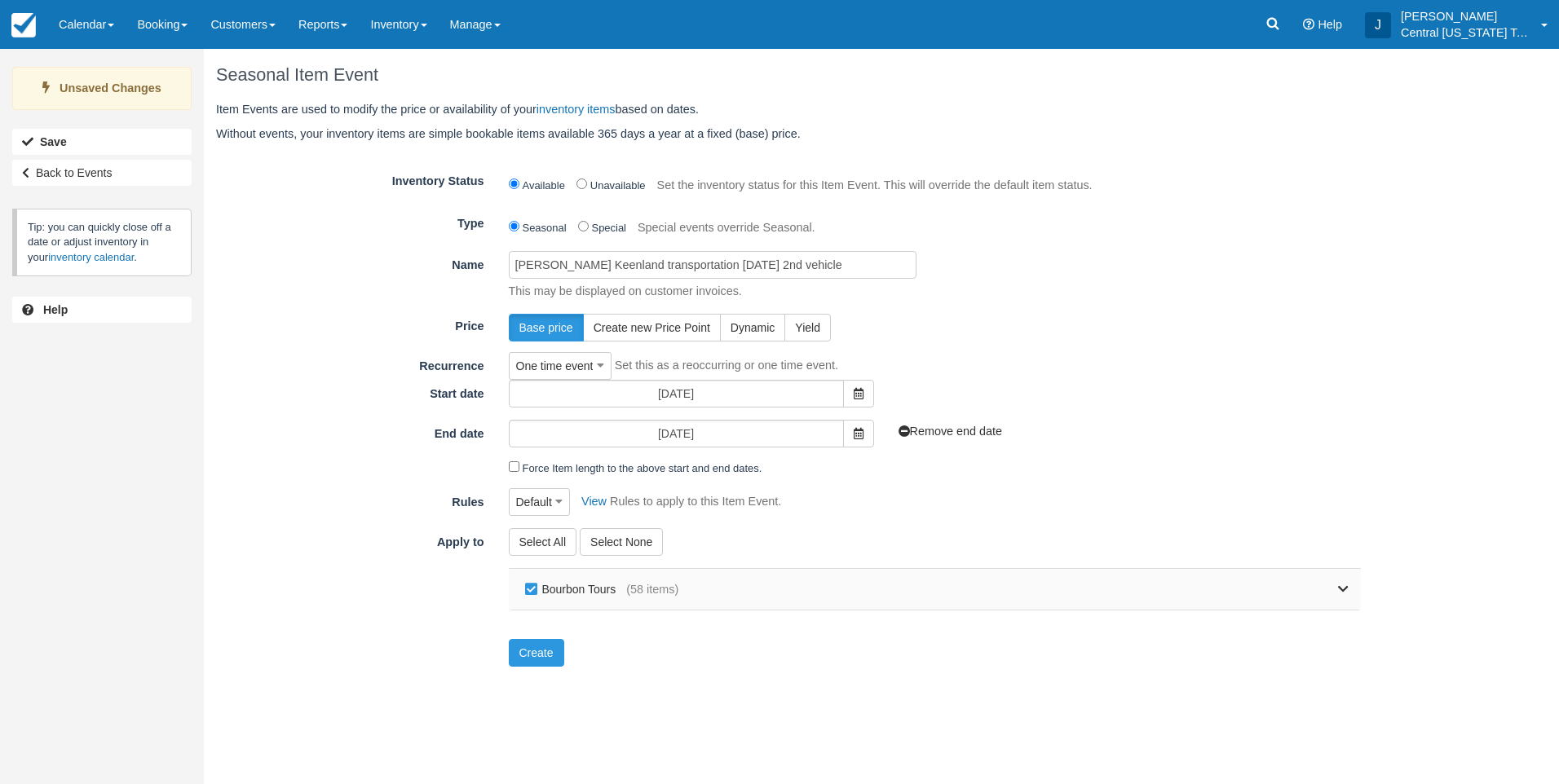
checkbox input "false"
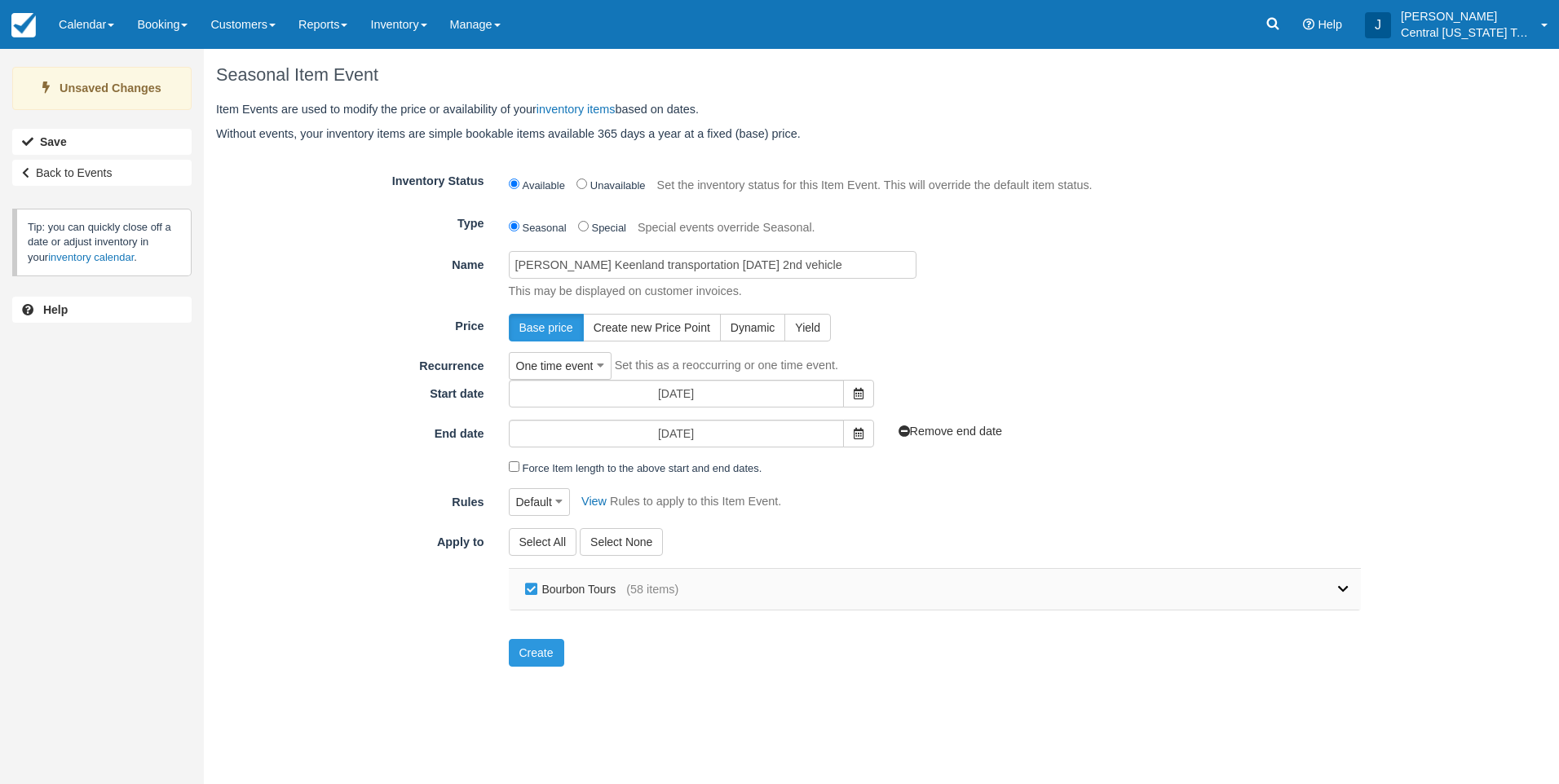
checkbox input "false"
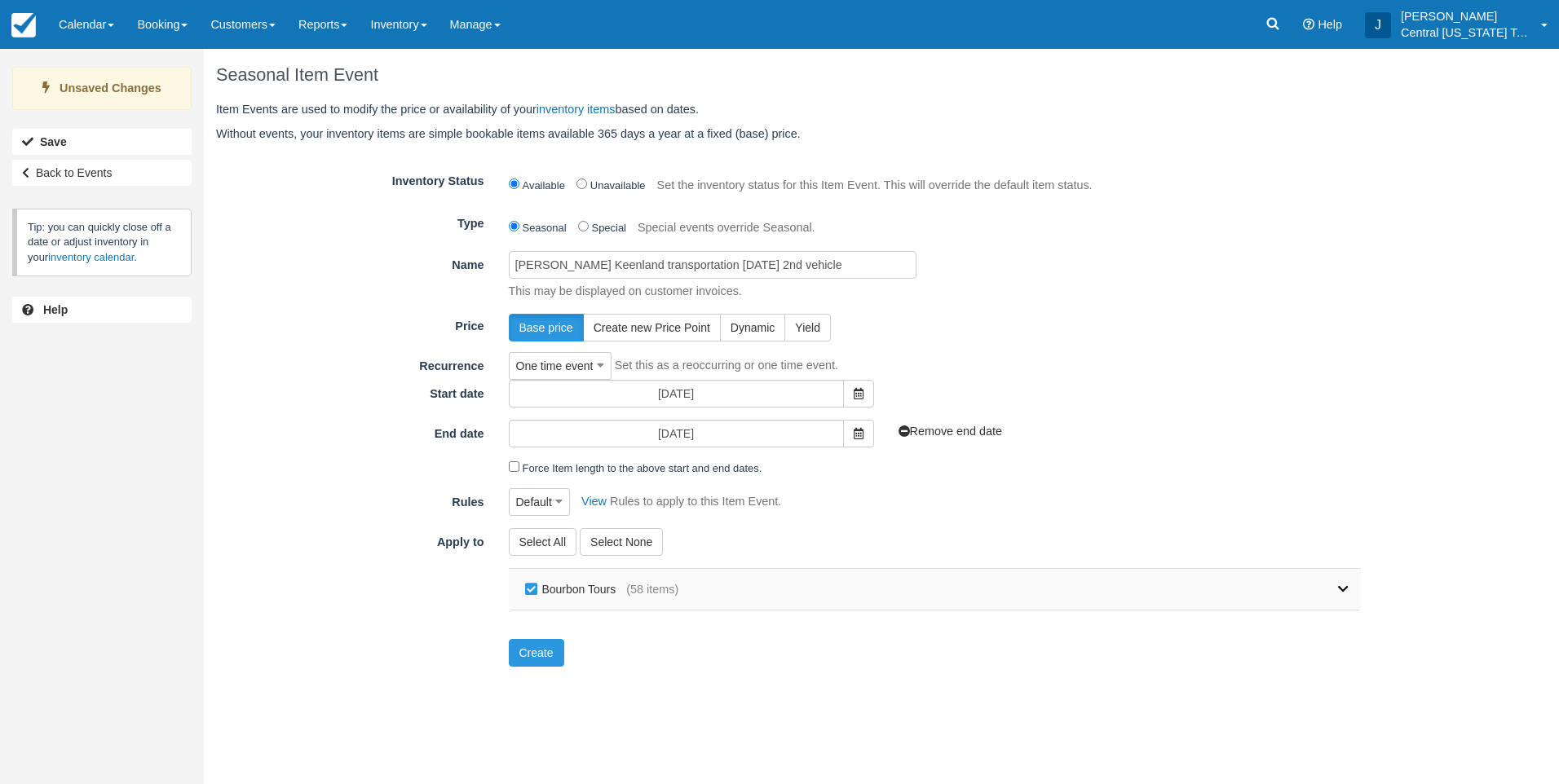
checkbox input "false"
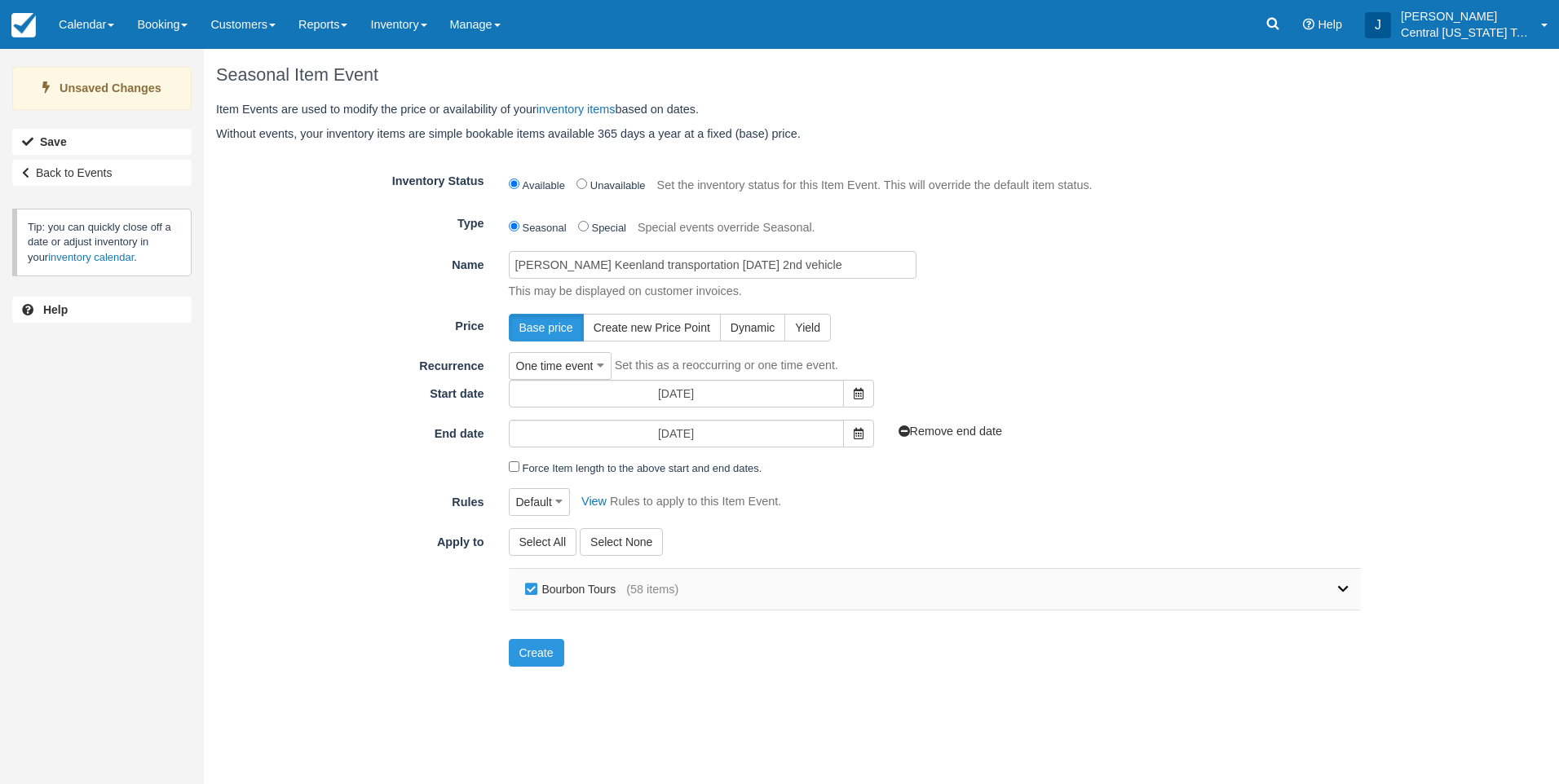
checkbox input "false"
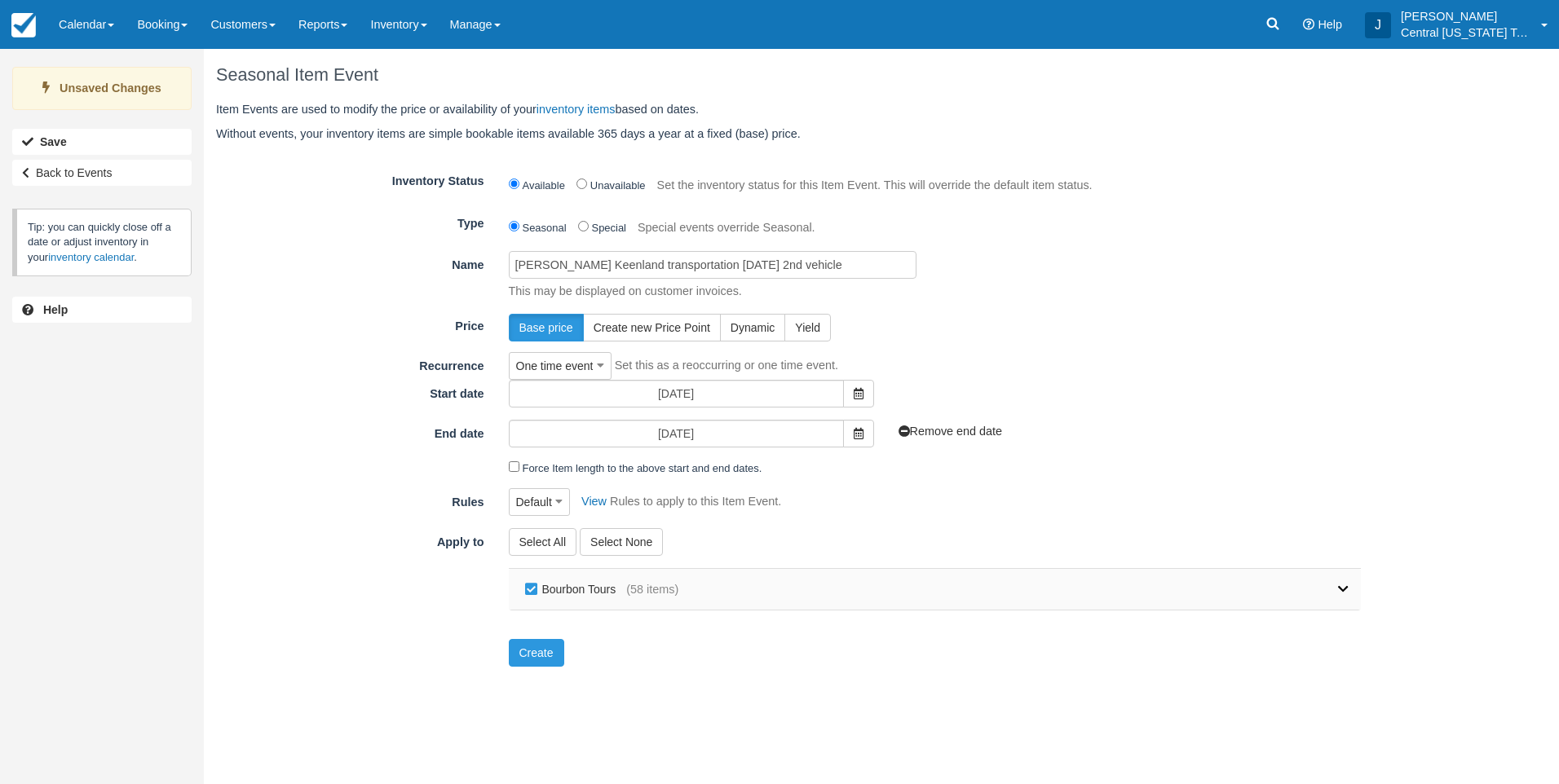
checkbox input "false"
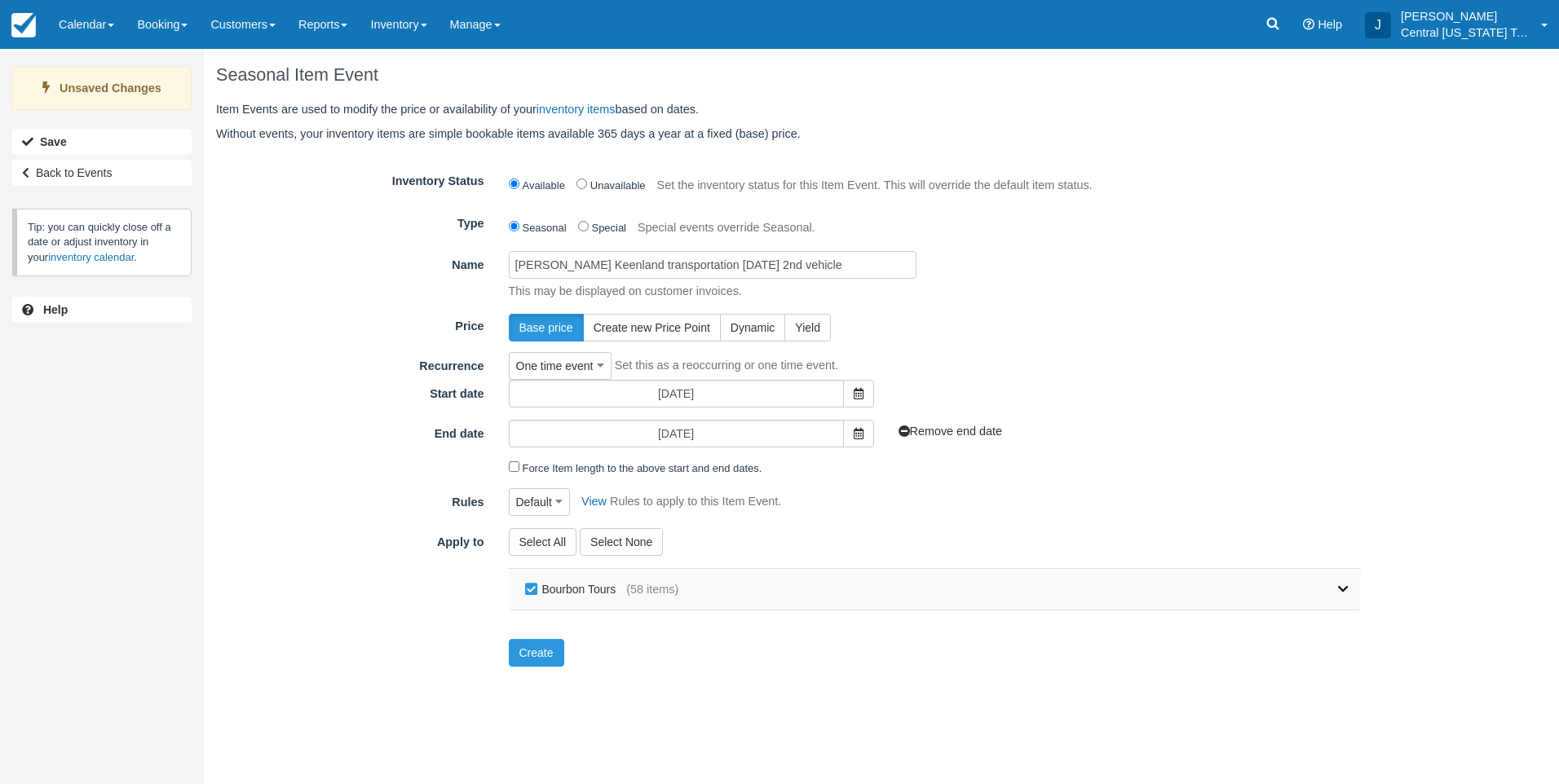
checkbox input "false"
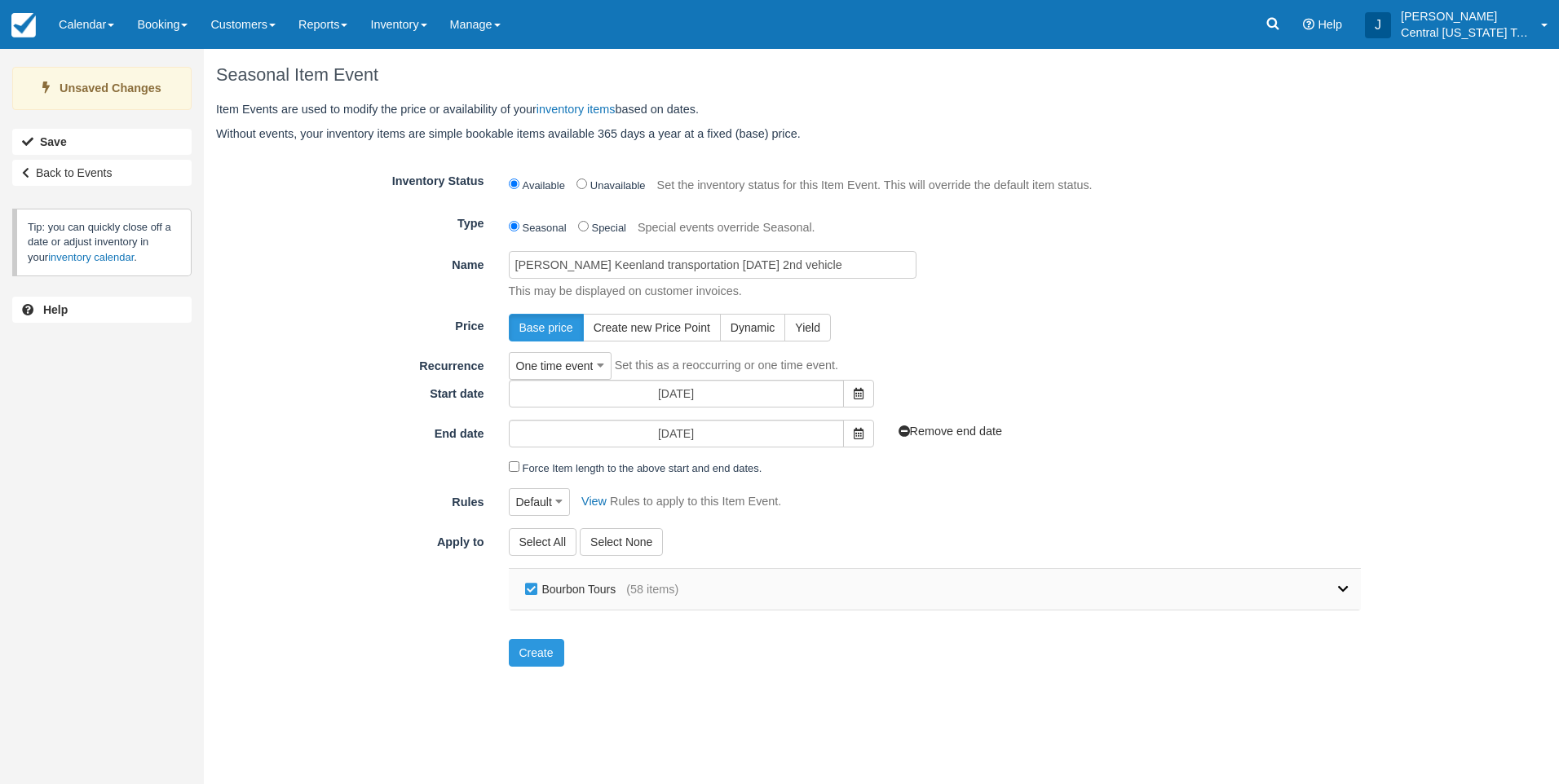
checkbox input "false"
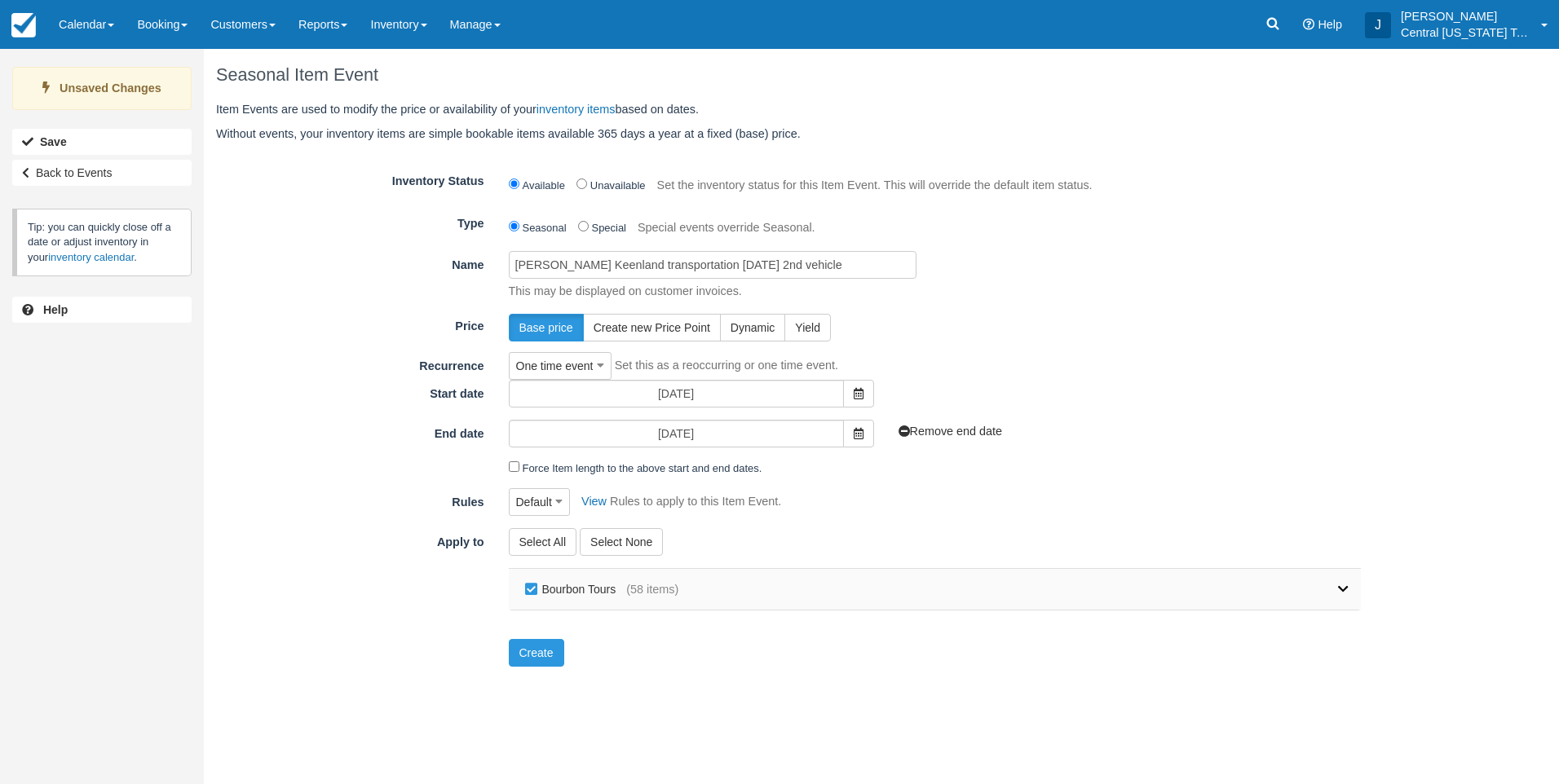
checkbox input "false"
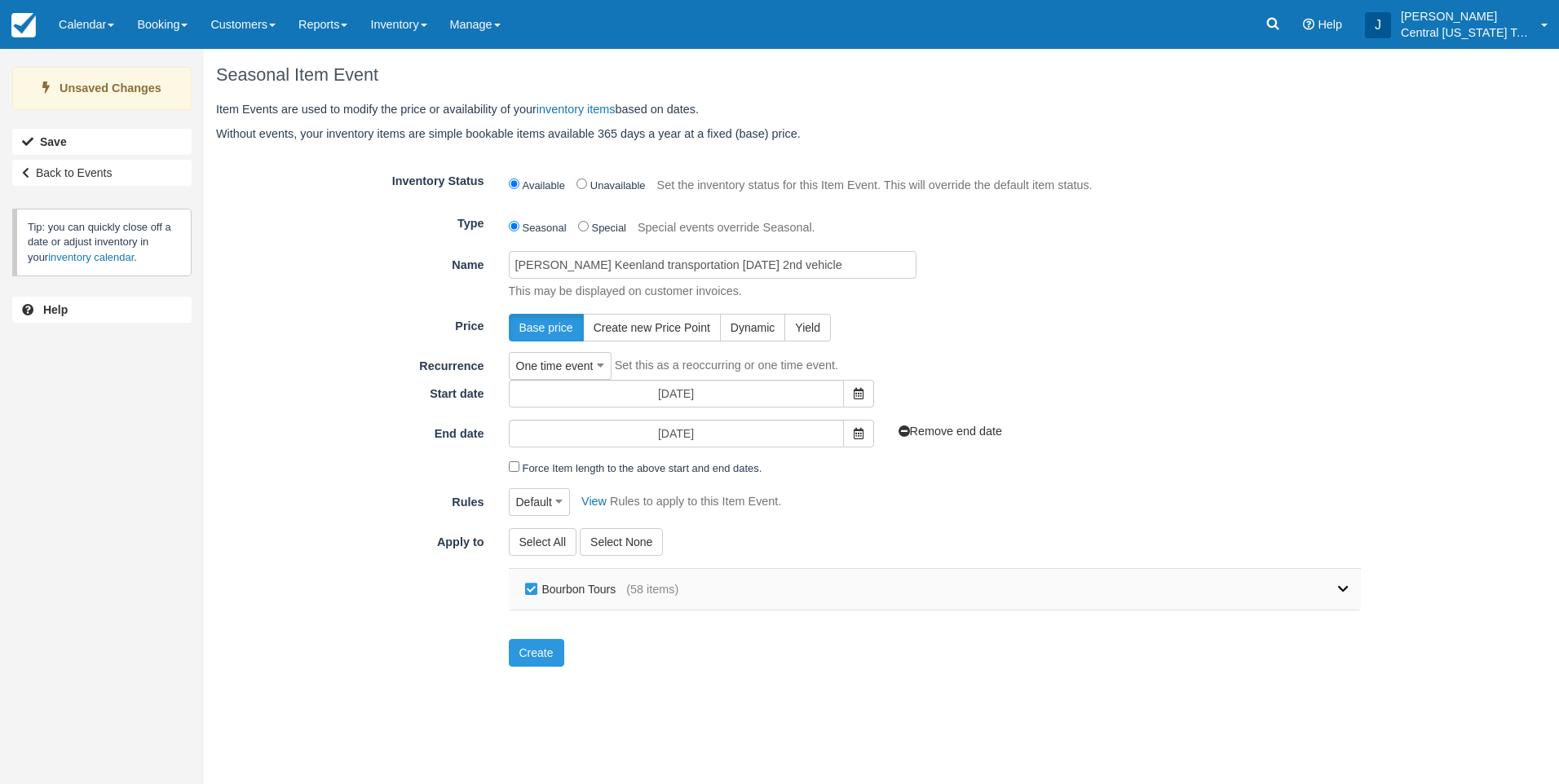
checkbox input "false"
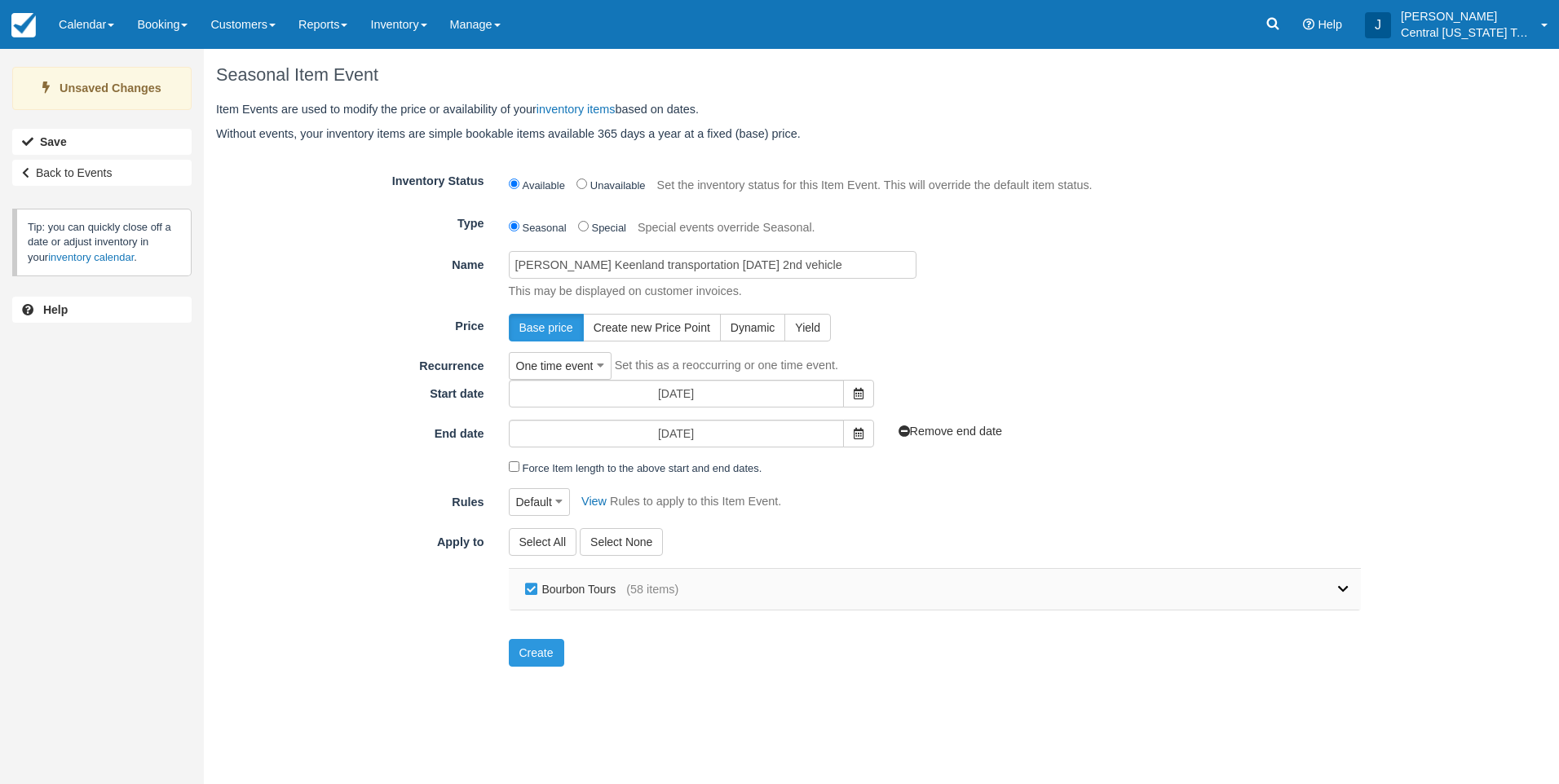
checkbox input "false"
click at [1332, 589] on link at bounding box center [1013, 589] width 670 height 40
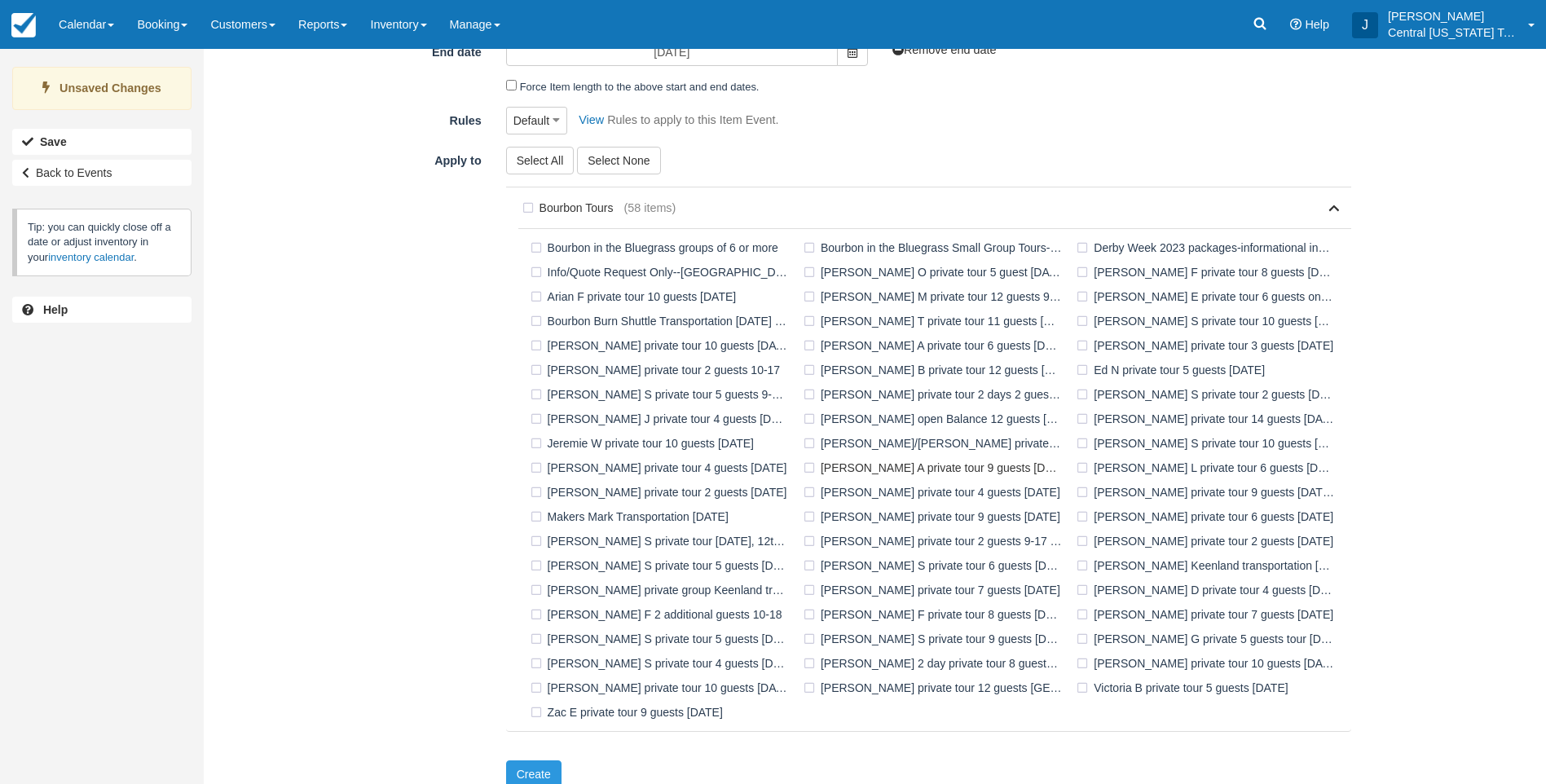
scroll to position [398, 0]
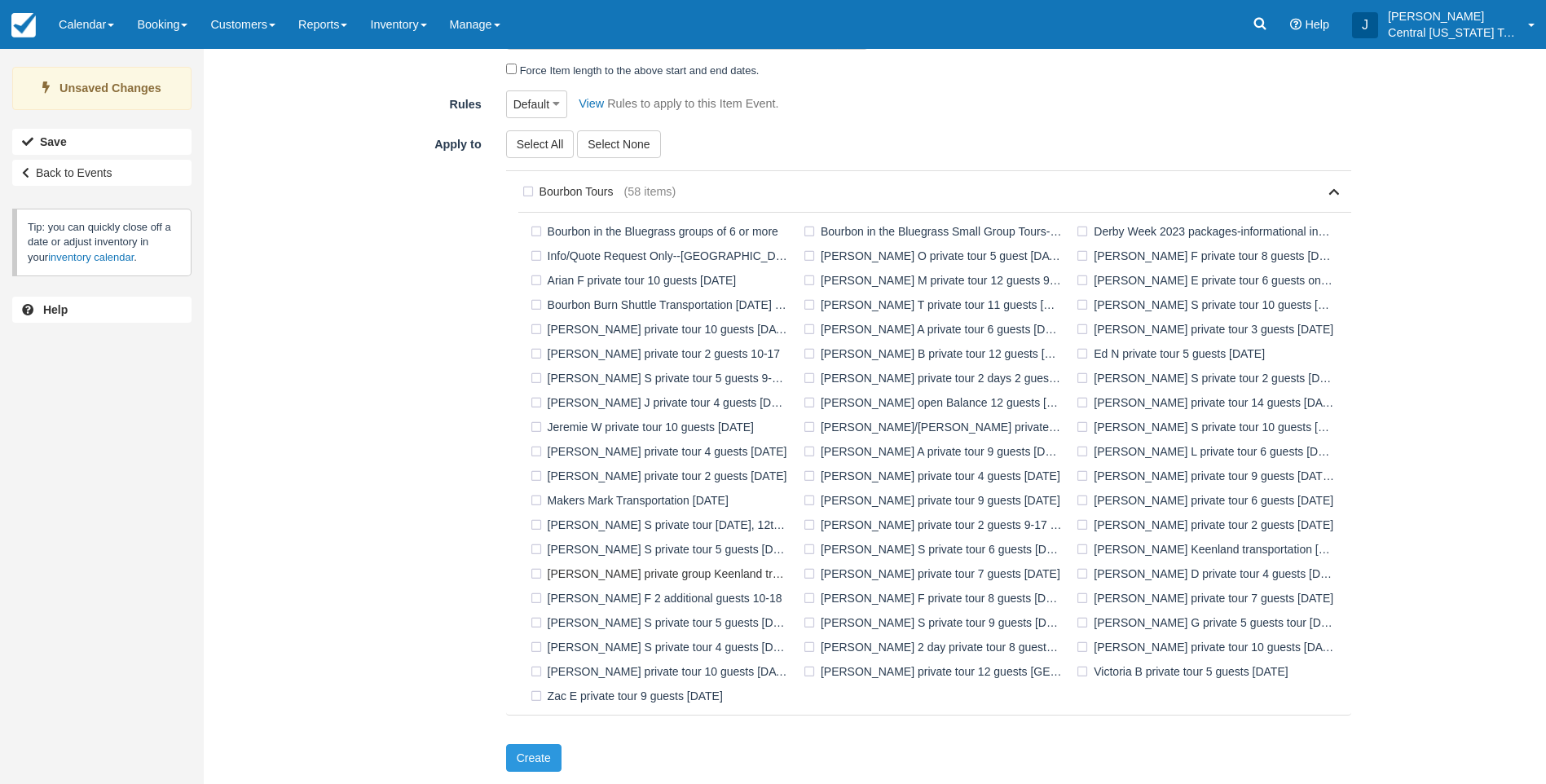
click at [643, 571] on label "Natalie K private group Keenland transportation 10-3-2025" at bounding box center [662, 574] width 273 height 25
checkbox input "true"
click at [549, 755] on button "Create" at bounding box center [533, 758] width 55 height 28
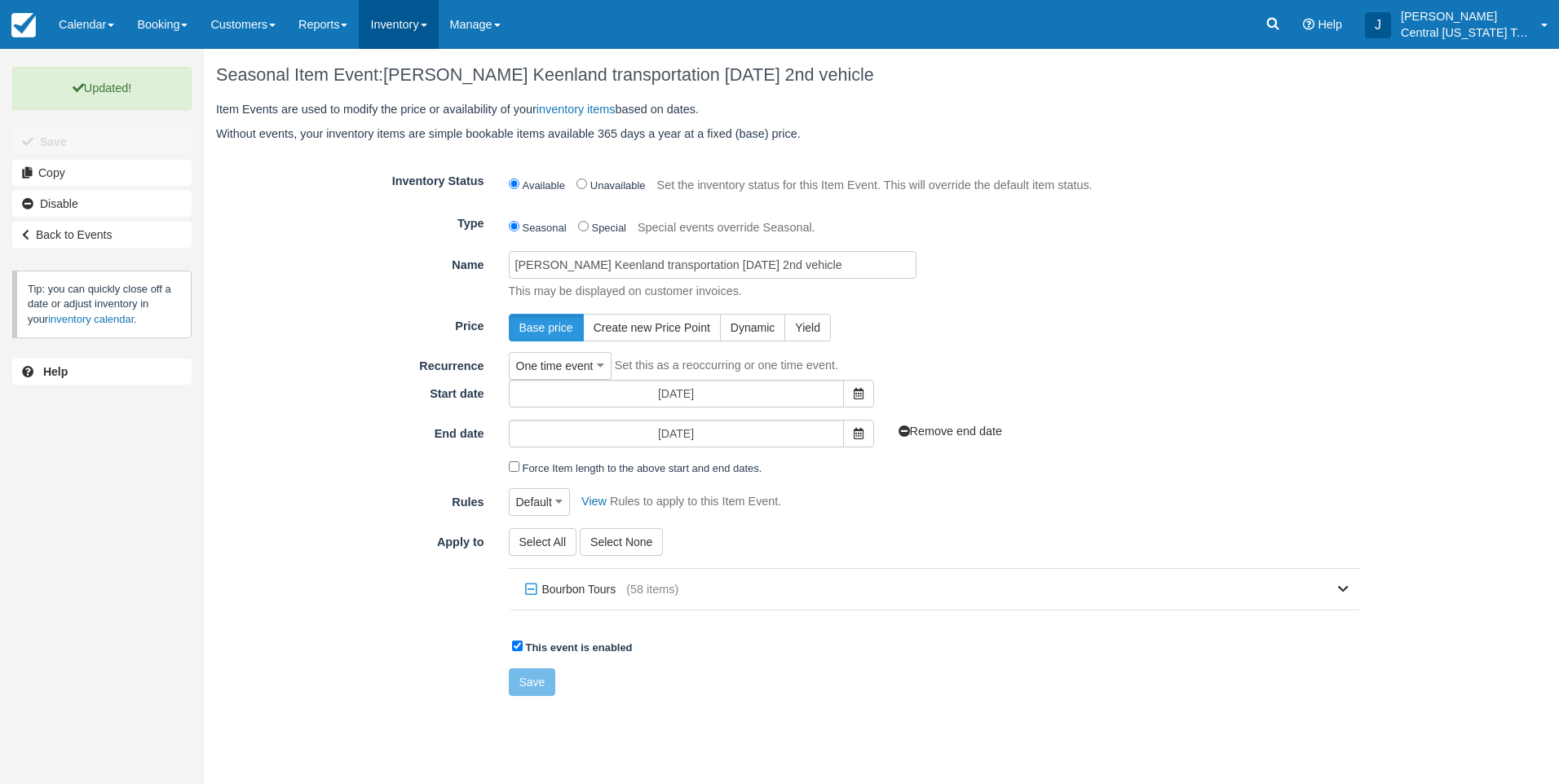
click at [426, 30] on link "Inventory" at bounding box center [398, 24] width 79 height 49
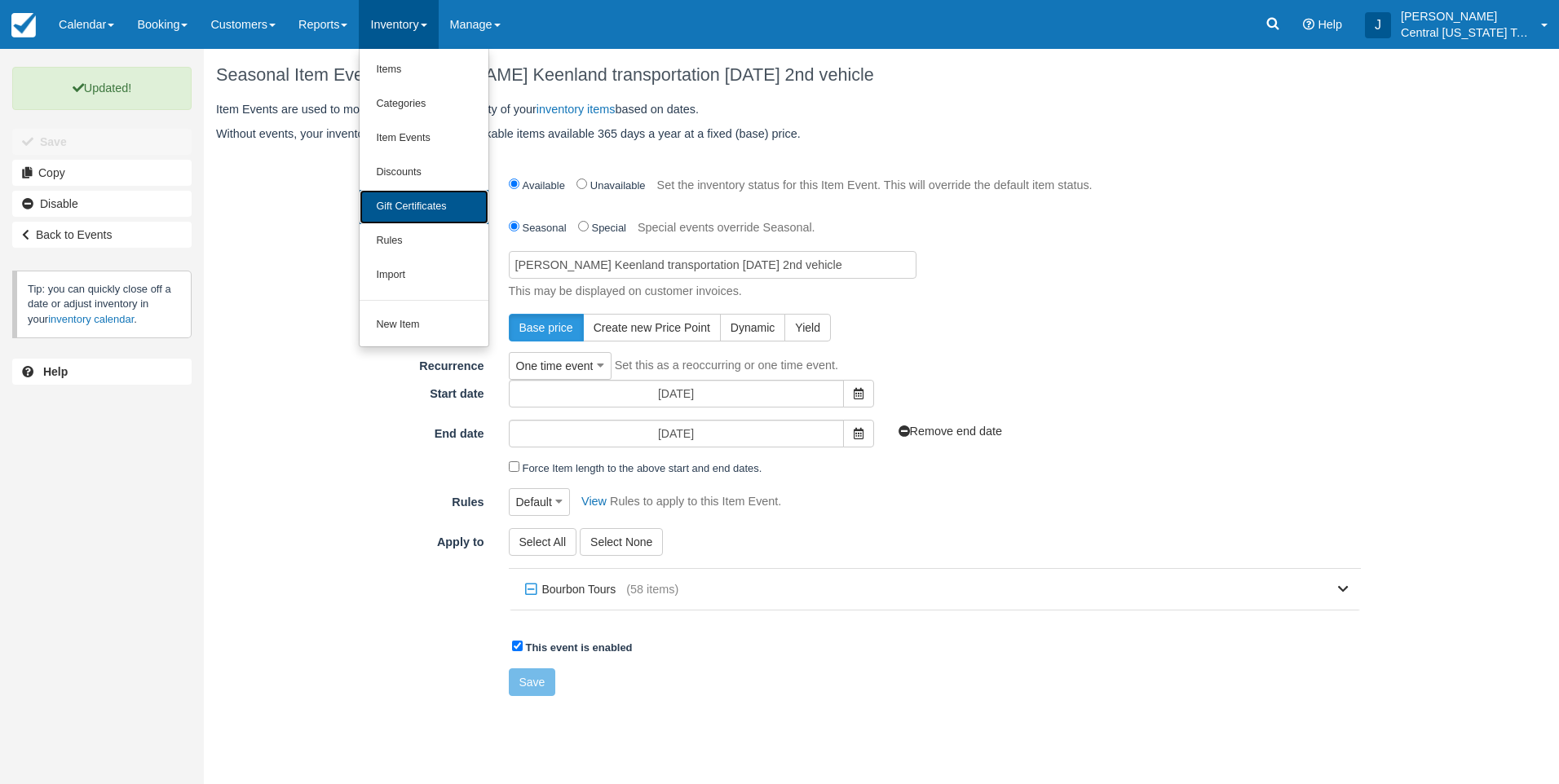
click at [416, 200] on link "Gift Certificates" at bounding box center [424, 208] width 129 height 35
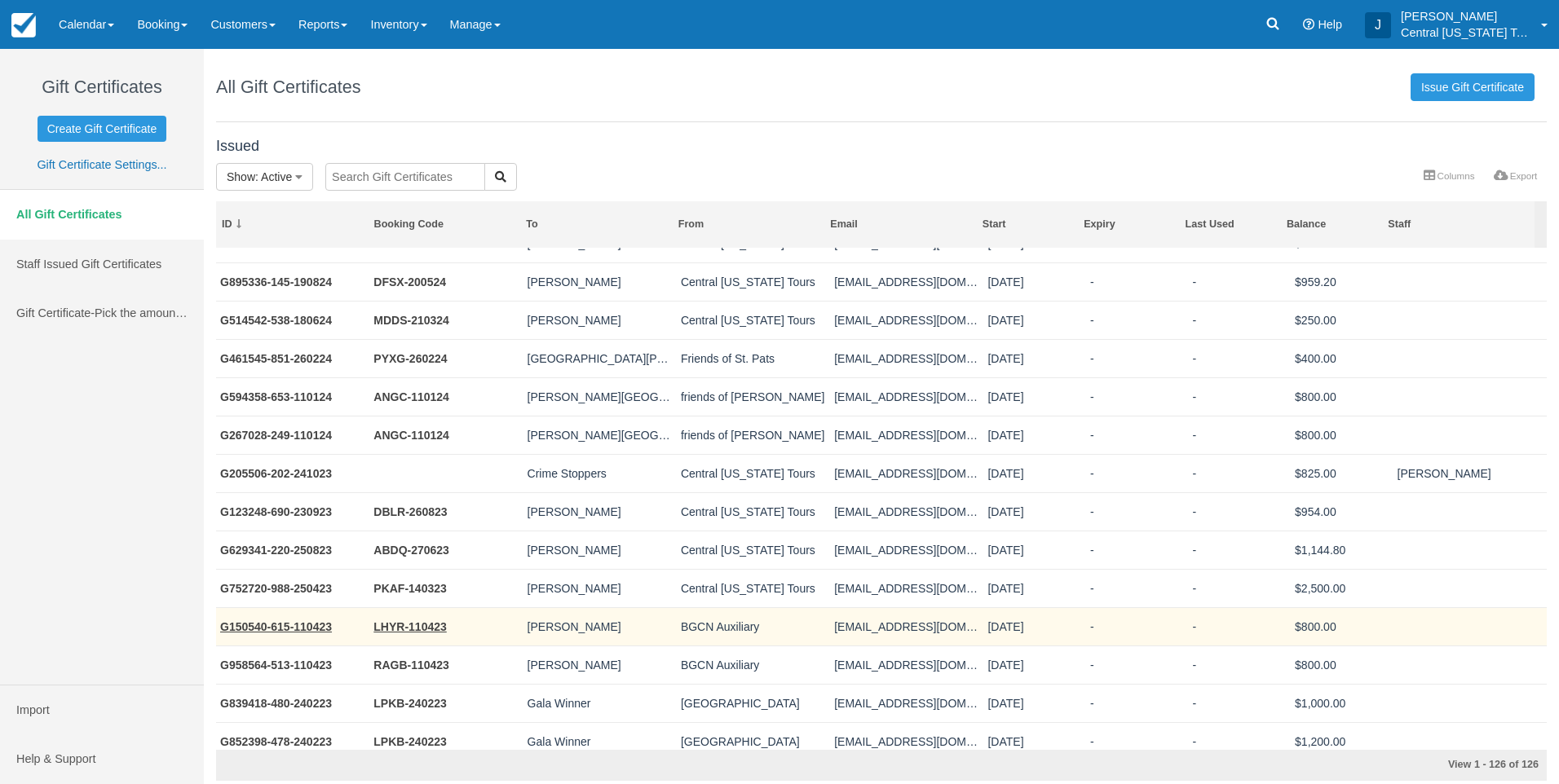
scroll to position [576, 0]
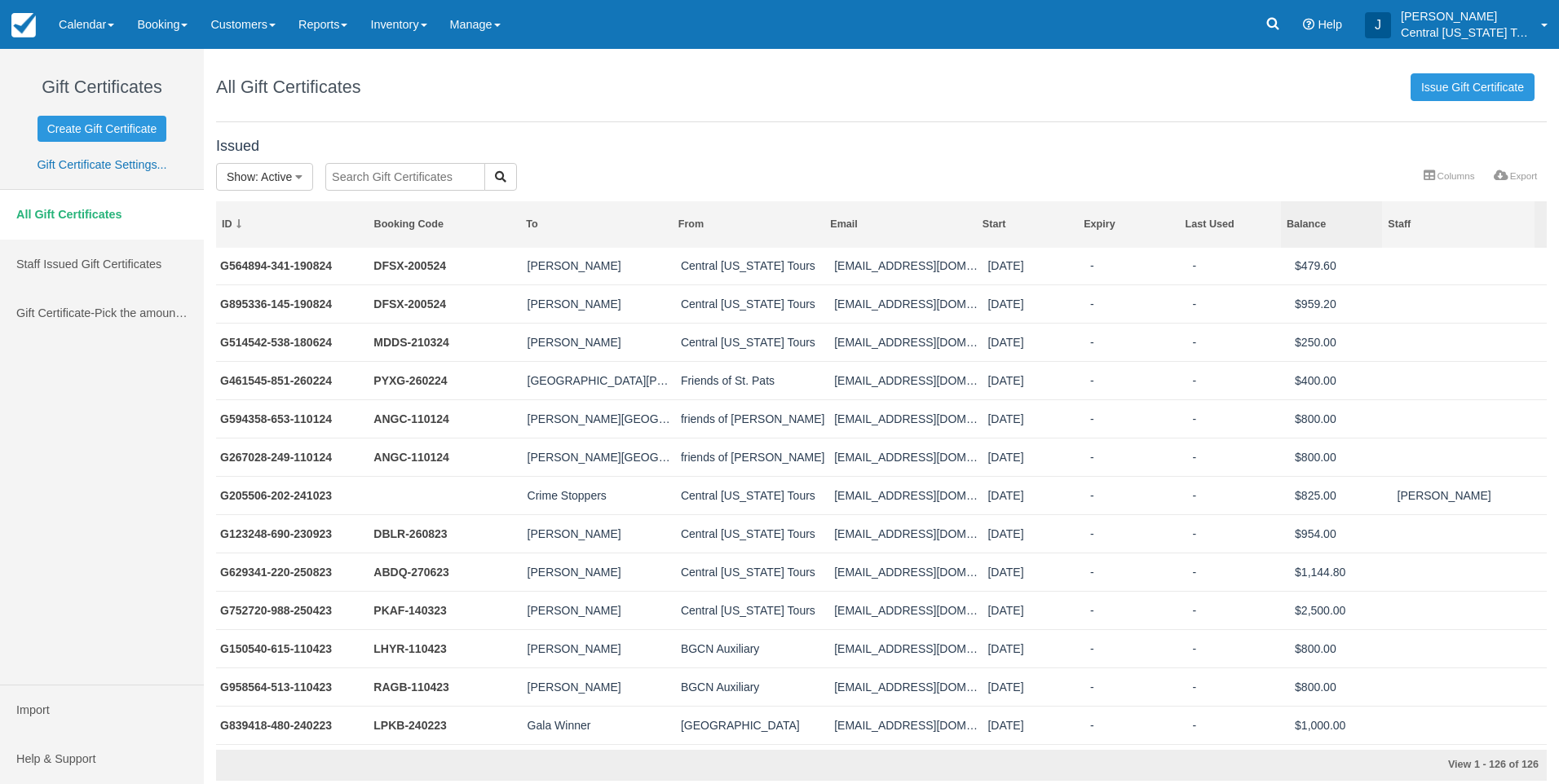
click at [1313, 222] on div "Balance" at bounding box center [1332, 224] width 91 height 14
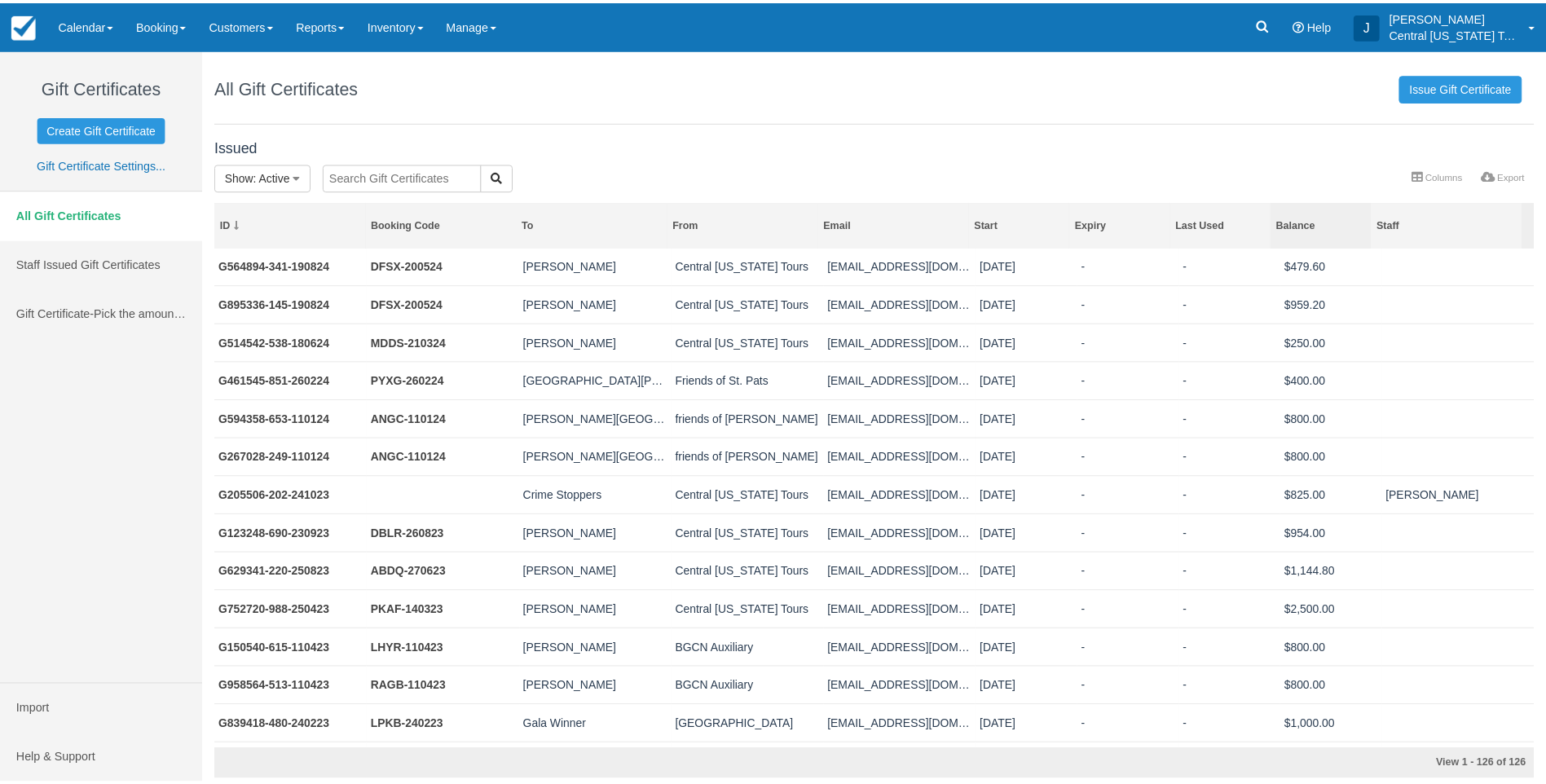
scroll to position [0, 0]
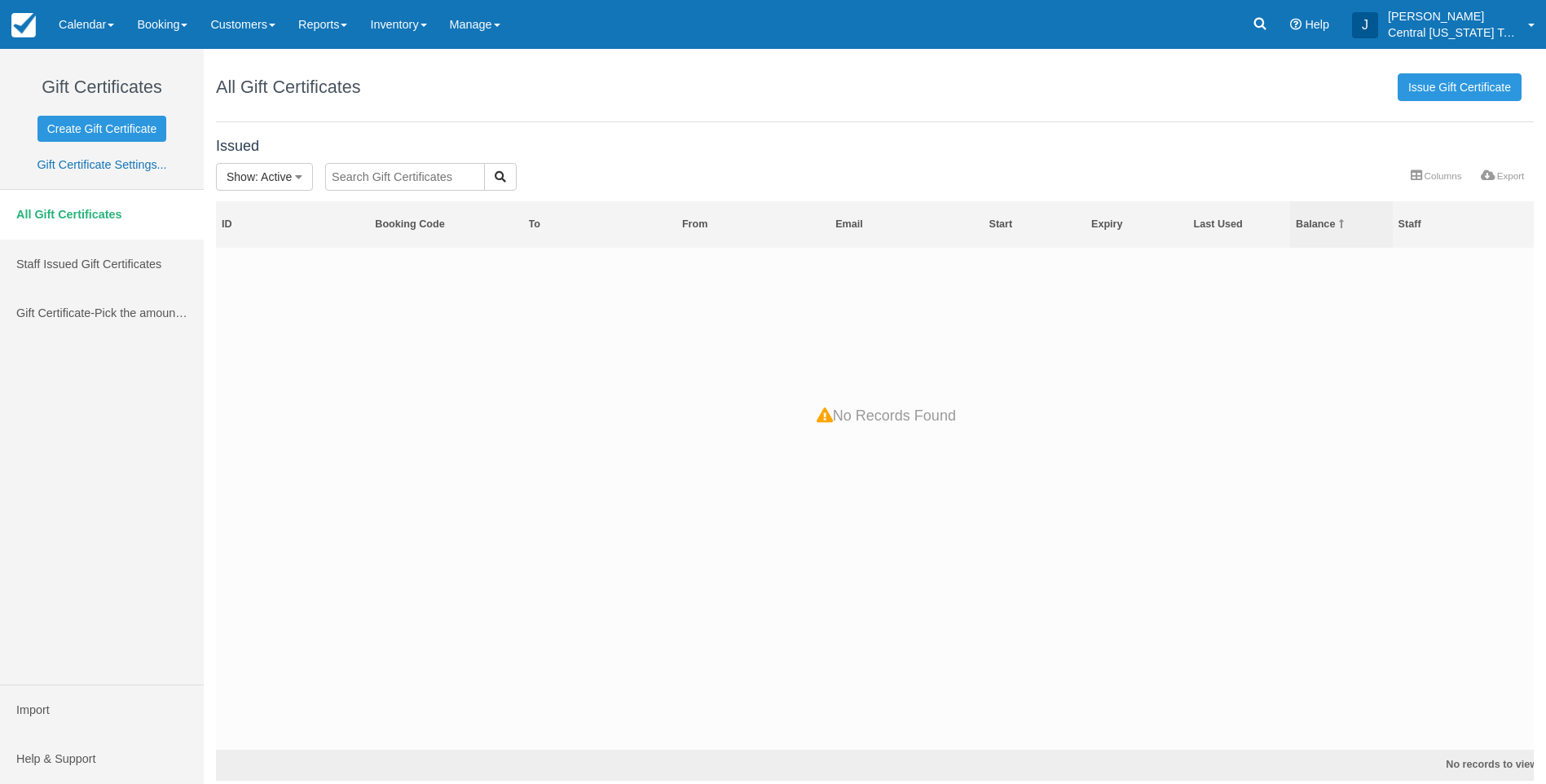
click at [1321, 217] on div "Balance" at bounding box center [1341, 224] width 91 height 14
drag, startPoint x: 536, startPoint y: 121, endPoint x: 527, endPoint y: 126, distance: 10.3
click at [535, 122] on div "All Gift Certificates Issue Gift Certificate" at bounding box center [875, 89] width 1343 height 82
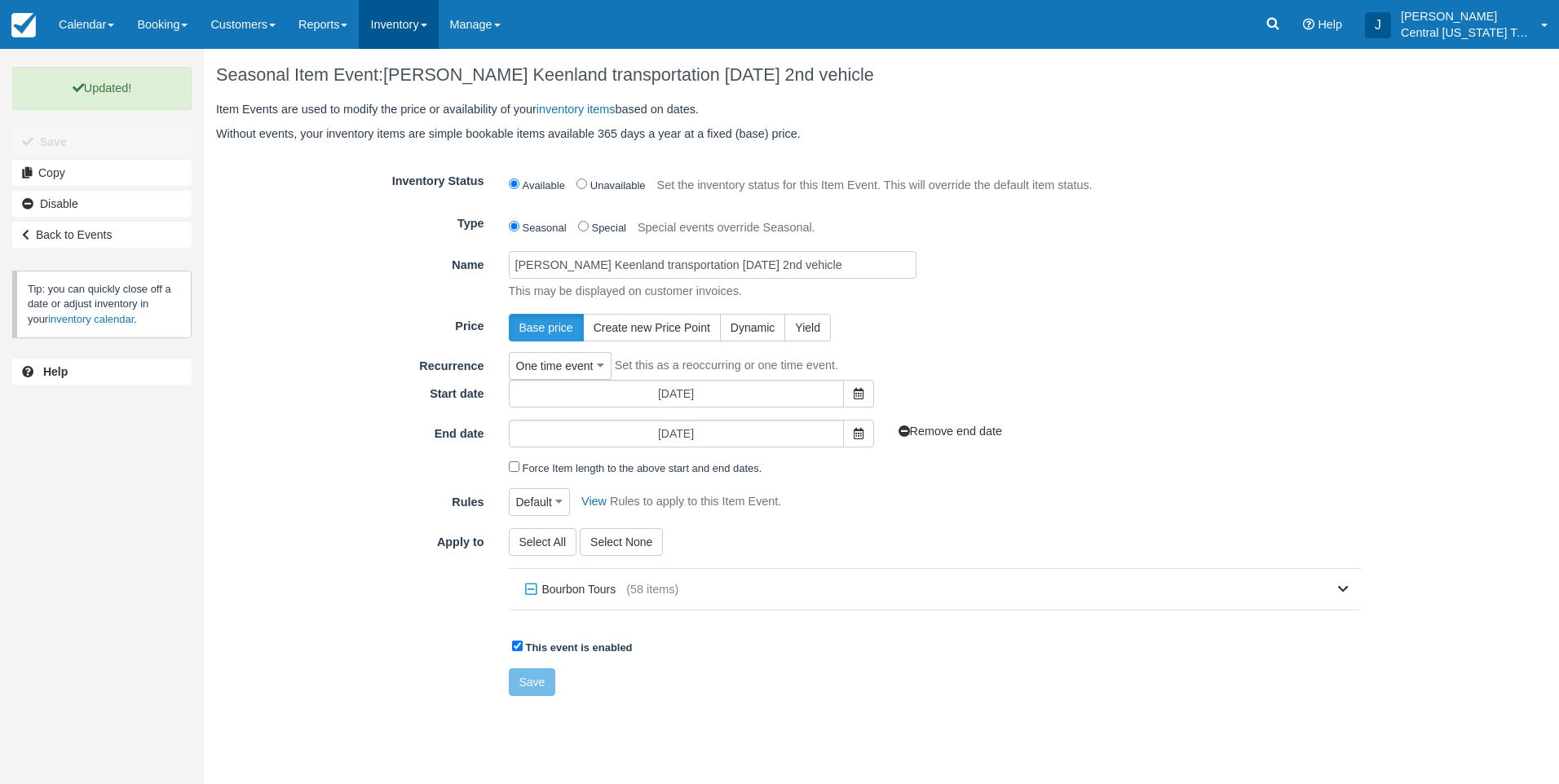
click at [410, 44] on link "Inventory" at bounding box center [398, 24] width 79 height 49
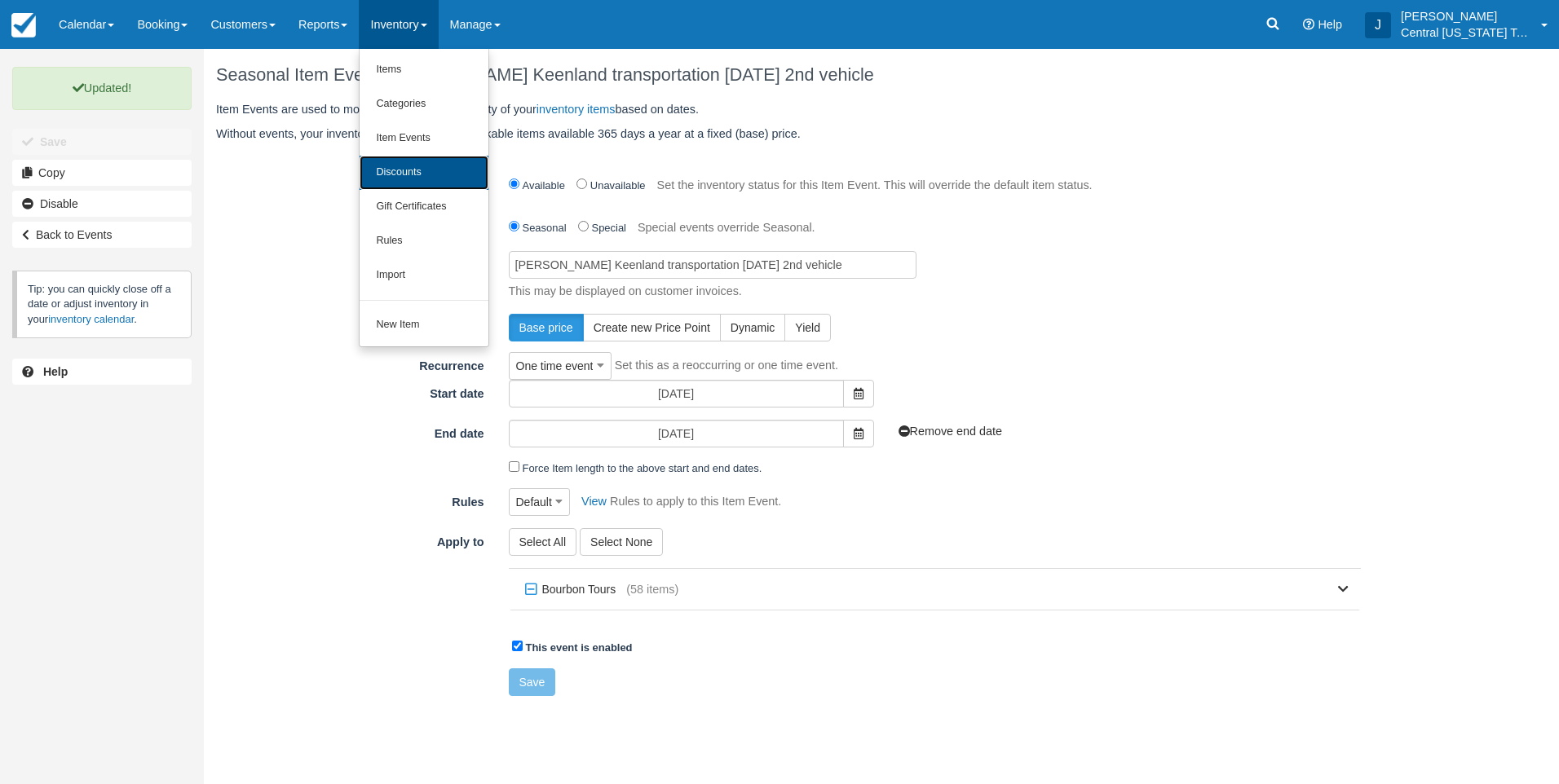
click at [419, 171] on link "Discounts" at bounding box center [424, 173] width 129 height 35
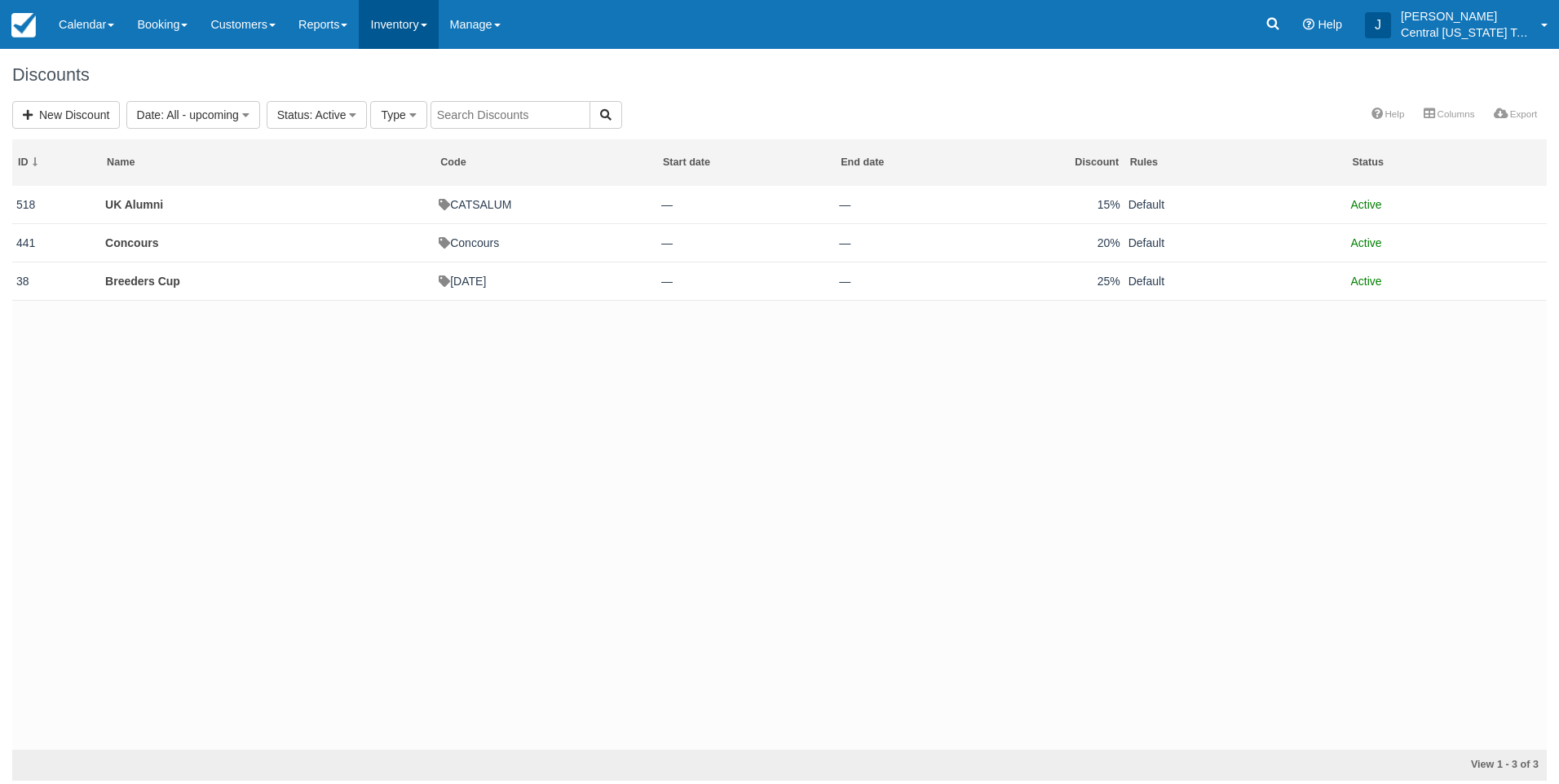
click at [391, 34] on link "Inventory" at bounding box center [398, 24] width 79 height 49
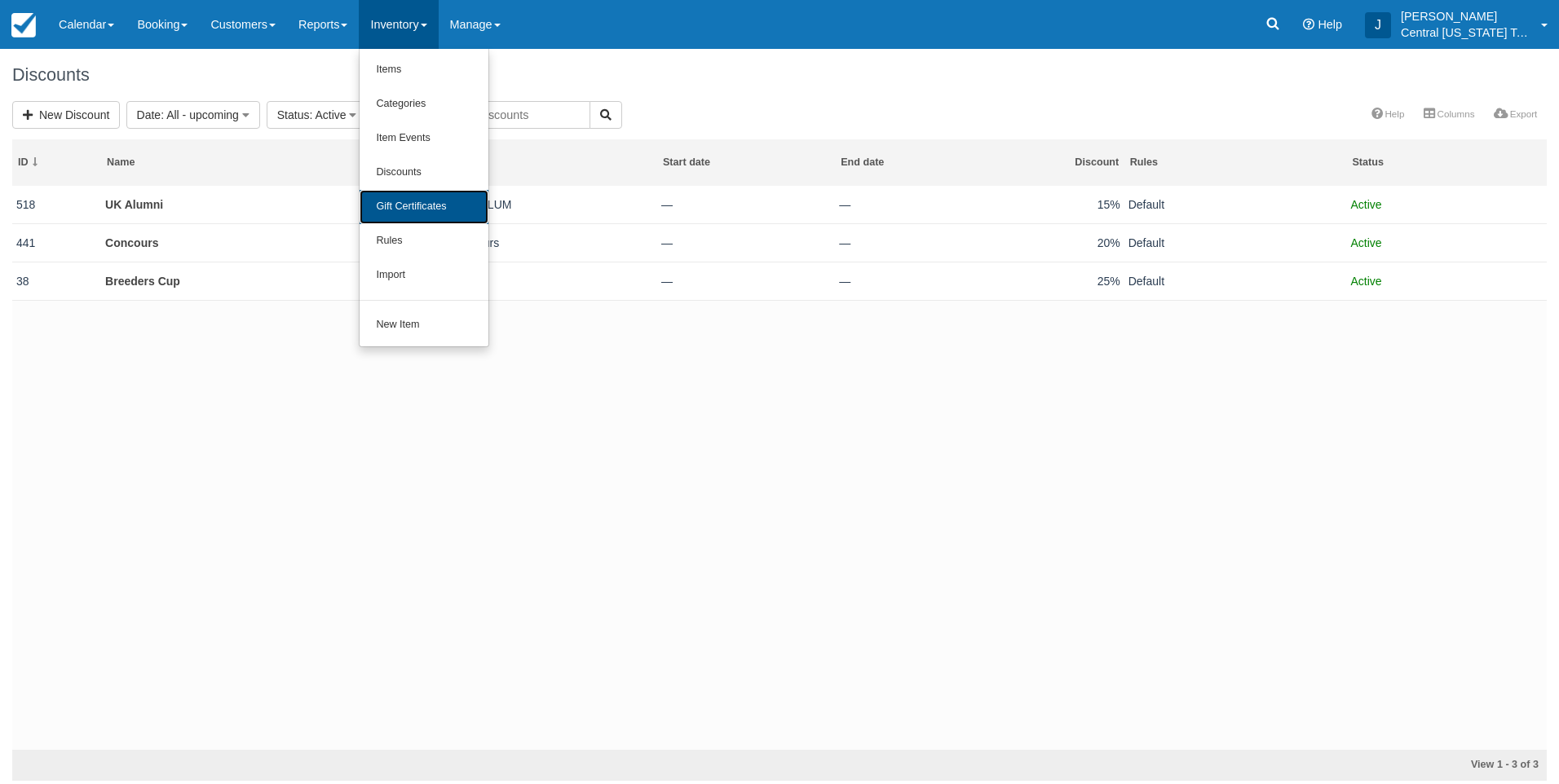
click at [426, 205] on link "Gift Certificates" at bounding box center [424, 208] width 129 height 35
